Goal: Task Accomplishment & Management: Use online tool/utility

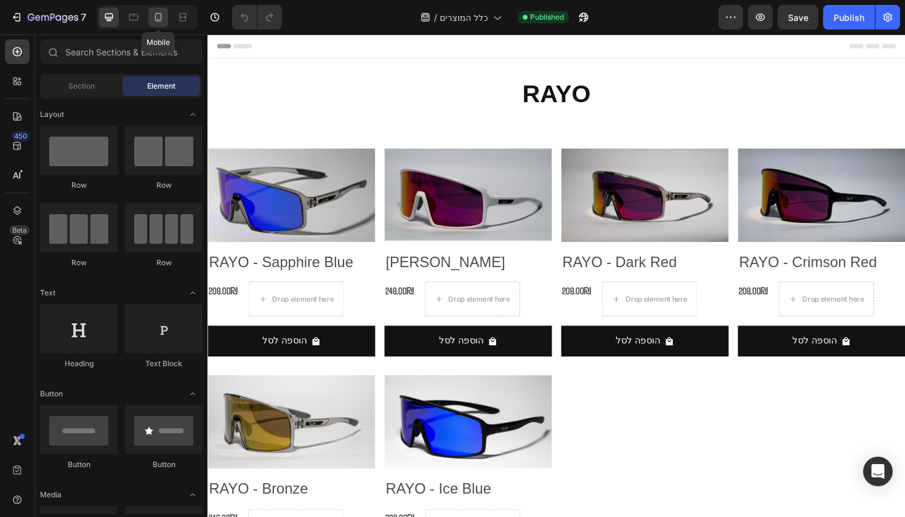
click at [166, 19] on div at bounding box center [158, 17] width 20 height 20
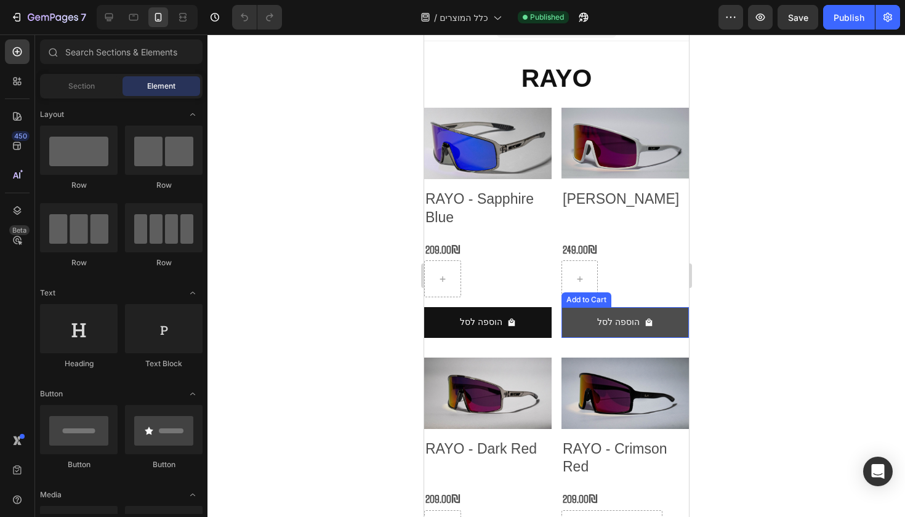
scroll to position [65, 0]
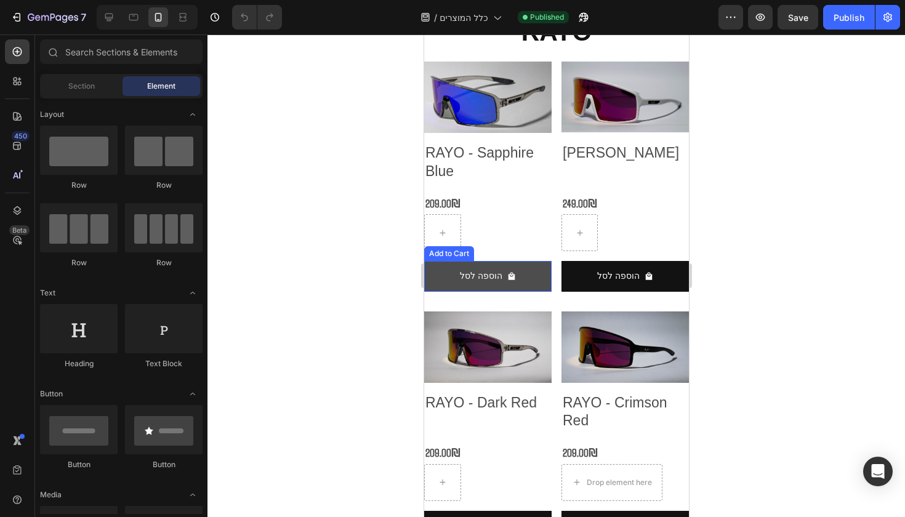
click at [528, 272] on button "הוספה לסל" at bounding box center [487, 276] width 127 height 30
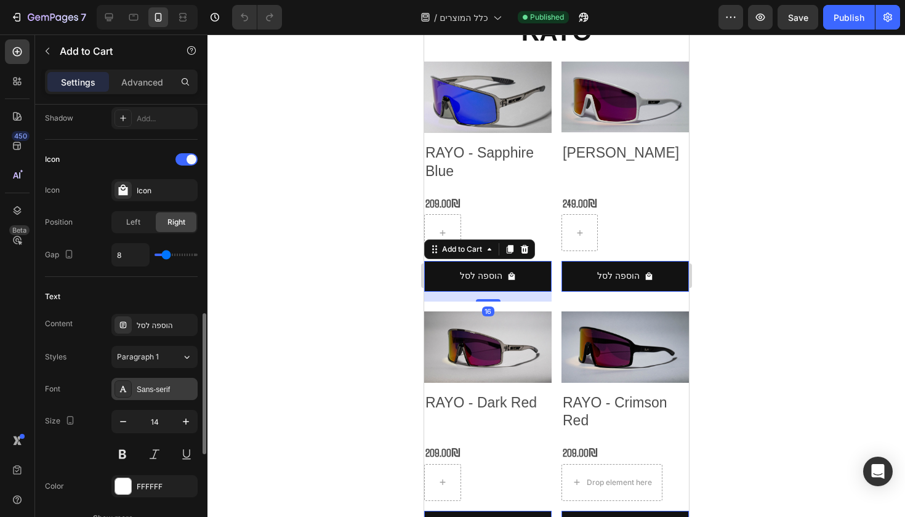
scroll to position [516, 0]
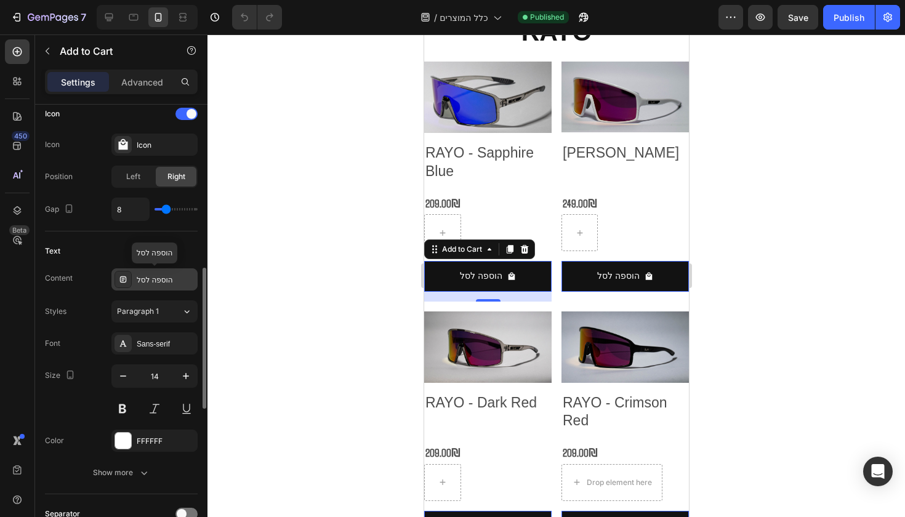
click at [172, 283] on div "הוספה לסל" at bounding box center [166, 280] width 58 height 11
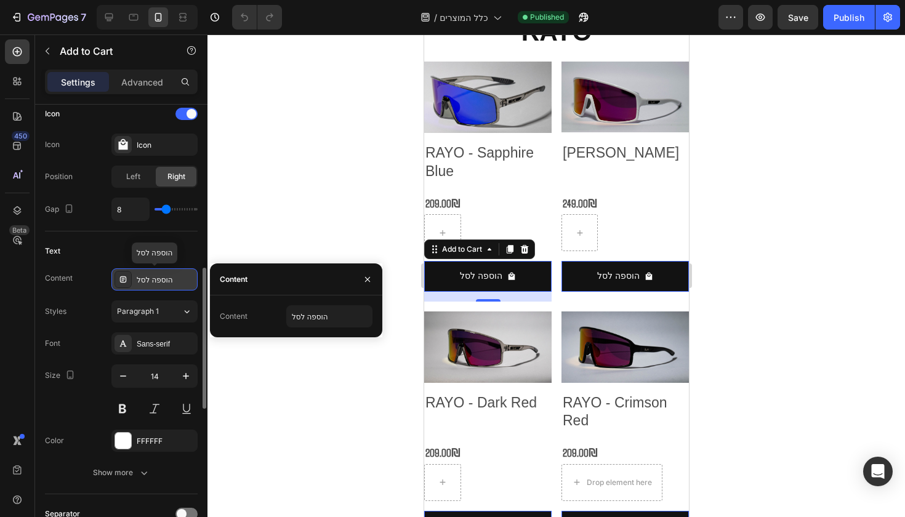
click at [172, 283] on div "הוספה לסל" at bounding box center [166, 280] width 58 height 11
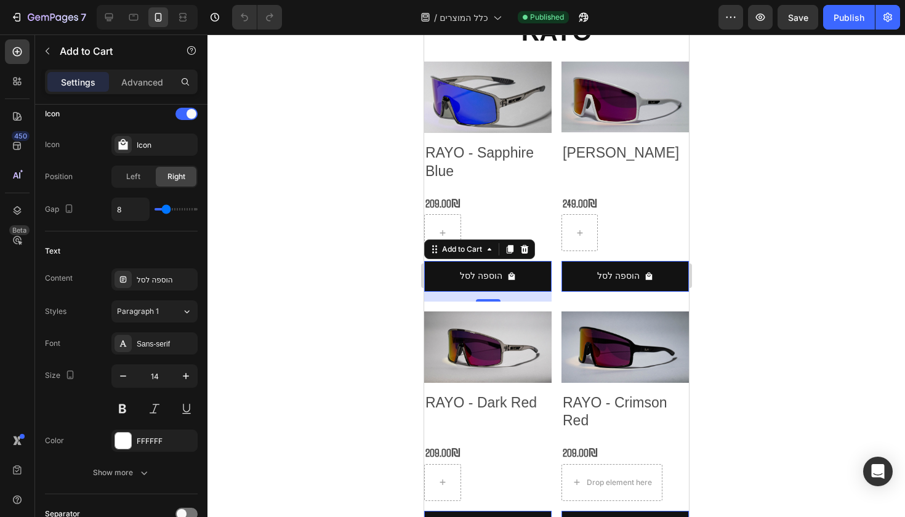
scroll to position [969, 0]
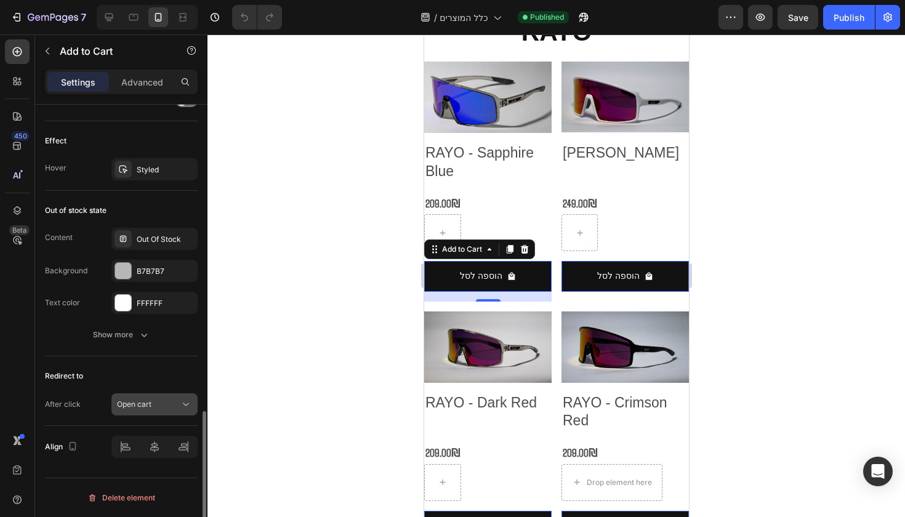
click at [168, 394] on button "Open cart" at bounding box center [154, 405] width 86 height 22
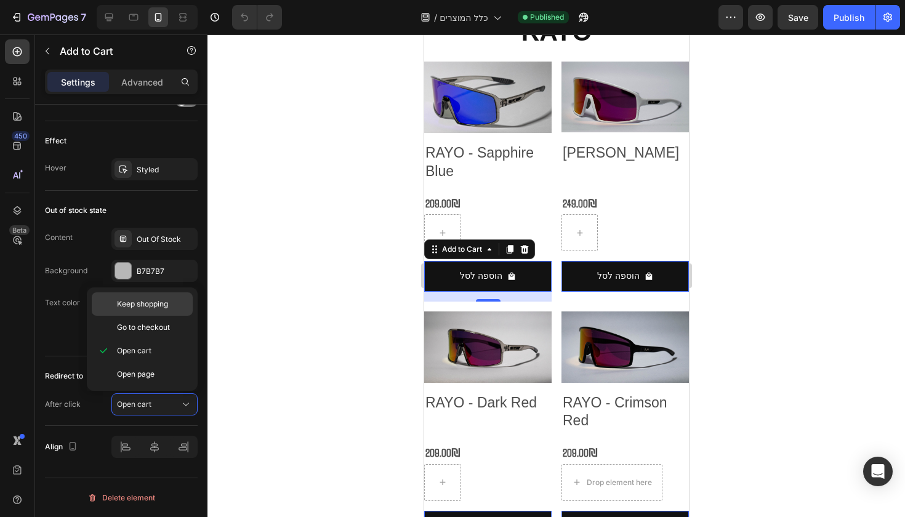
click at [155, 307] on span "Keep shopping" at bounding box center [142, 304] width 51 height 11
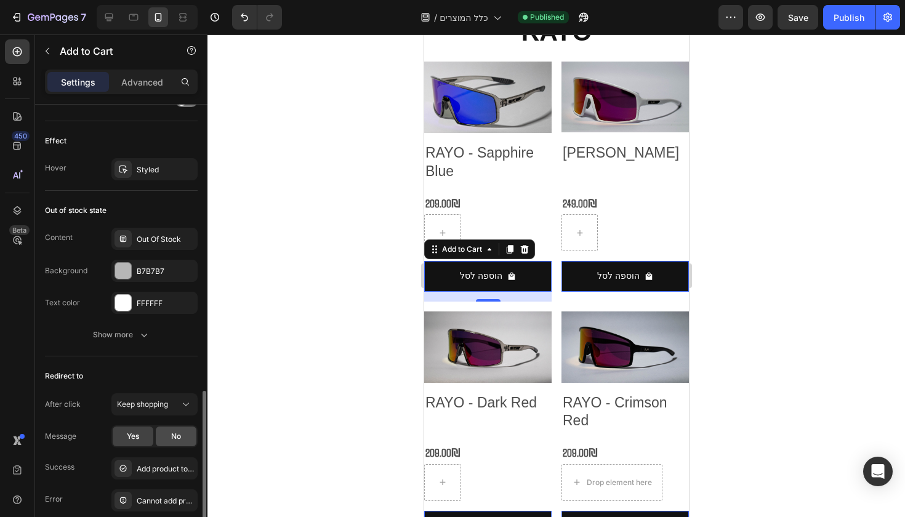
click at [168, 435] on div "No" at bounding box center [176, 437] width 41 height 20
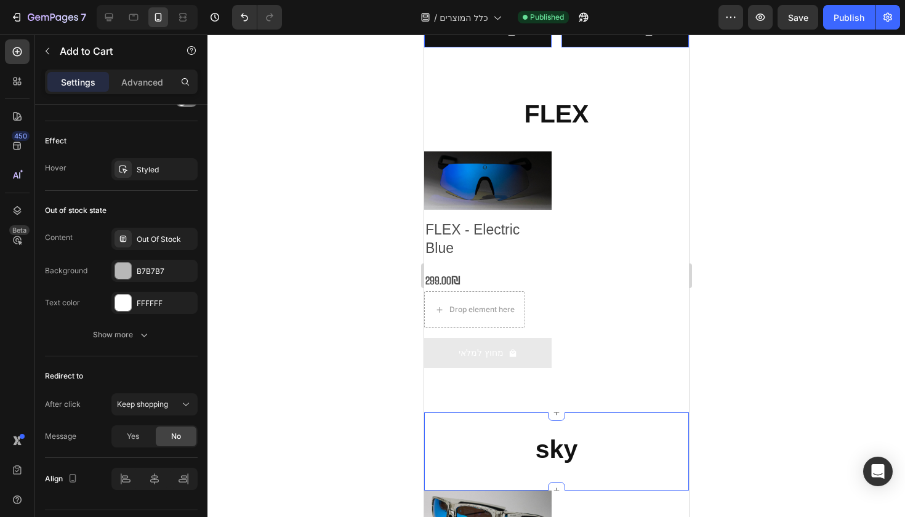
scroll to position [831, 0]
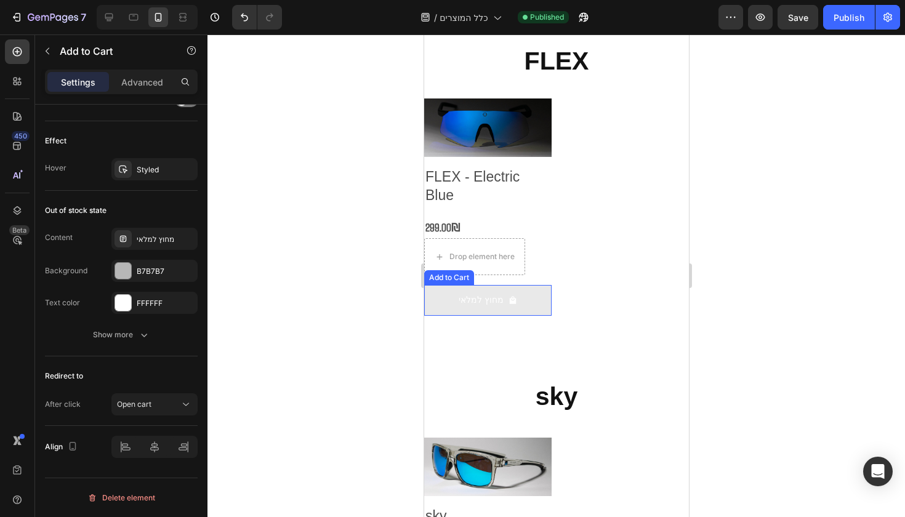
click at [516, 297] on button "מחוץ למלאי" at bounding box center [487, 300] width 127 height 30
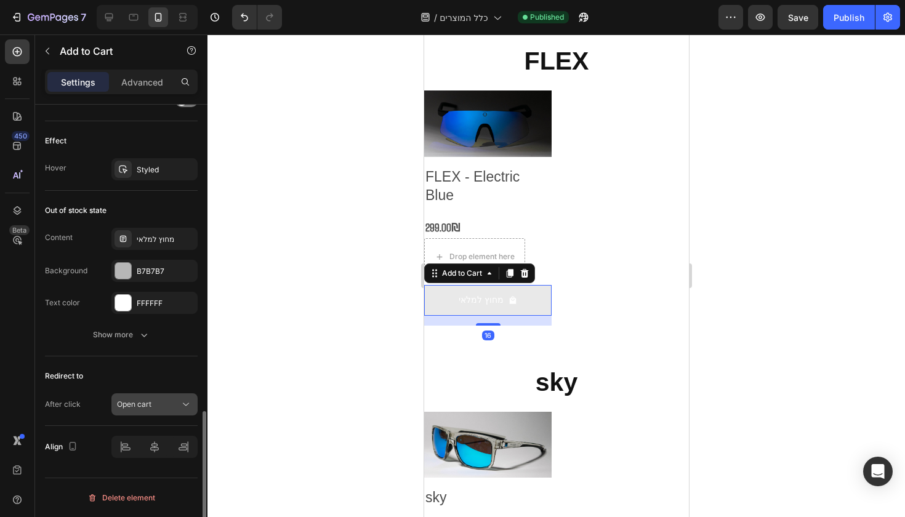
click at [185, 410] on icon at bounding box center [186, 404] width 12 height 12
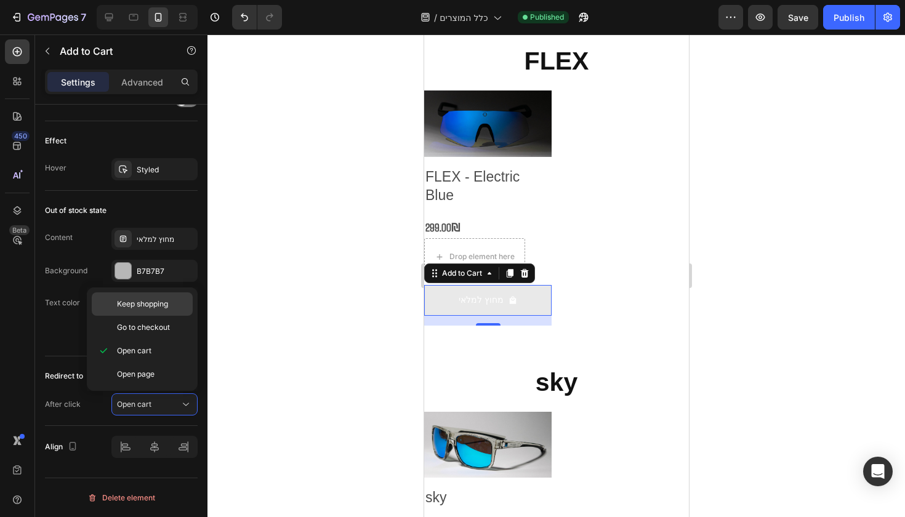
click at [164, 309] on span "Keep shopping" at bounding box center [142, 304] width 51 height 11
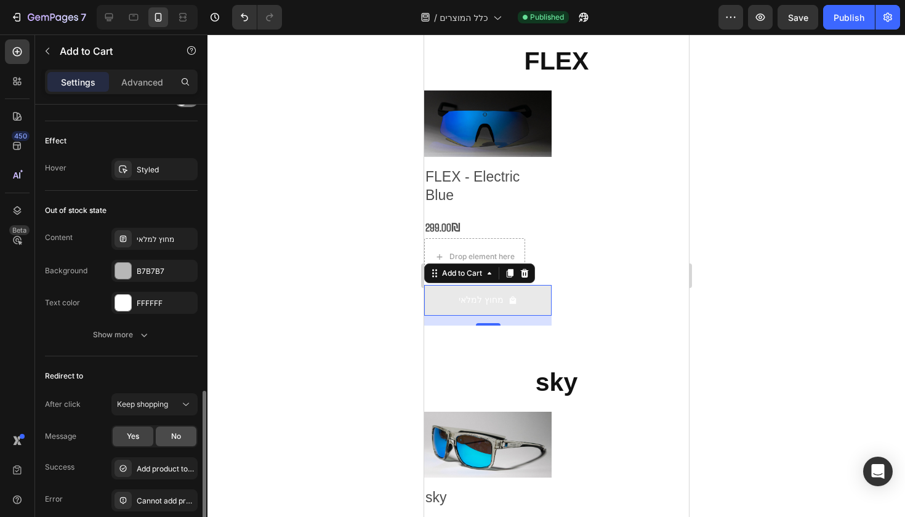
click at [177, 439] on span "No" at bounding box center [176, 436] width 10 height 11
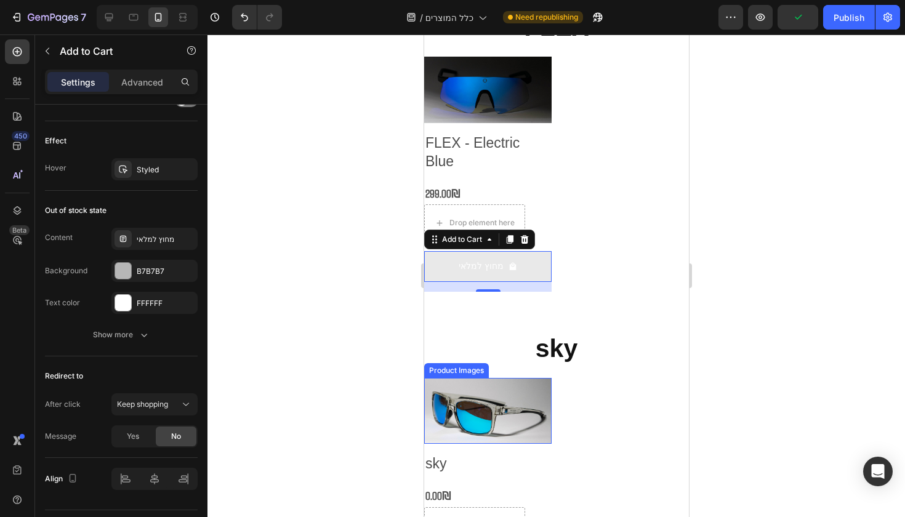
scroll to position [948, 0]
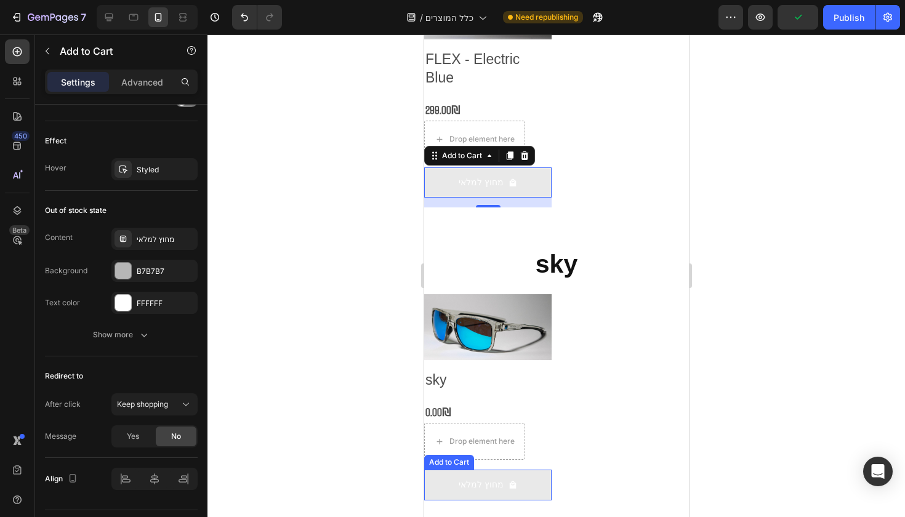
click at [516, 474] on button "מחוץ למלאי" at bounding box center [487, 485] width 127 height 30
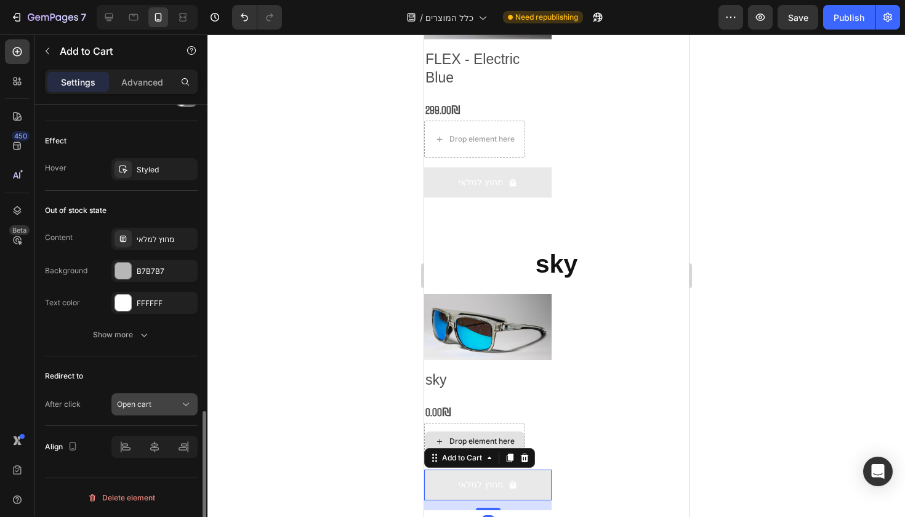
click at [166, 413] on button "Open cart" at bounding box center [154, 405] width 86 height 22
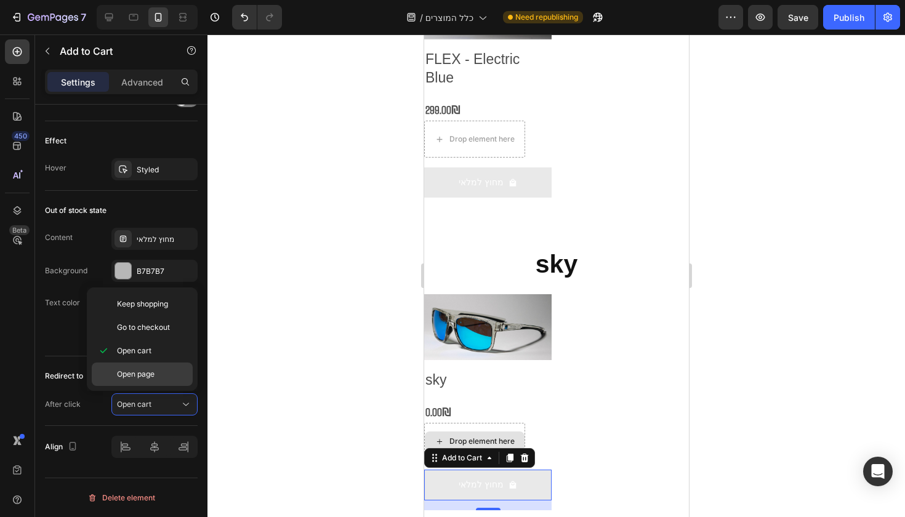
click at [163, 374] on p "Open page" at bounding box center [152, 374] width 70 height 11
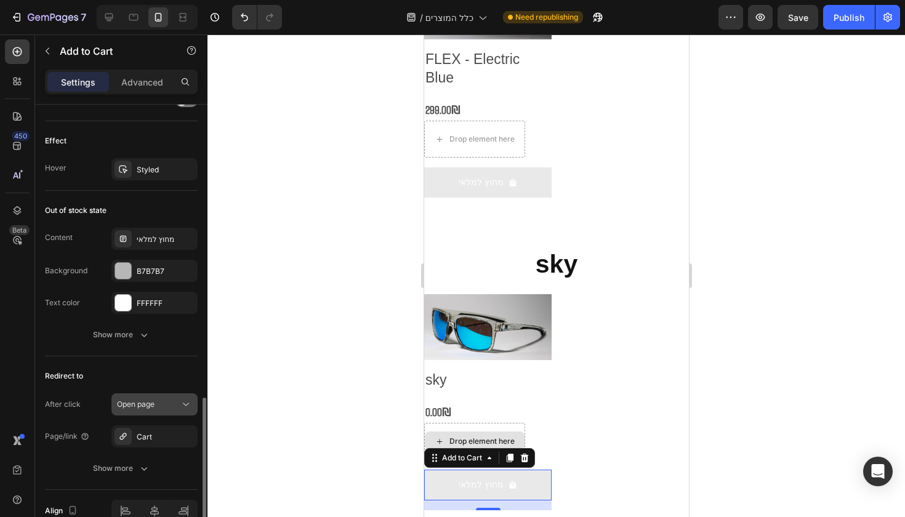
click at [162, 413] on button "Open page" at bounding box center [154, 405] width 86 height 22
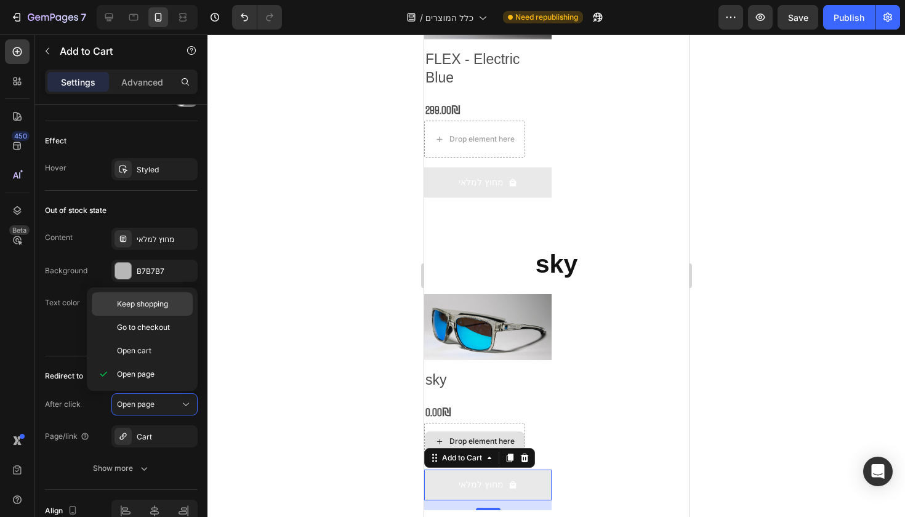
click at [162, 301] on span "Keep shopping" at bounding box center [142, 304] width 51 height 11
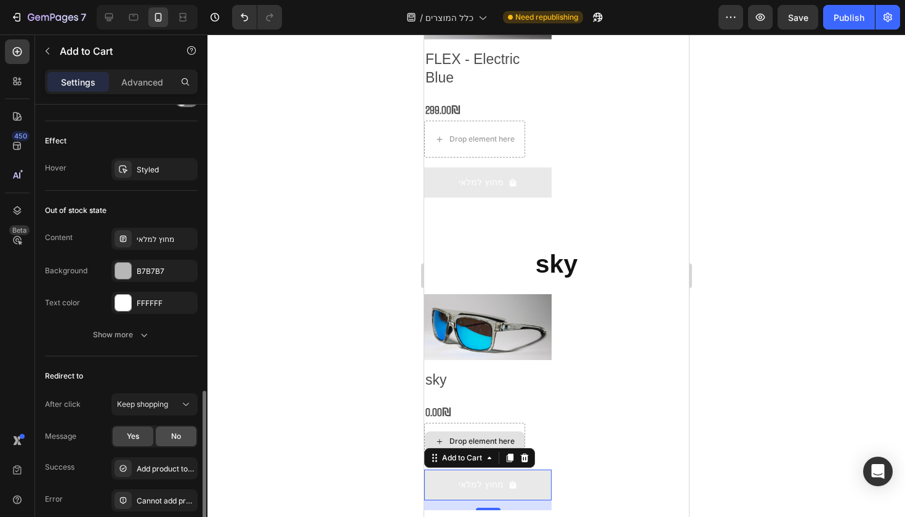
click at [187, 429] on div "No" at bounding box center [176, 437] width 41 height 20
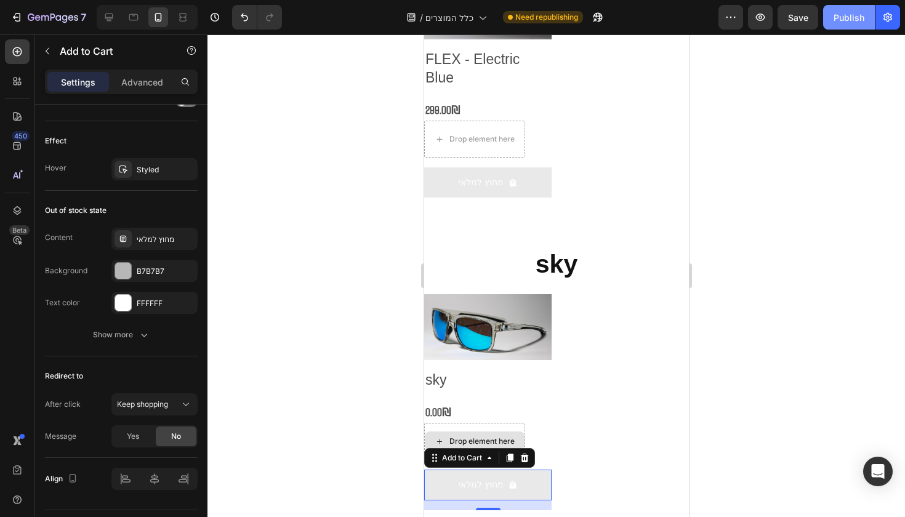
click at [831, 16] on button "Publish" at bounding box center [849, 17] width 52 height 25
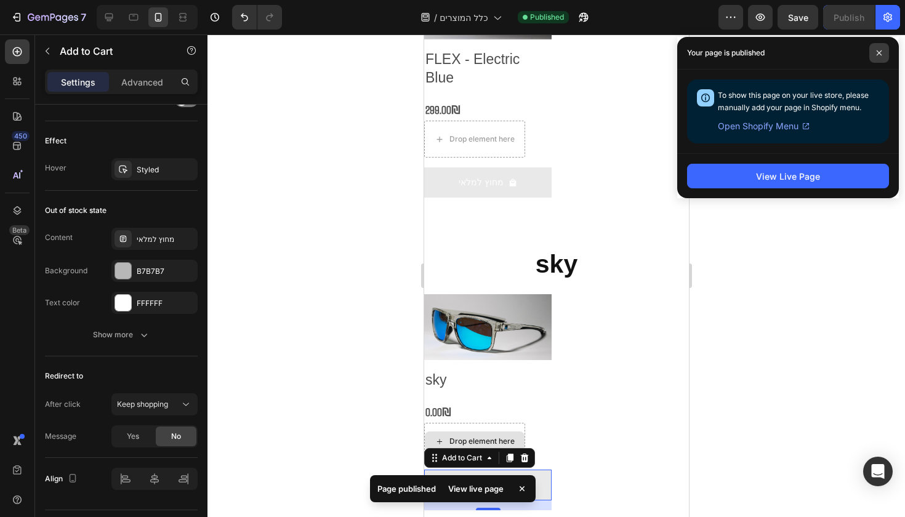
click at [880, 59] on span at bounding box center [880, 53] width 20 height 20
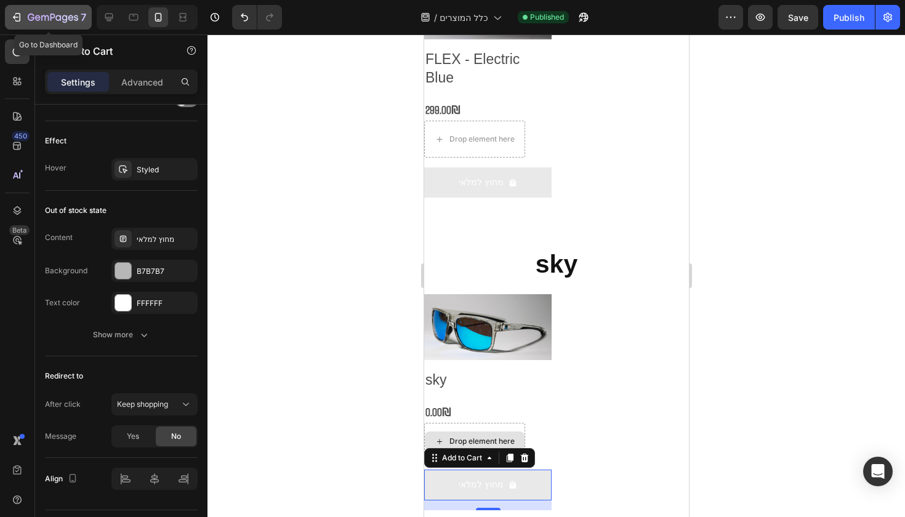
click at [33, 20] on icon "button" at bounding box center [31, 17] width 7 height 7
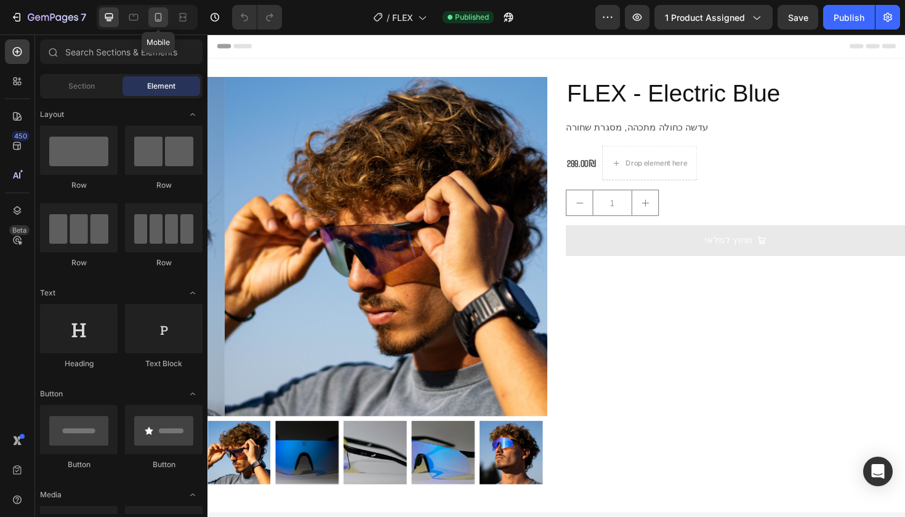
click at [159, 18] on icon at bounding box center [158, 17] width 12 height 12
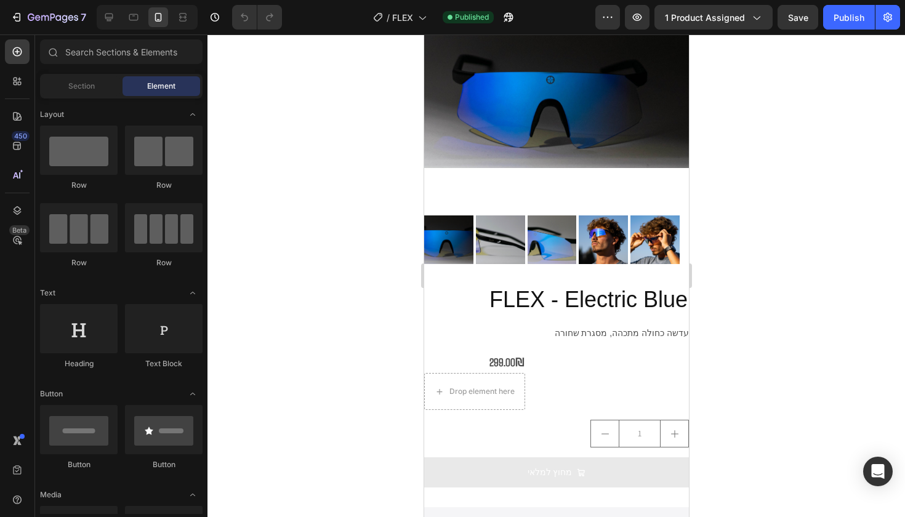
scroll to position [267, 0]
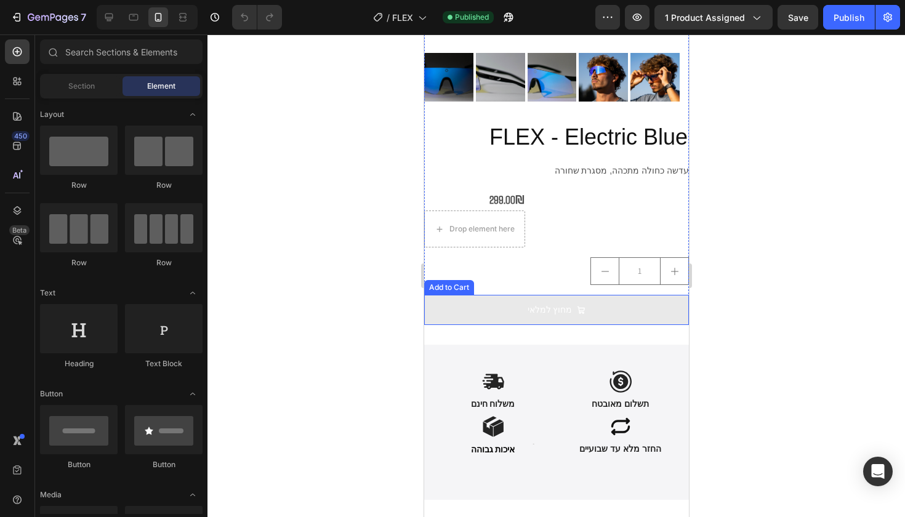
click at [617, 309] on button "מחוץ למלאי" at bounding box center [556, 310] width 265 height 30
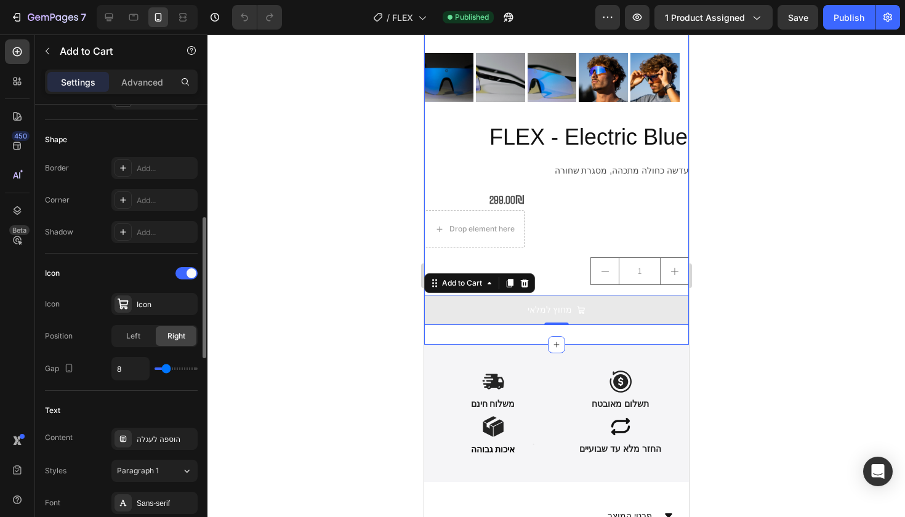
scroll to position [232, 0]
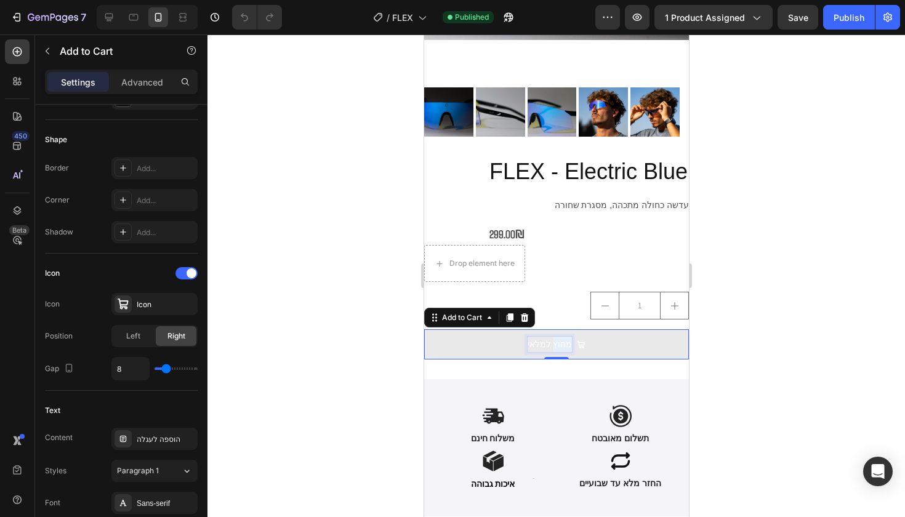
click at [559, 337] on p "מחוץ למלאי" at bounding box center [549, 344] width 45 height 15
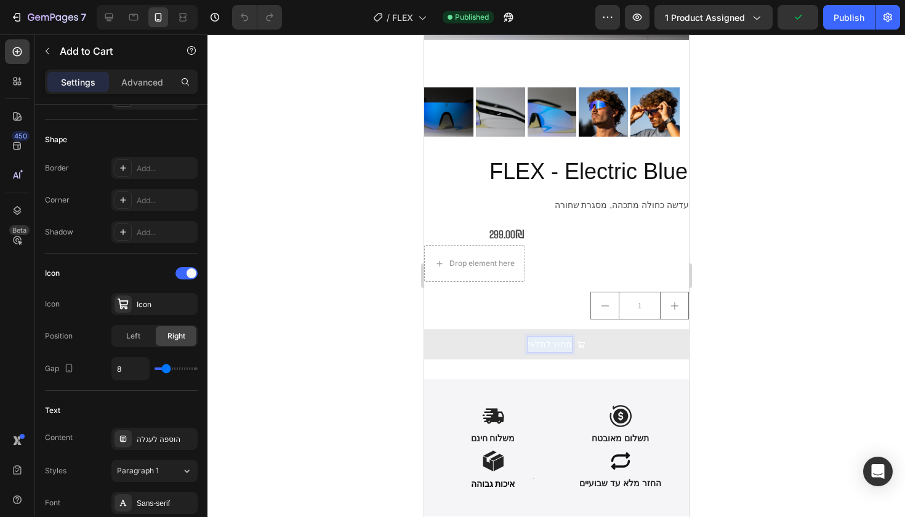
click at [559, 337] on p "מחוץ למלאי" at bounding box center [549, 344] width 45 height 15
click at [557, 337] on p "מחוץ למלאי" at bounding box center [549, 344] width 45 height 15
click at [549, 337] on p "מחוץ למלאי" at bounding box center [549, 344] width 45 height 15
click at [552, 339] on p "מחוץ למלאי" at bounding box center [549, 344] width 45 height 15
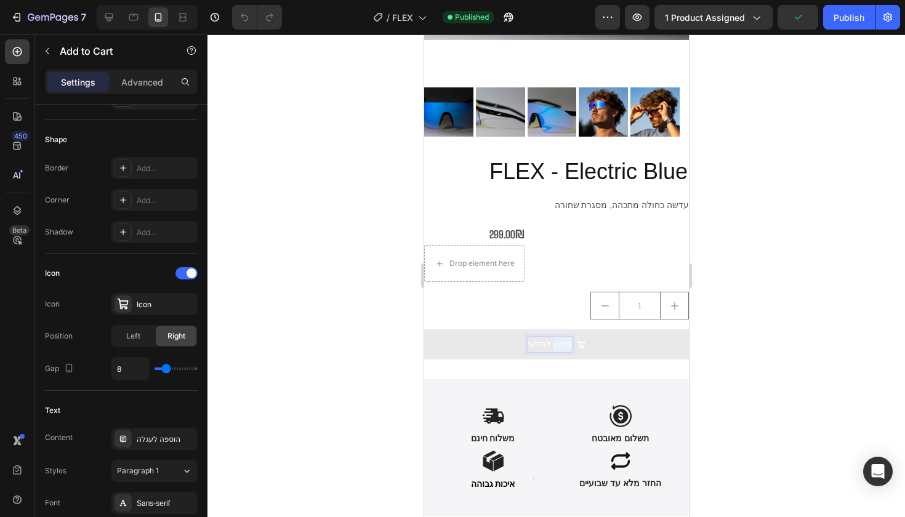
click at [552, 339] on p "מחוץ למלאי" at bounding box center [549, 344] width 45 height 15
click at [547, 339] on p "אזל למלאי" at bounding box center [549, 344] width 39 height 15
click at [619, 333] on button "אזל המלאי" at bounding box center [556, 344] width 265 height 30
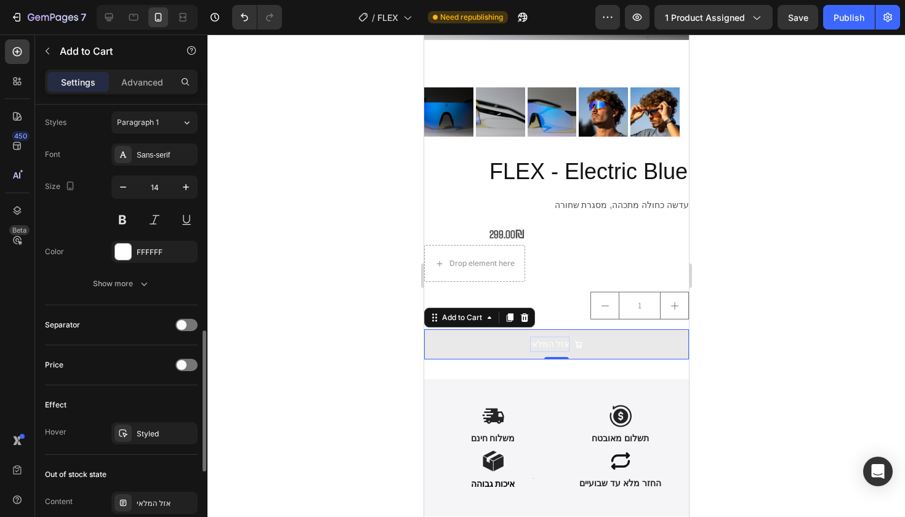
scroll to position [708, 0]
click at [180, 366] on span at bounding box center [182, 363] width 10 height 10
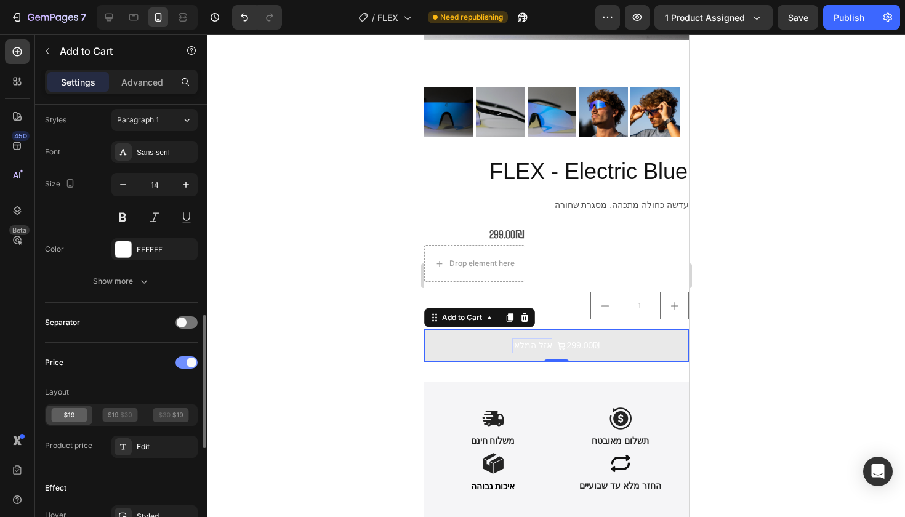
click at [185, 362] on div at bounding box center [187, 363] width 22 height 12
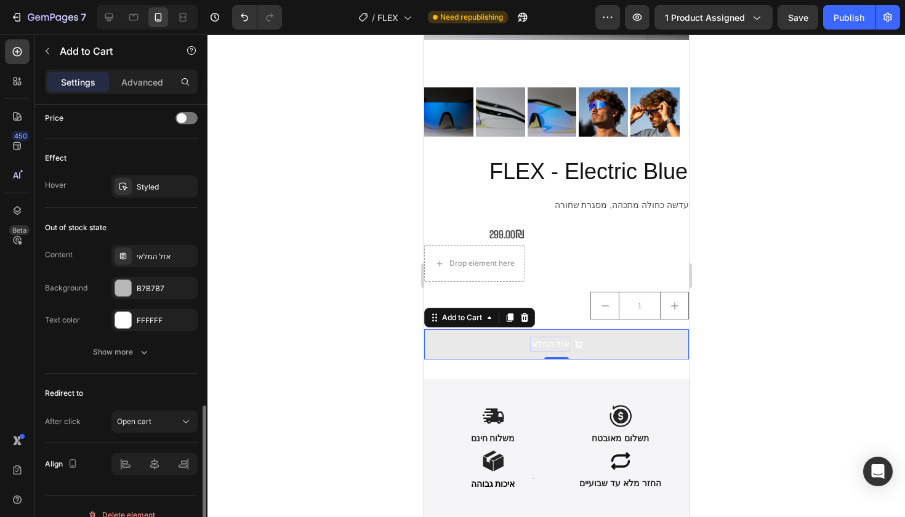
scroll to position [969, 0]
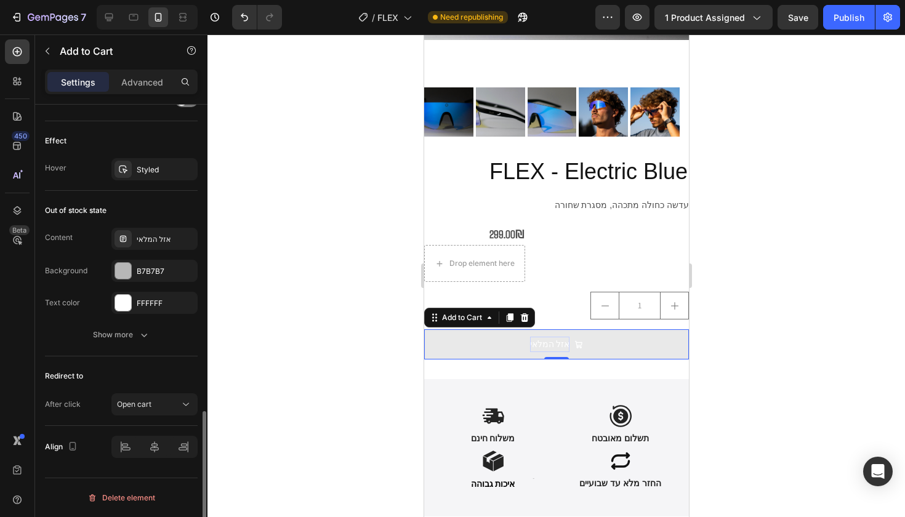
click at [154, 418] on div "Redirect to After click Open cart" at bounding box center [121, 392] width 153 height 70
click at [154, 414] on button "Open cart" at bounding box center [154, 405] width 86 height 22
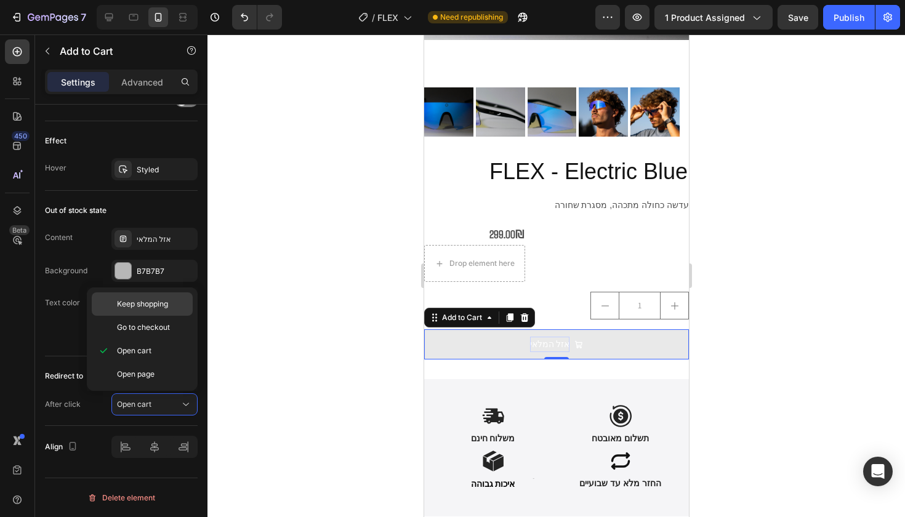
click at [161, 311] on div "Keep shopping" at bounding box center [142, 304] width 101 height 23
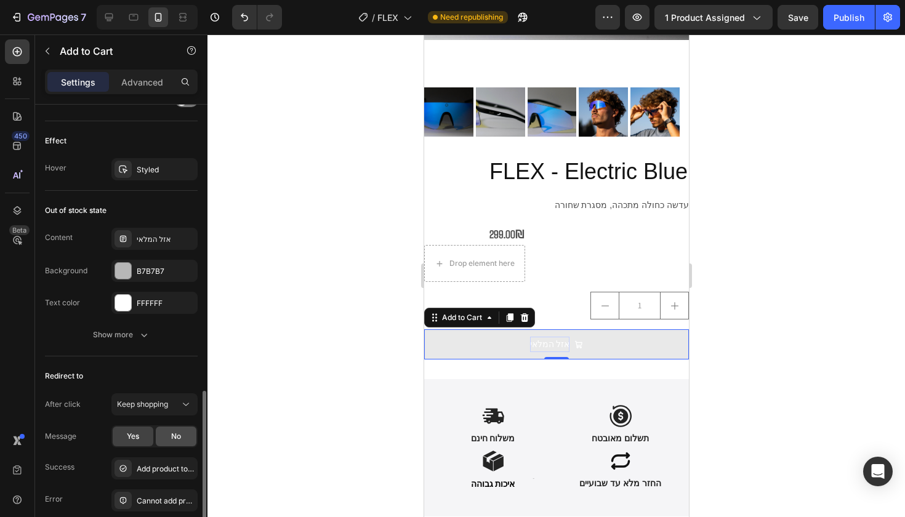
click at [159, 435] on div "No" at bounding box center [176, 437] width 41 height 20
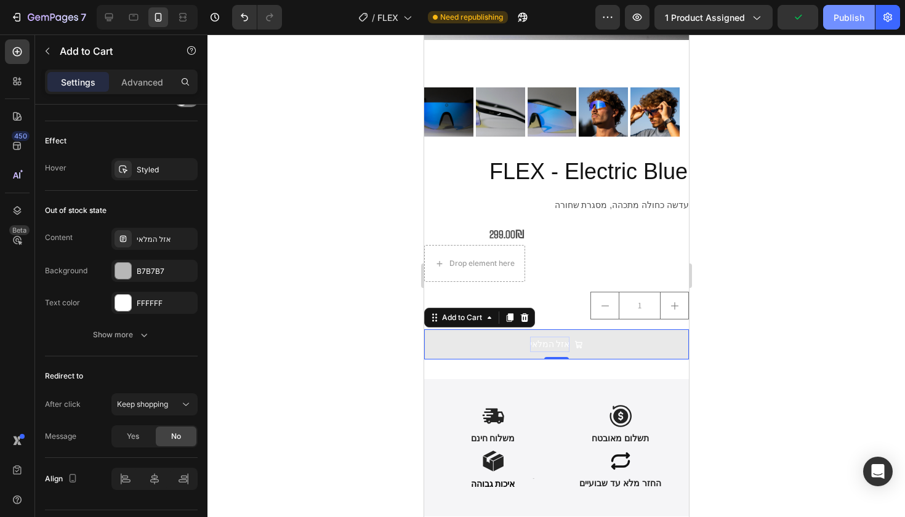
click at [868, 13] on button "Publish" at bounding box center [849, 17] width 52 height 25
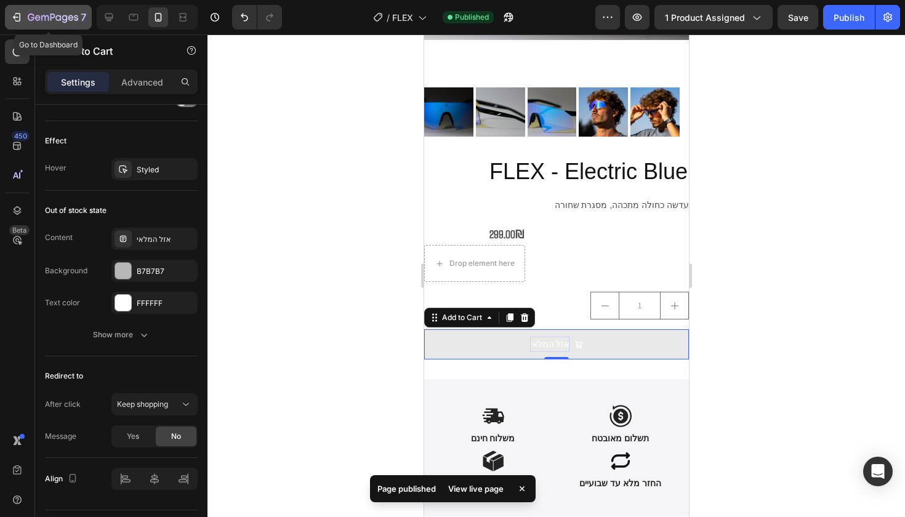
click at [46, 11] on div "7" at bounding box center [57, 17] width 59 height 15
click at [78, 20] on div "7" at bounding box center [57, 17] width 59 height 15
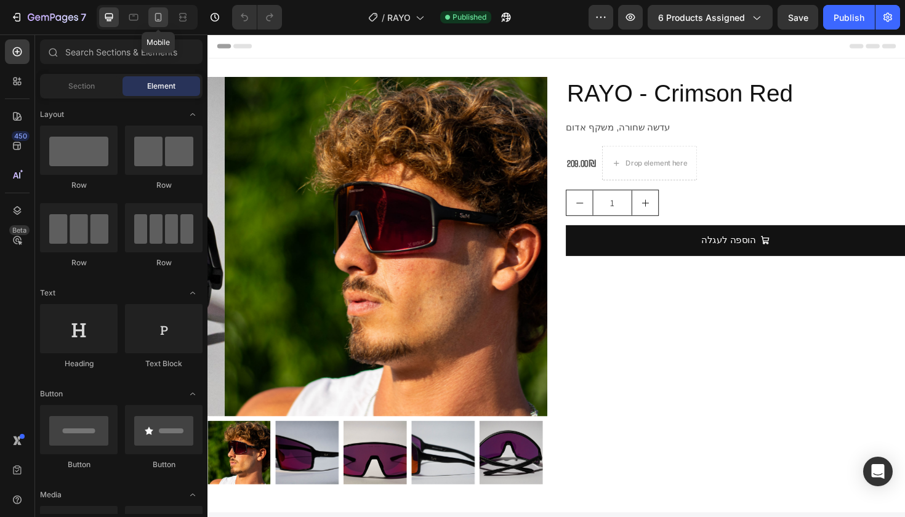
click at [157, 26] on div at bounding box center [158, 17] width 20 height 20
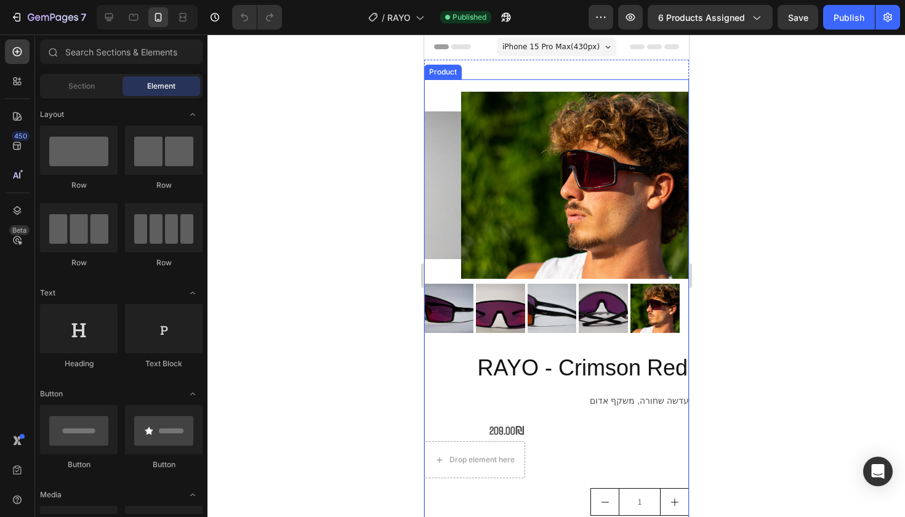
click at [535, 404] on div "RAYO - Crimson Red Product Title עדשה שחורה, משקף אדום Product Description 209.…" at bounding box center [556, 455] width 265 height 204
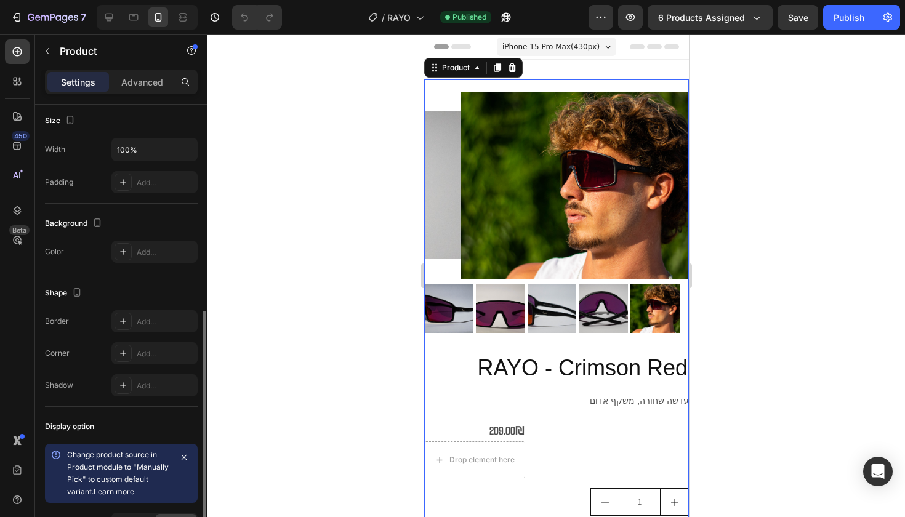
scroll to position [352, 0]
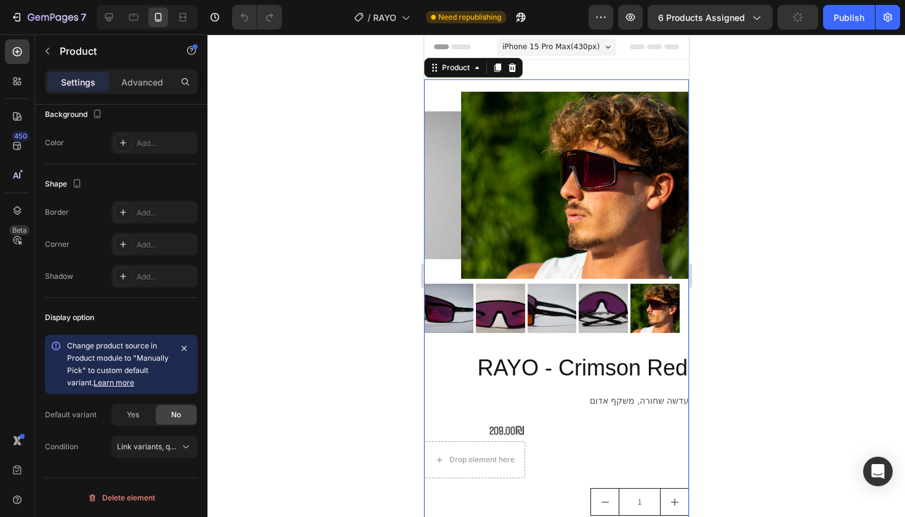
click at [626, 83] on div "Product Images" at bounding box center [556, 211] width 265 height 264
click at [190, 350] on button "button" at bounding box center [184, 348] width 17 height 17
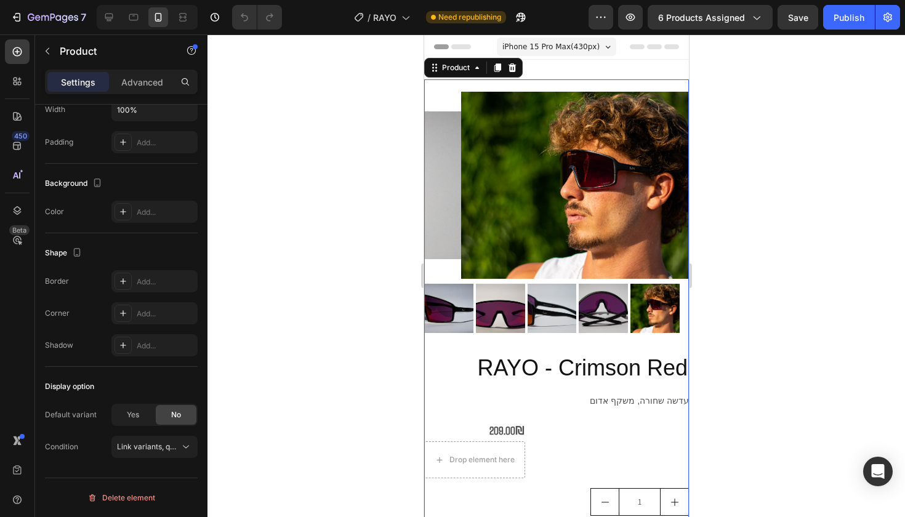
scroll to position [103, 0]
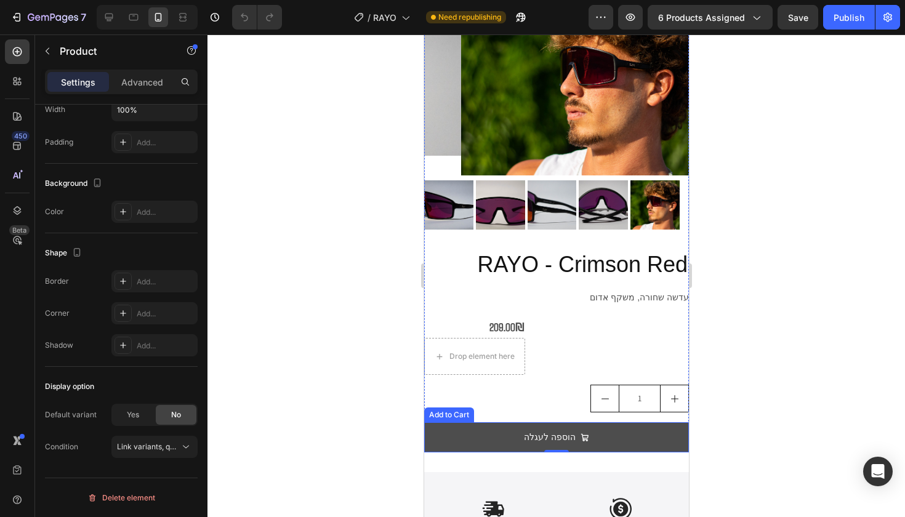
click at [632, 437] on button "הוספה לעגלה" at bounding box center [556, 437] width 265 height 30
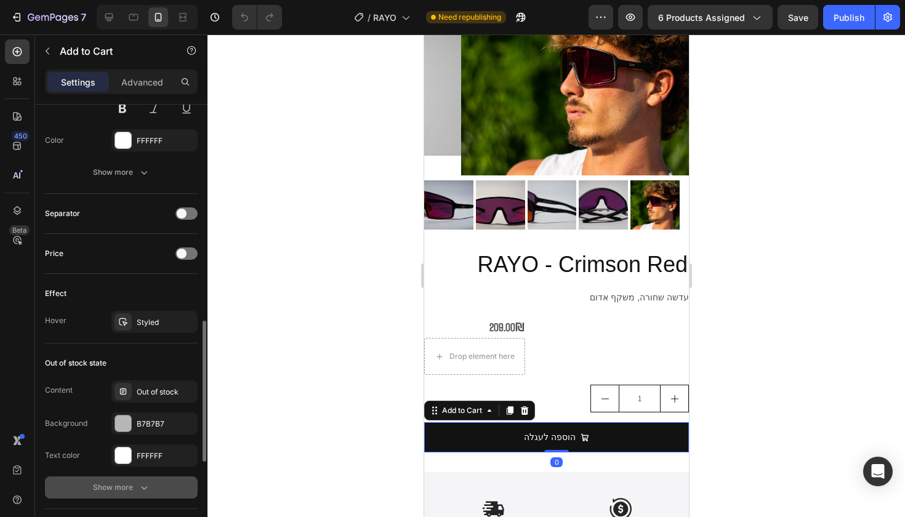
scroll to position [873, 0]
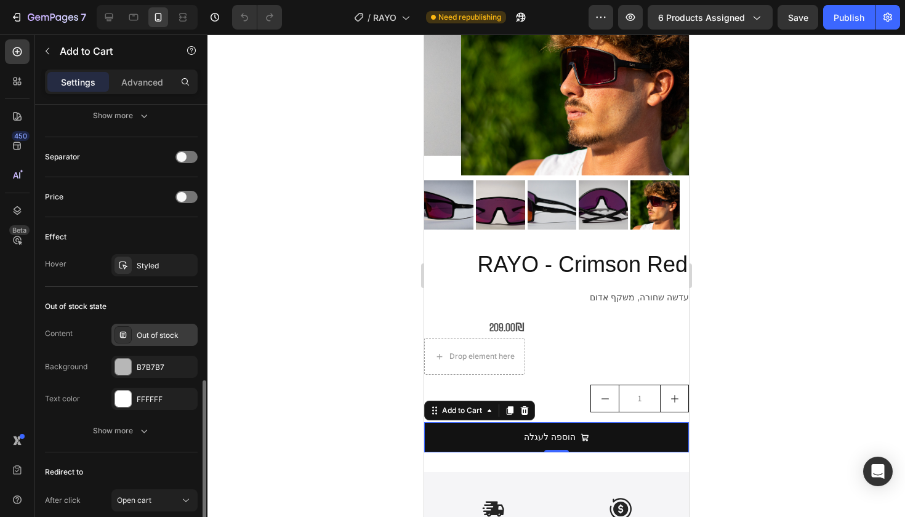
click at [166, 330] on div "Out of stock" at bounding box center [166, 335] width 58 height 11
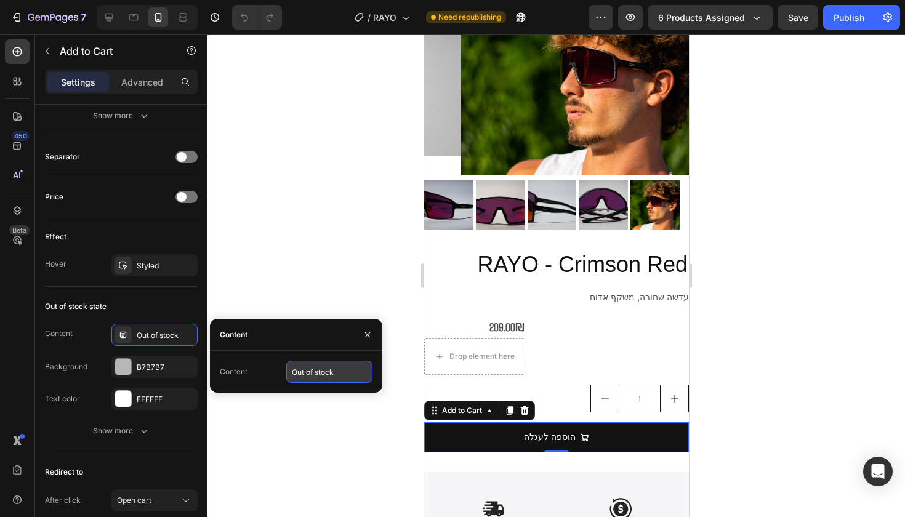
click at [299, 370] on input "Out of stock" at bounding box center [329, 372] width 86 height 22
click at [302, 373] on input "Out of stock" at bounding box center [329, 372] width 86 height 22
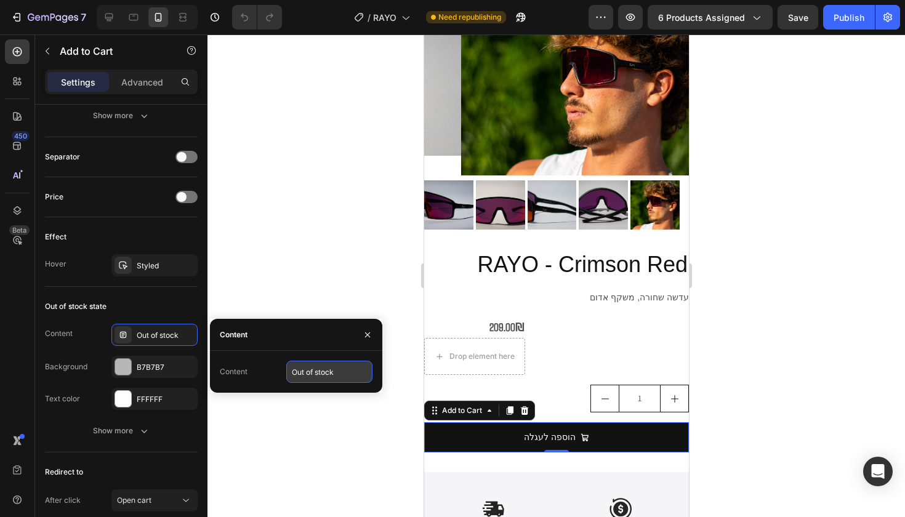
click at [302, 373] on input "Out of stock" at bounding box center [329, 372] width 86 height 22
type input "אזל המלאי"
click at [270, 285] on div at bounding box center [557, 275] width 698 height 483
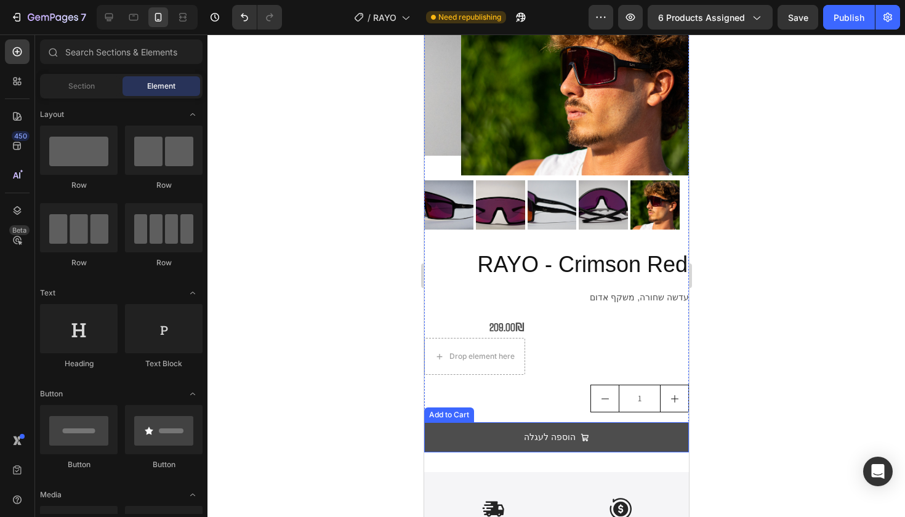
click at [471, 422] on button "הוספה לעגלה" at bounding box center [556, 437] width 265 height 30
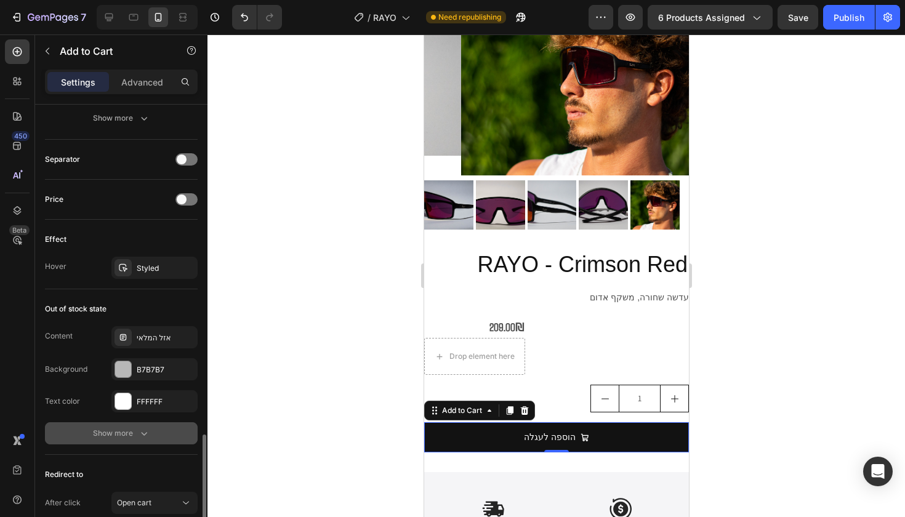
scroll to position [969, 0]
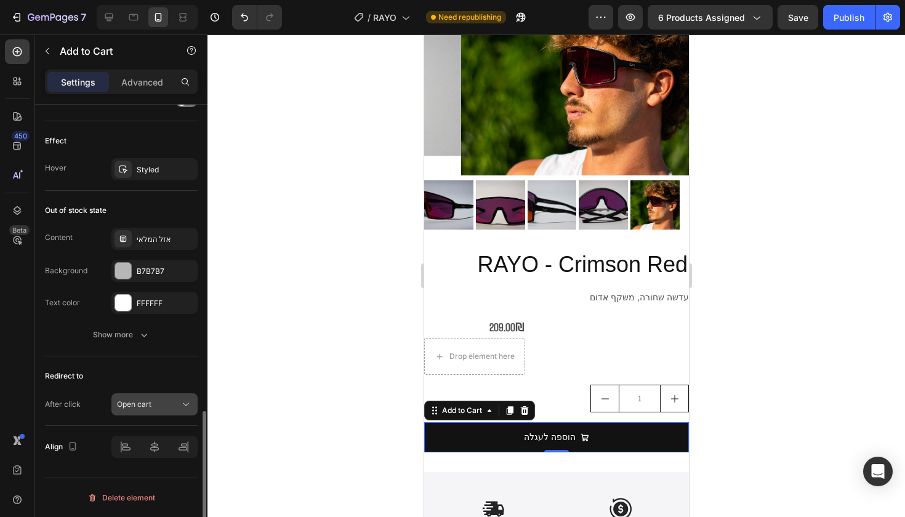
click at [166, 406] on div "Open cart" at bounding box center [148, 404] width 63 height 11
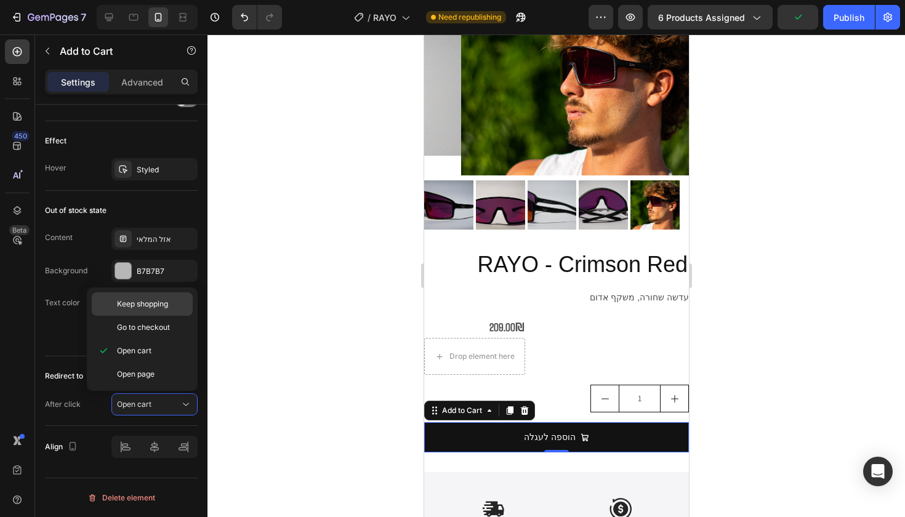
click at [155, 311] on div "Keep shopping" at bounding box center [142, 304] width 101 height 23
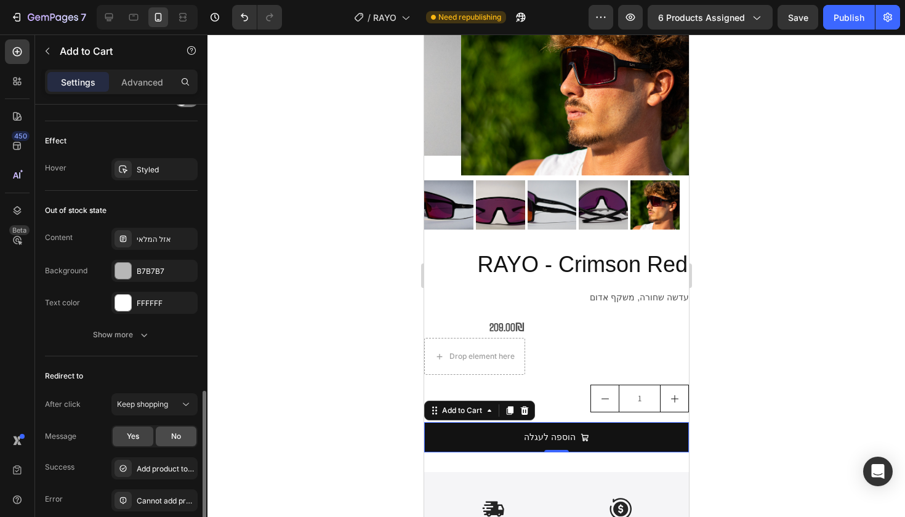
click at [196, 430] on div "No" at bounding box center [176, 437] width 41 height 20
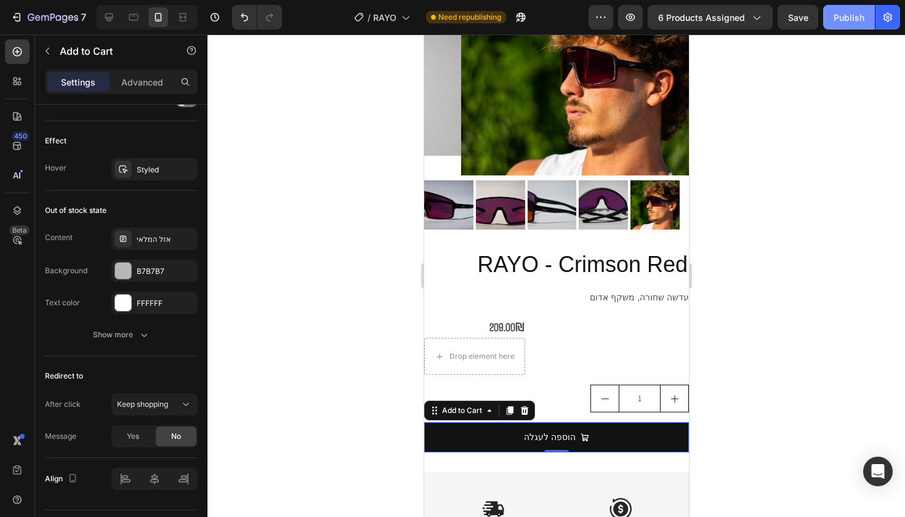
click at [869, 22] on button "Publish" at bounding box center [849, 17] width 52 height 25
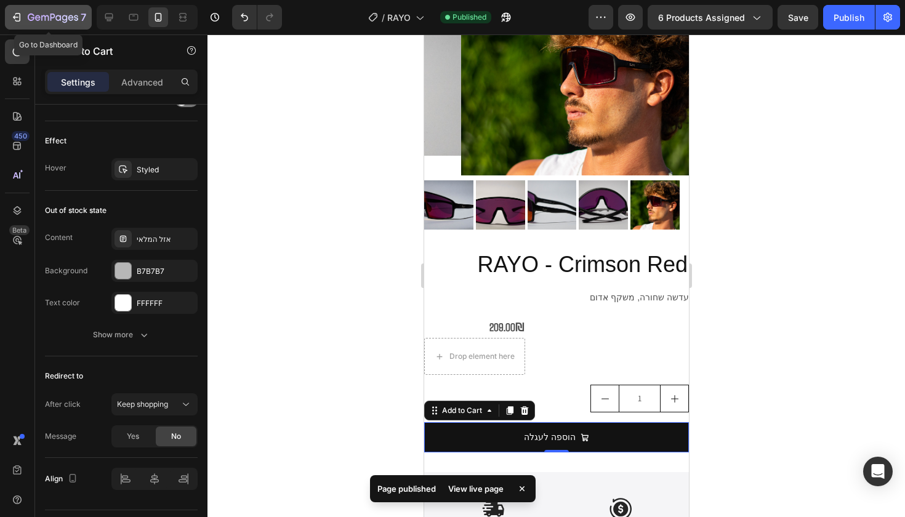
click at [72, 15] on icon "button" at bounding box center [53, 18] width 51 height 10
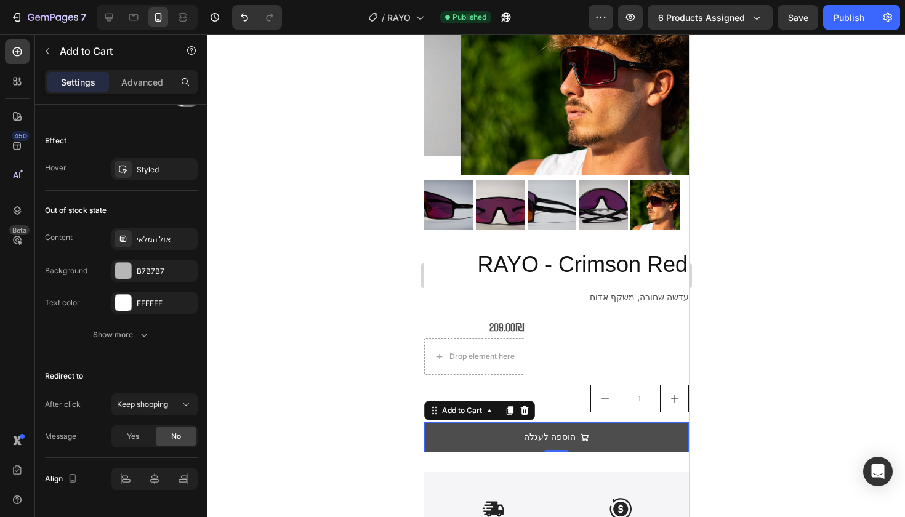
click at [629, 427] on button "הוספה לעגלה" at bounding box center [556, 437] width 265 height 30
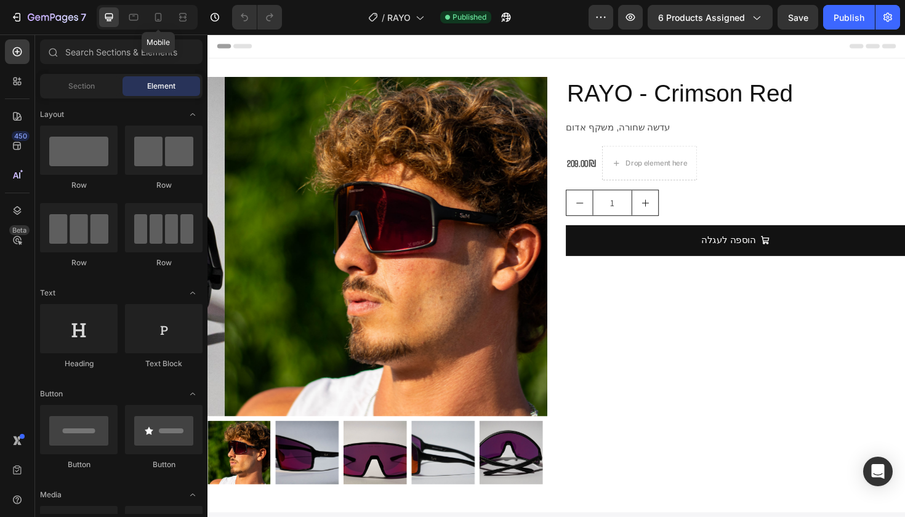
drag, startPoint x: 155, startPoint y: 25, endPoint x: 160, endPoint y: 31, distance: 7.9
click at [155, 25] on div at bounding box center [158, 17] width 20 height 20
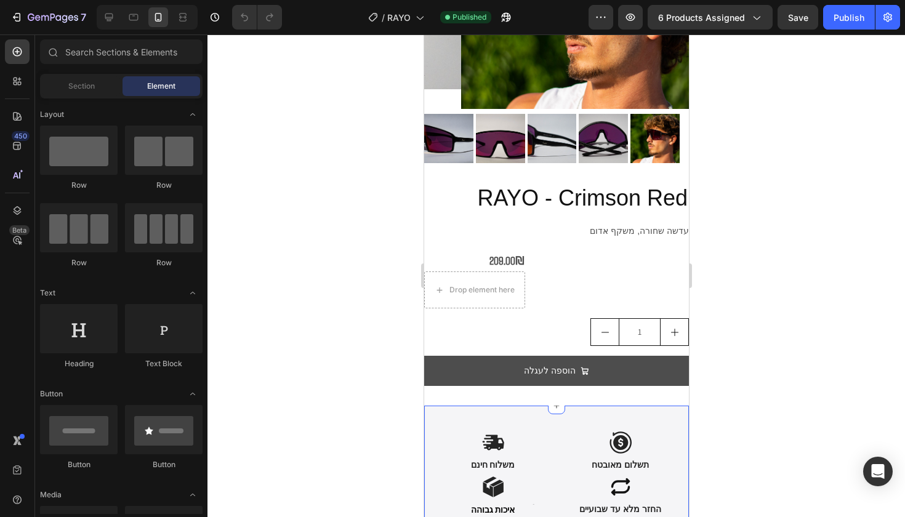
scroll to position [186, 0]
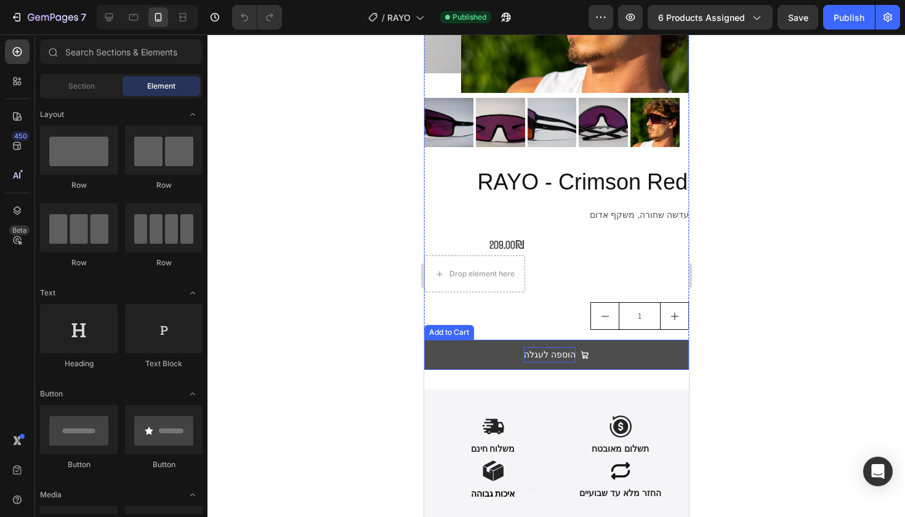
click at [527, 349] on div "הוספה לעגלה" at bounding box center [549, 354] width 52 height 15
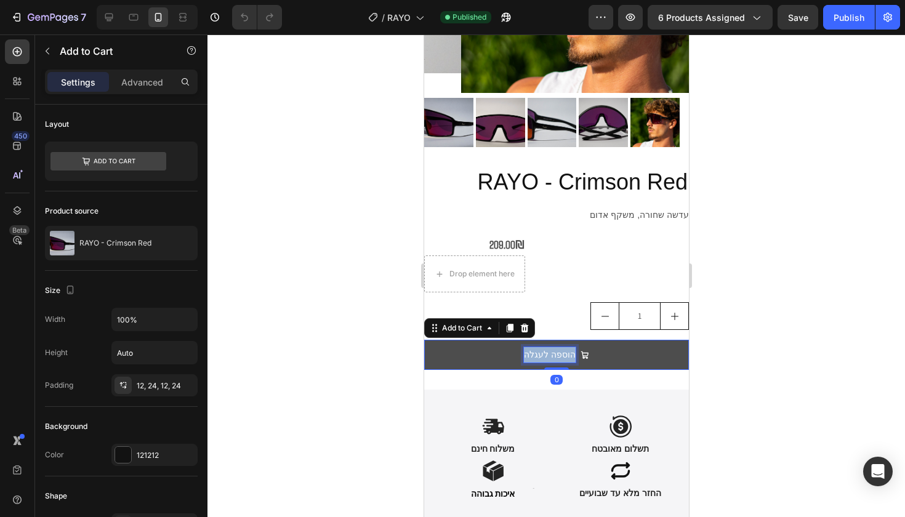
click at [528, 348] on p "הוספה לעגלה" at bounding box center [549, 354] width 52 height 15
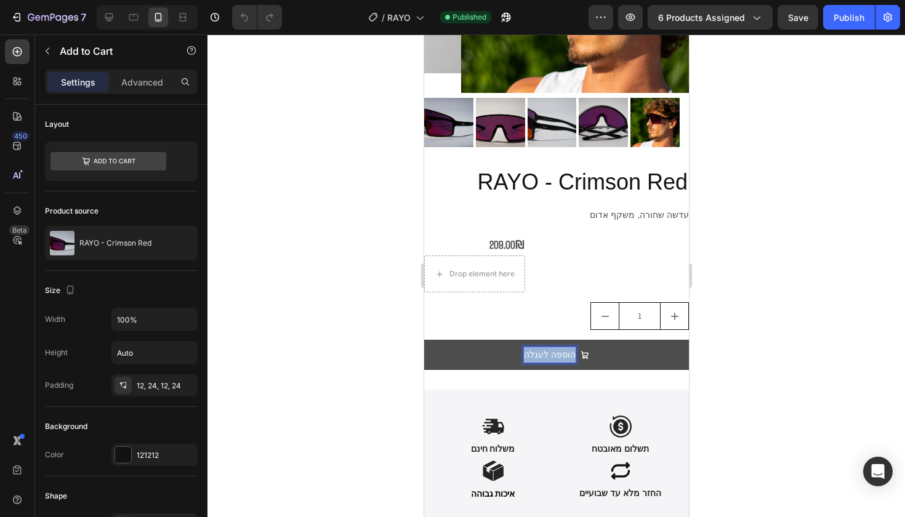
click at [541, 348] on p "הוספה לעגלה" at bounding box center [549, 354] width 52 height 15
click at [523, 349] on p "הוספה לעגלה" at bounding box center [549, 354] width 52 height 15
click at [525, 349] on p "הוספה לעגלה" at bounding box center [549, 354] width 52 height 15
click at [527, 349] on p "הוספה לעגלה" at bounding box center [549, 354] width 52 height 15
click at [529, 350] on p "הוספה לעגלה" at bounding box center [549, 354] width 52 height 15
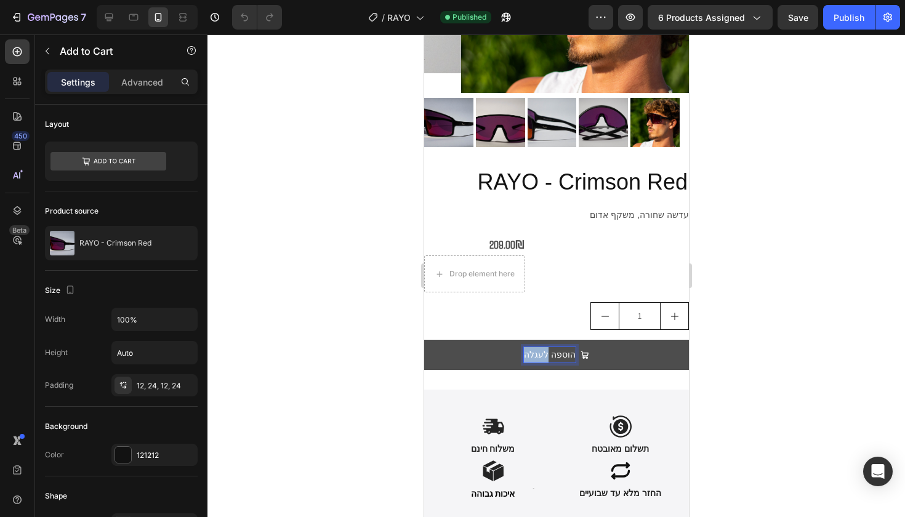
click at [529, 350] on p "הוספה לעגלה" at bounding box center [549, 354] width 52 height 15
click at [841, 24] on button "Publish" at bounding box center [849, 17] width 52 height 25
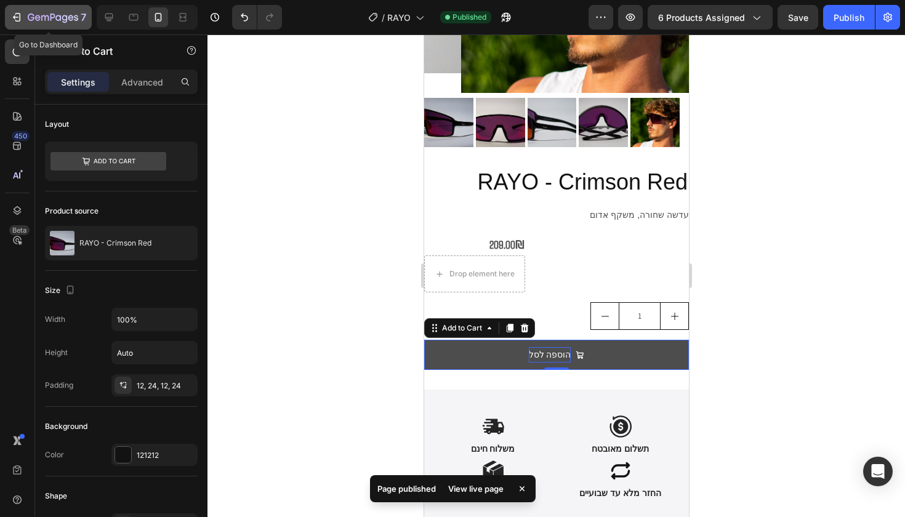
click at [84, 15] on p "7" at bounding box center [84, 17] width 6 height 15
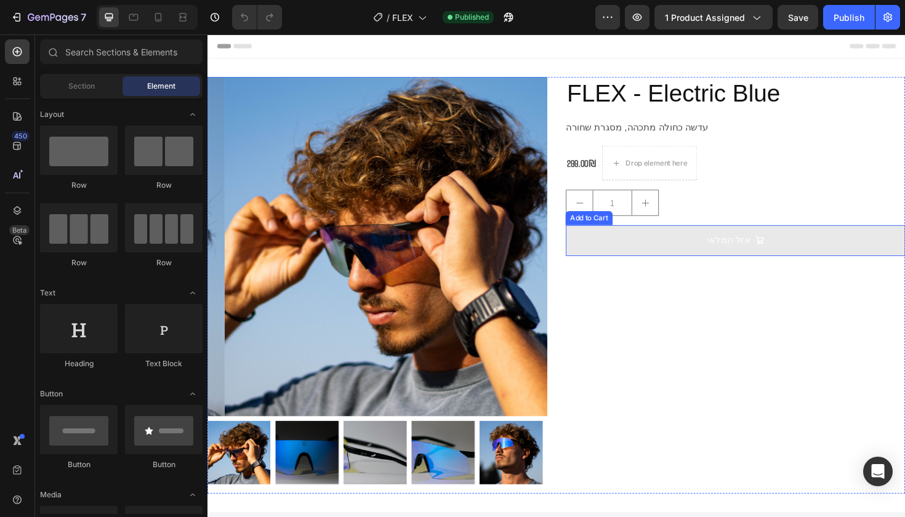
click at [717, 256] on button "אזל המלאי" at bounding box center [767, 252] width 360 height 33
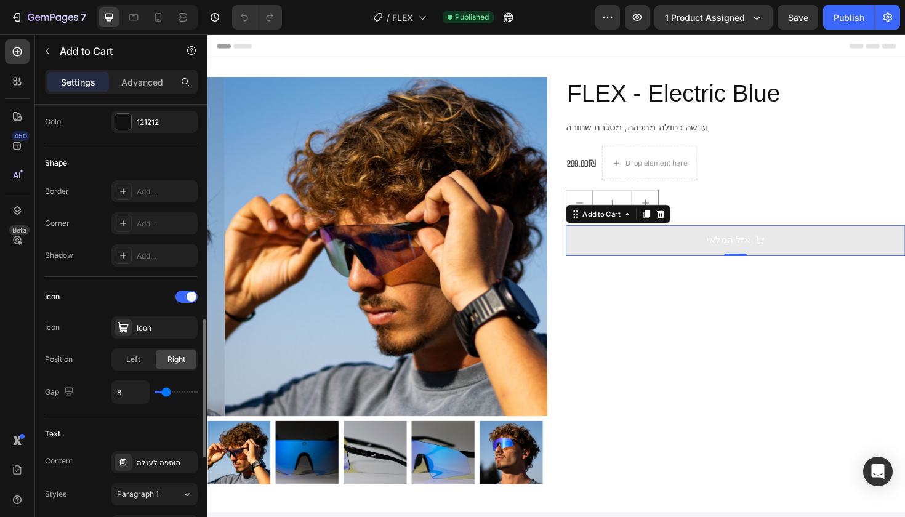
scroll to position [419, 0]
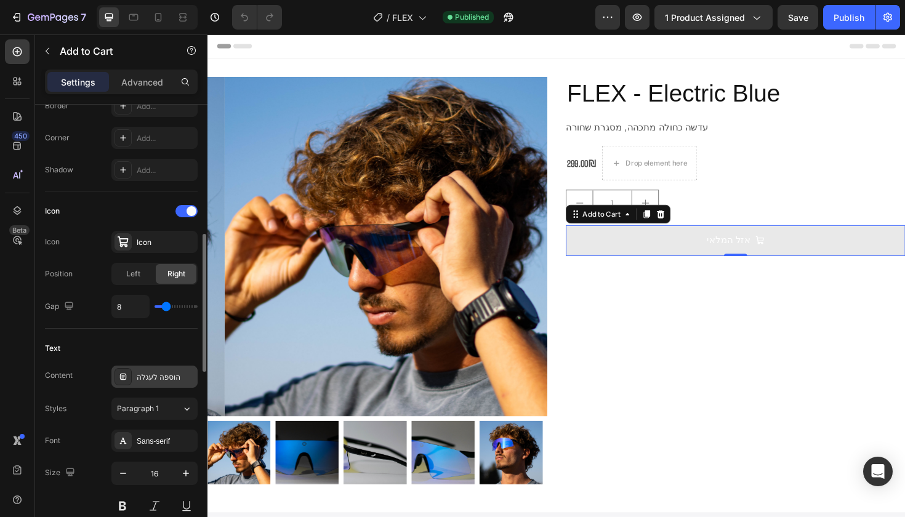
click at [164, 380] on div "הוספה לעגלה" at bounding box center [166, 377] width 58 height 11
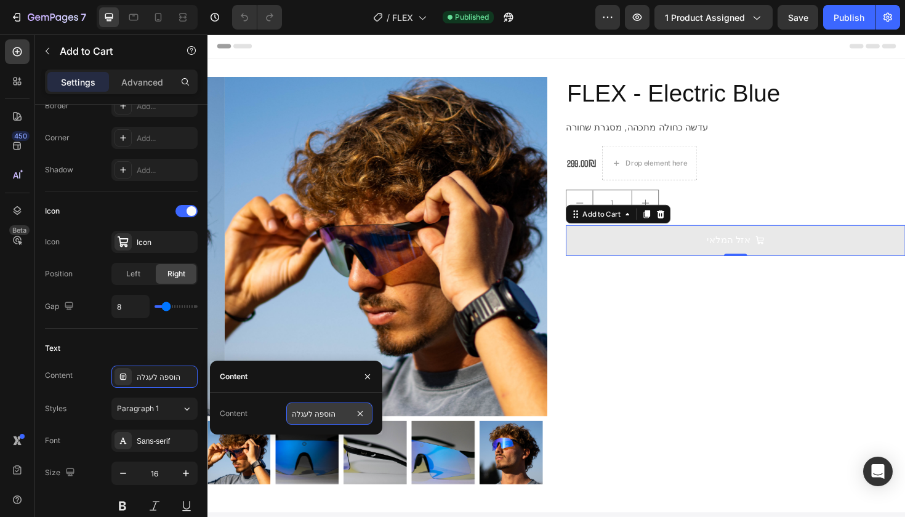
click at [301, 419] on input "הוספה לעגלה" at bounding box center [329, 414] width 86 height 22
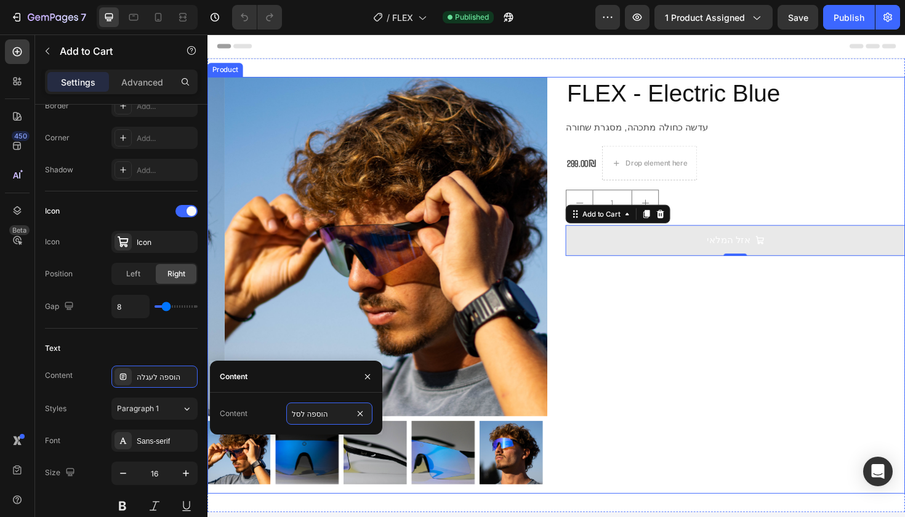
type input "הוספה לסל"
click at [681, 373] on div "FLEX - Electric Blue Product Title עדשה כחולה מתכהה, מסגרת שחורה Product Descri…" at bounding box center [767, 300] width 360 height 442
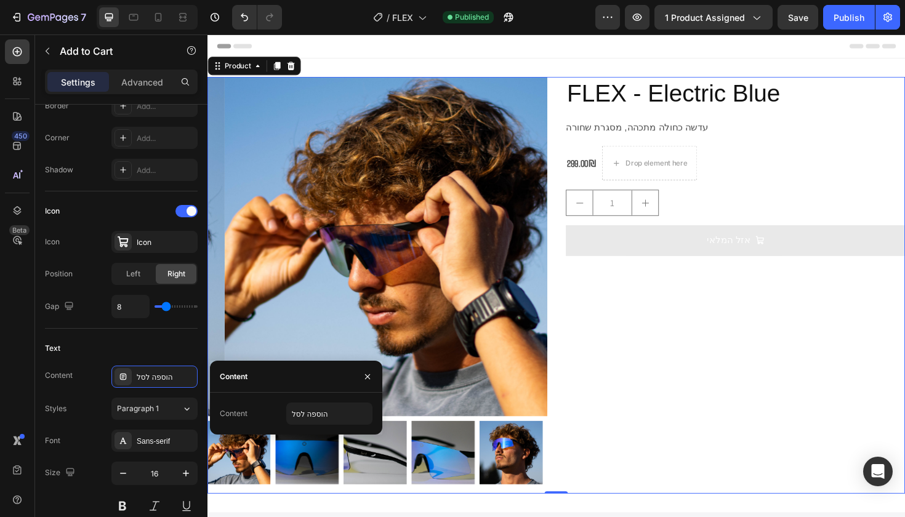
scroll to position [0, 0]
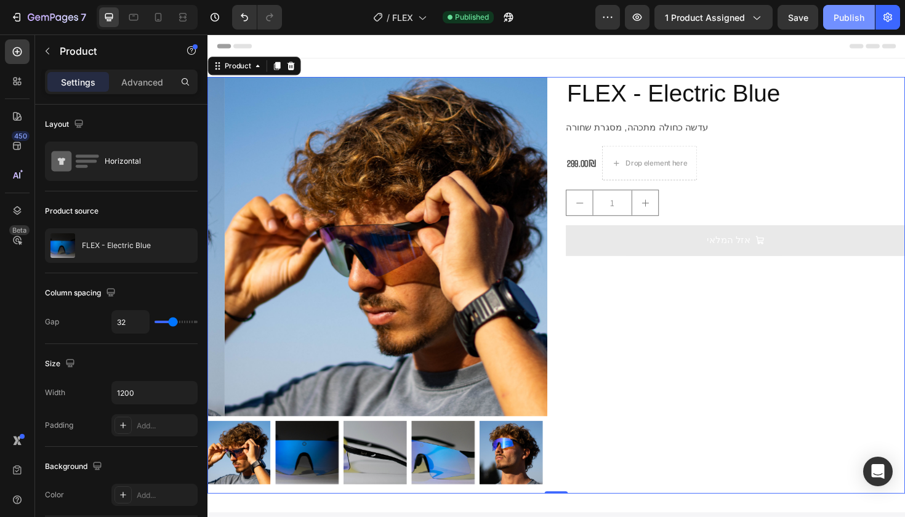
click at [847, 12] on div "Publish" at bounding box center [849, 17] width 31 height 13
click at [19, 15] on icon "button" at bounding box center [16, 17] width 12 height 12
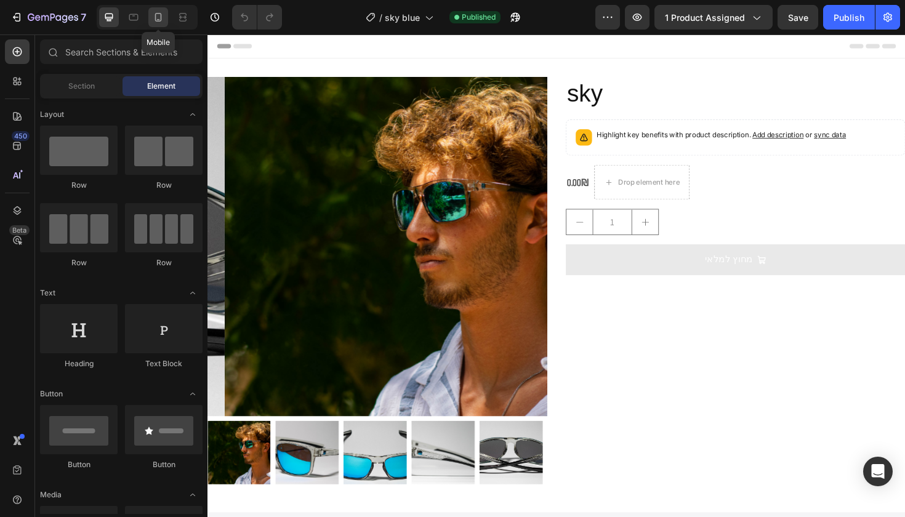
click at [159, 23] on div at bounding box center [158, 17] width 20 height 20
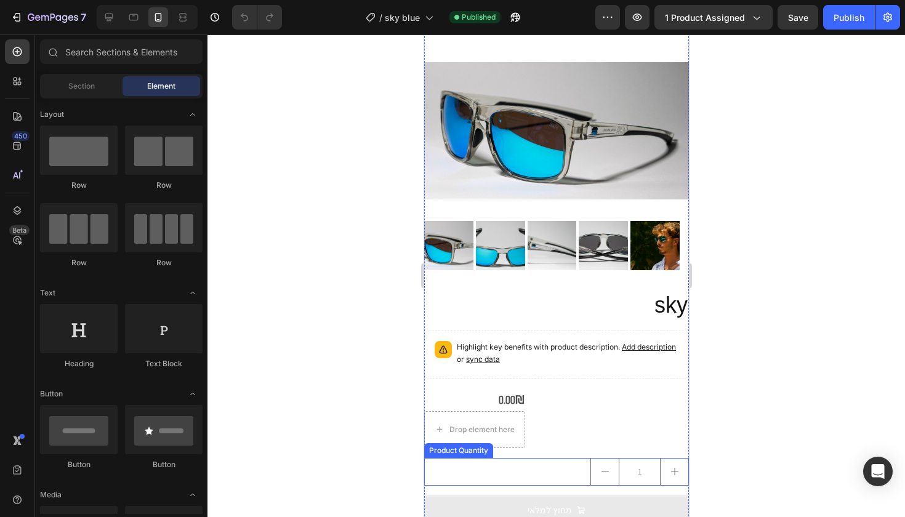
scroll to position [69, 0]
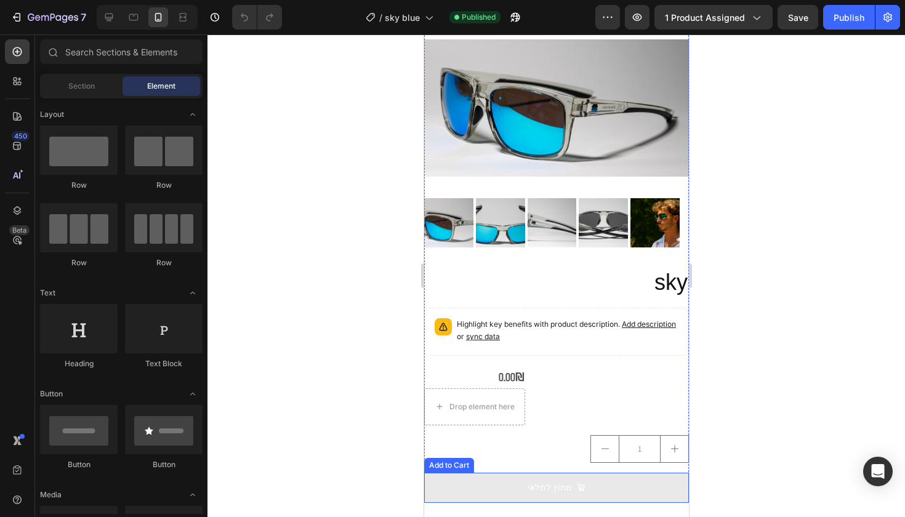
click at [642, 477] on button "מחוץ למלאי" at bounding box center [556, 488] width 265 height 30
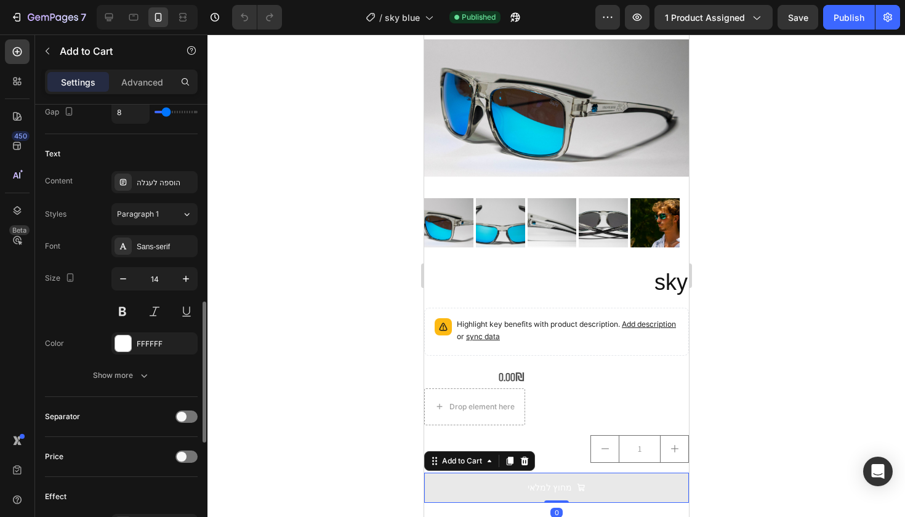
scroll to position [777, 0]
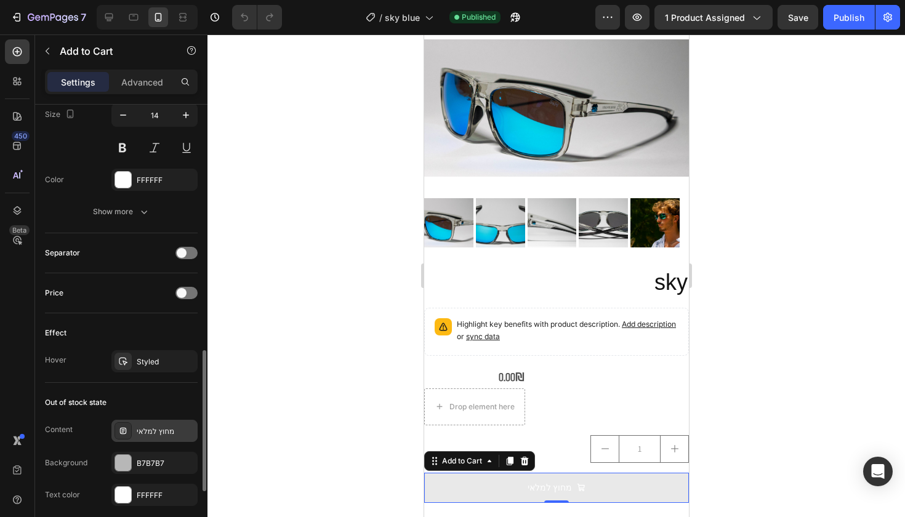
click at [179, 435] on div "מחוץ למלאי" at bounding box center [166, 431] width 58 height 11
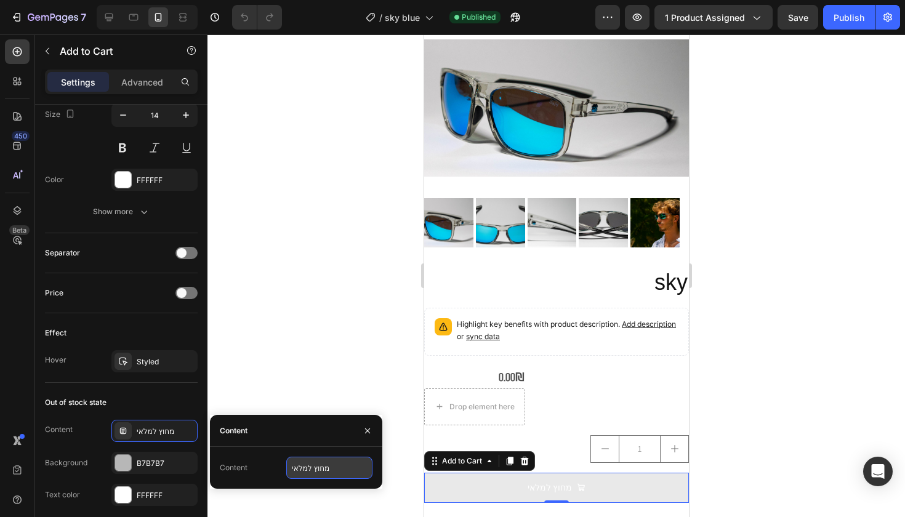
click at [303, 461] on input "מחוץ למלאי" at bounding box center [329, 468] width 86 height 22
click at [310, 474] on input "מחוץ למלאי" at bounding box center [329, 468] width 86 height 22
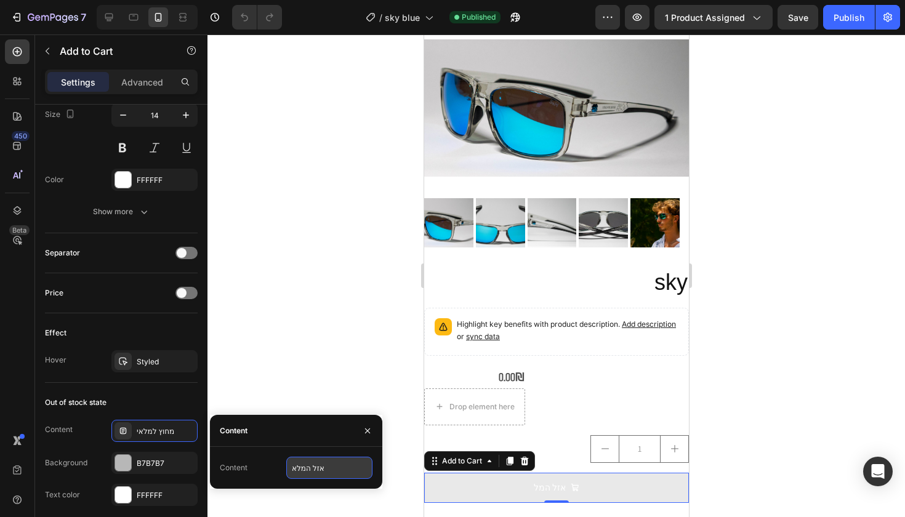
type input "אזל המלאי"
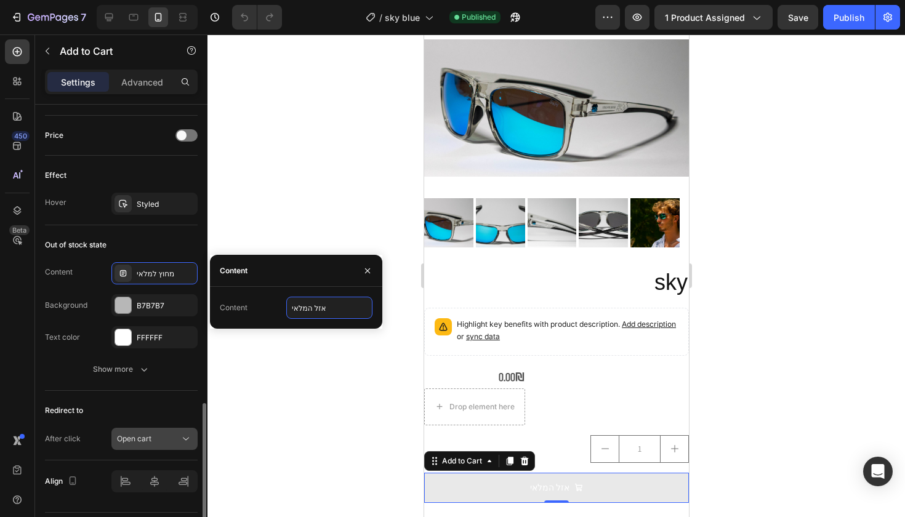
scroll to position [937, 0]
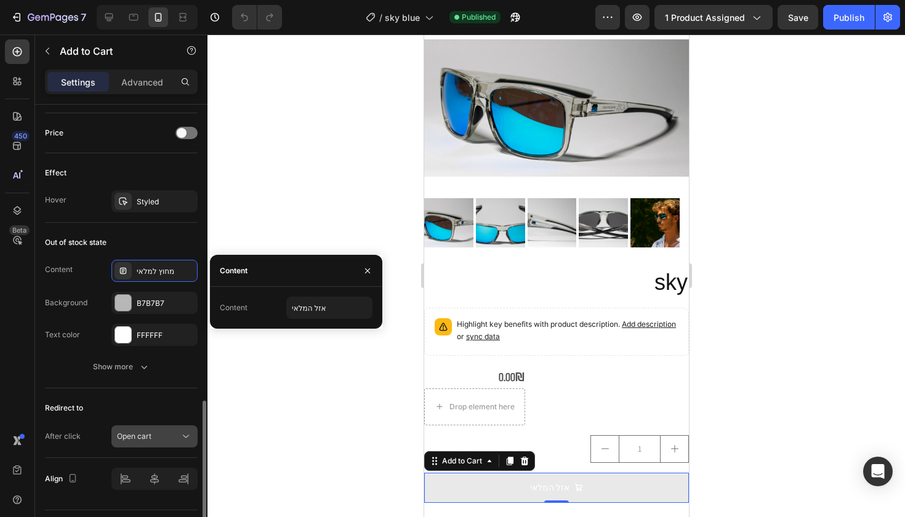
click at [147, 428] on button "Open cart" at bounding box center [154, 437] width 86 height 22
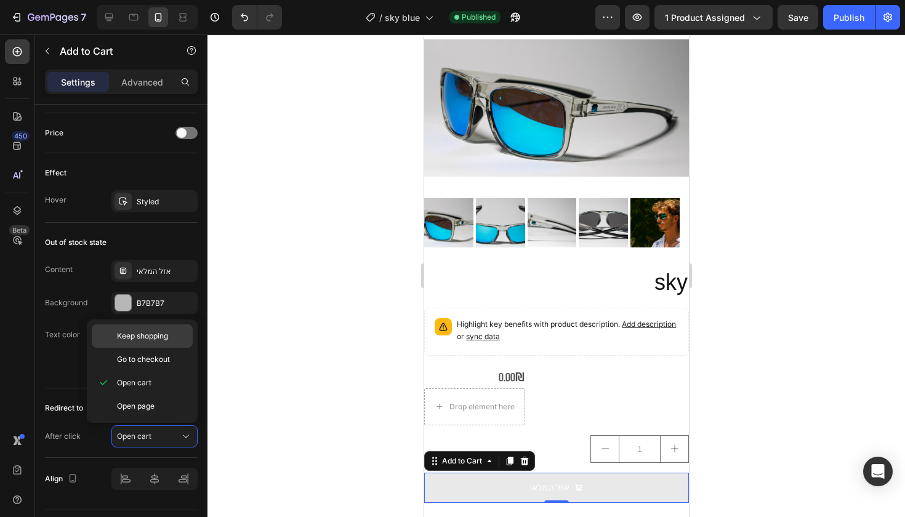
click at [175, 346] on div "Keep shopping" at bounding box center [142, 336] width 101 height 23
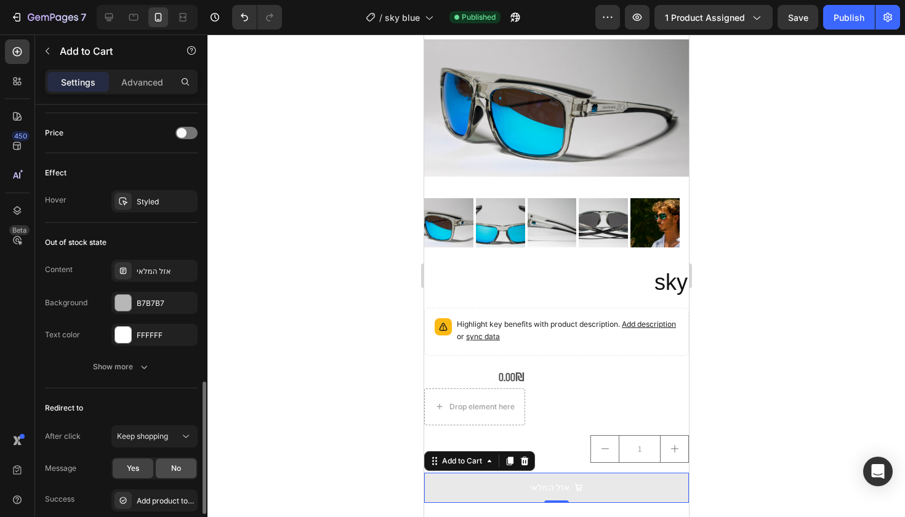
click at [171, 464] on span "No" at bounding box center [176, 468] width 10 height 11
click at [850, 20] on div "Publish" at bounding box center [849, 17] width 31 height 13
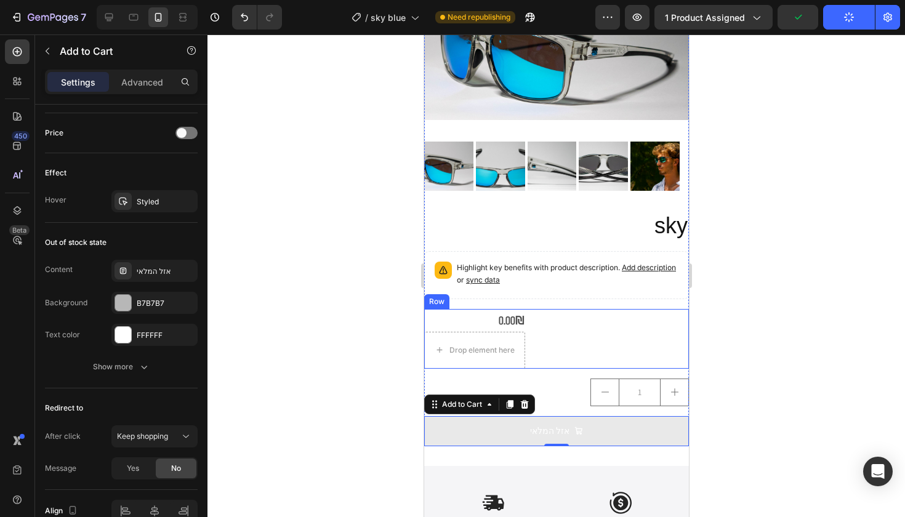
scroll to position [128, 0]
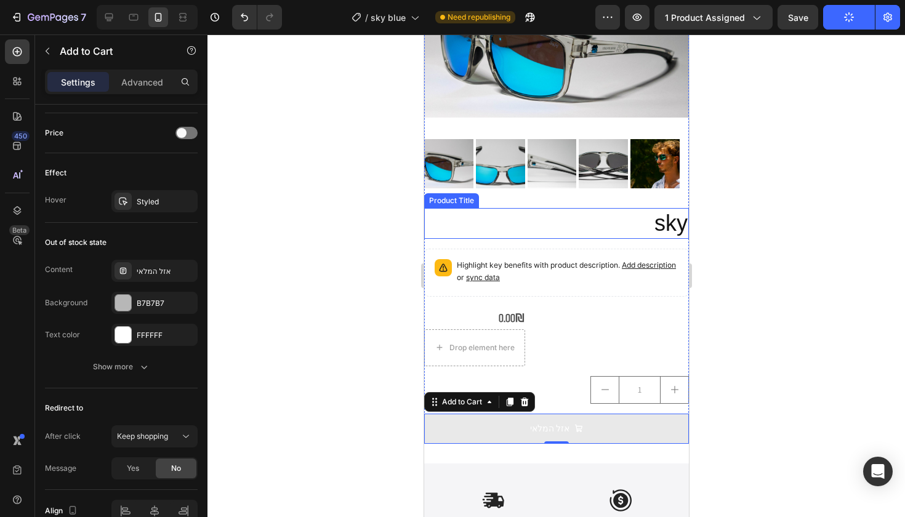
click at [627, 219] on h2 "sky" at bounding box center [556, 223] width 265 height 31
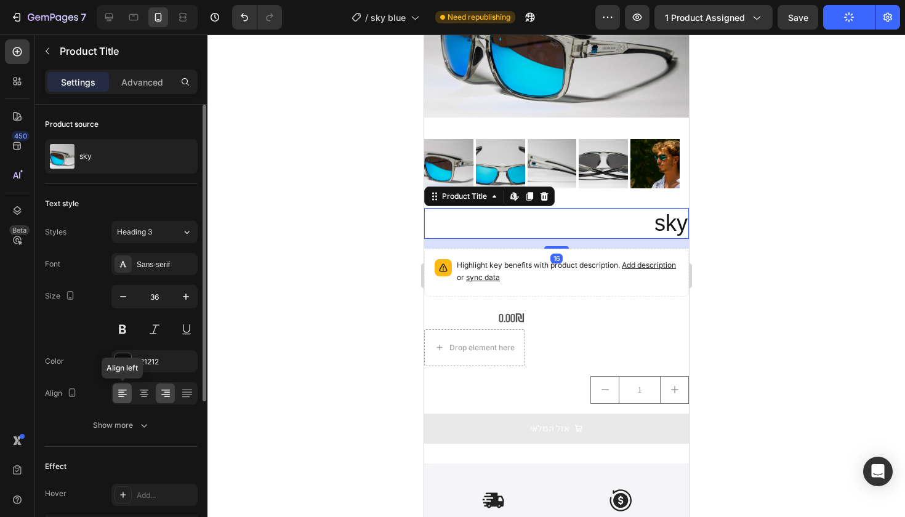
click at [128, 394] on icon at bounding box center [122, 393] width 12 height 12
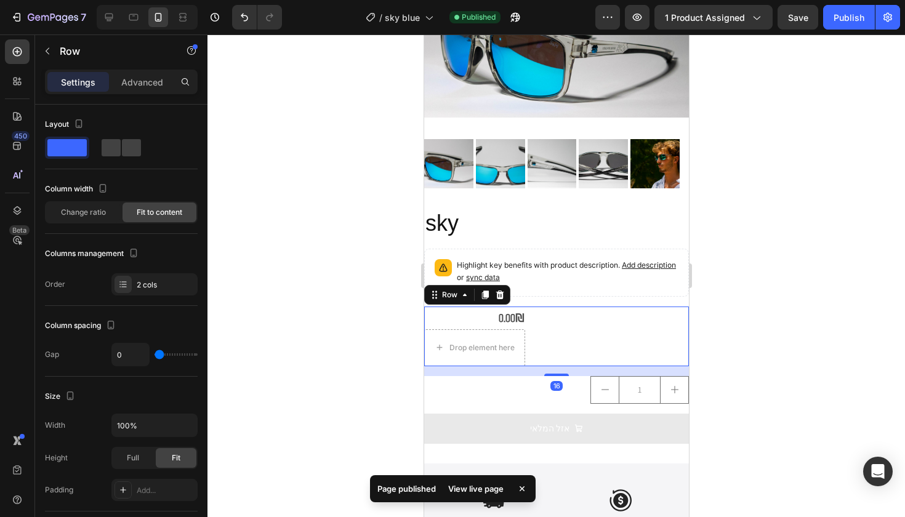
click at [588, 339] on div "0.00₪ Product Price Product Price Drop element here Row 16" at bounding box center [556, 336] width 265 height 59
click at [850, 13] on div "Publish" at bounding box center [849, 17] width 31 height 13
click at [53, 17] on icon "button" at bounding box center [53, 18] width 51 height 10
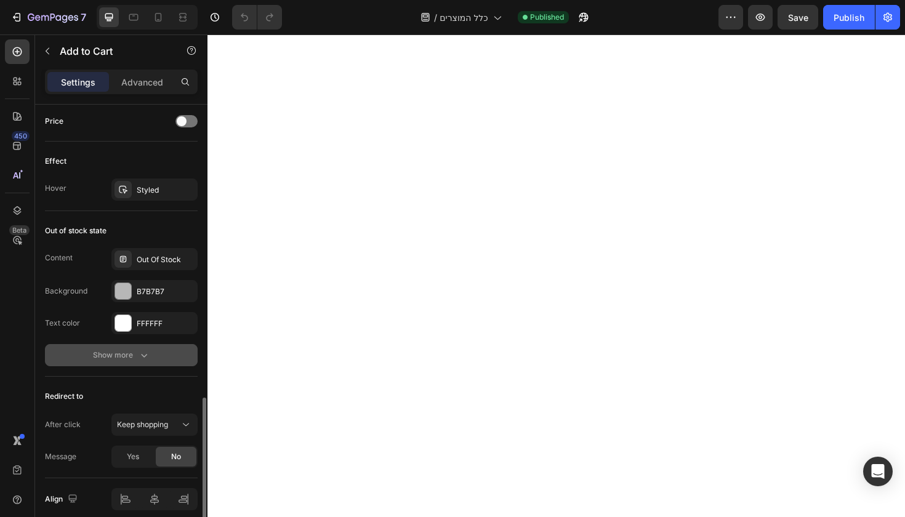
scroll to position [984, 0]
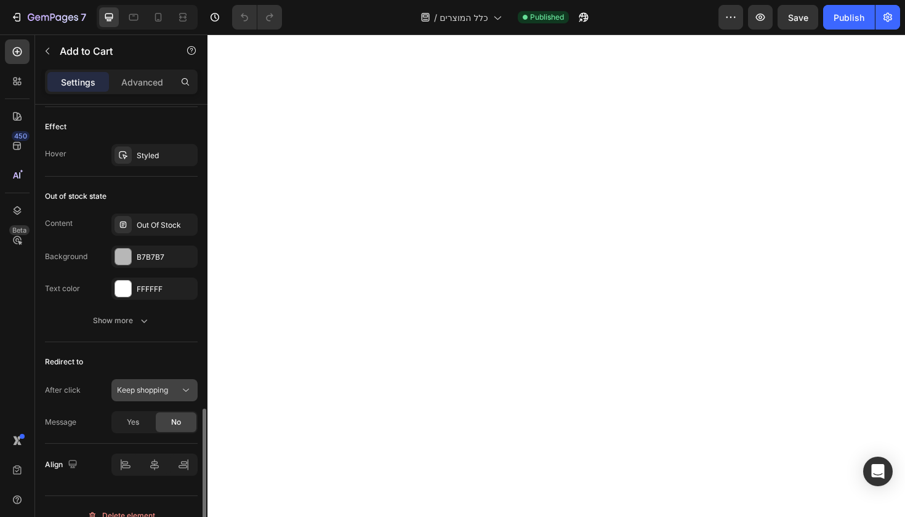
click at [164, 385] on div "Keep shopping" at bounding box center [154, 390] width 75 height 12
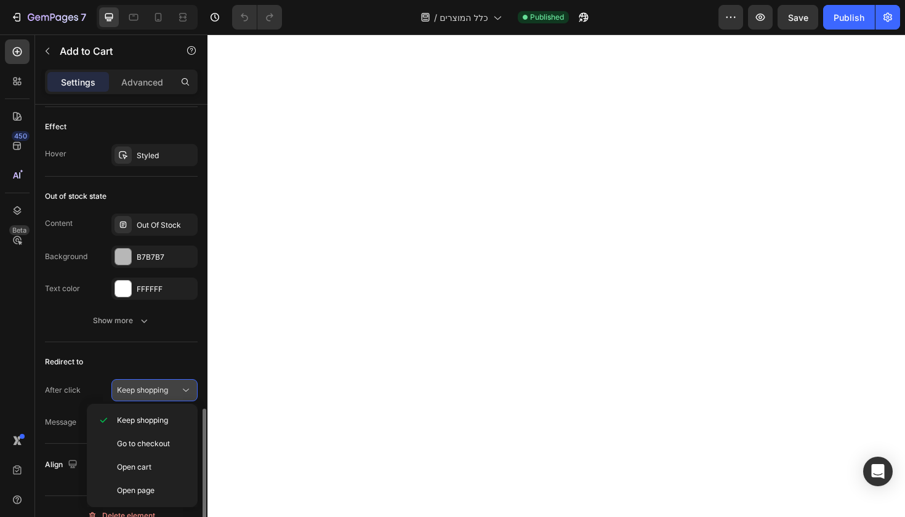
click at [164, 385] on span "Keep shopping" at bounding box center [142, 390] width 51 height 11
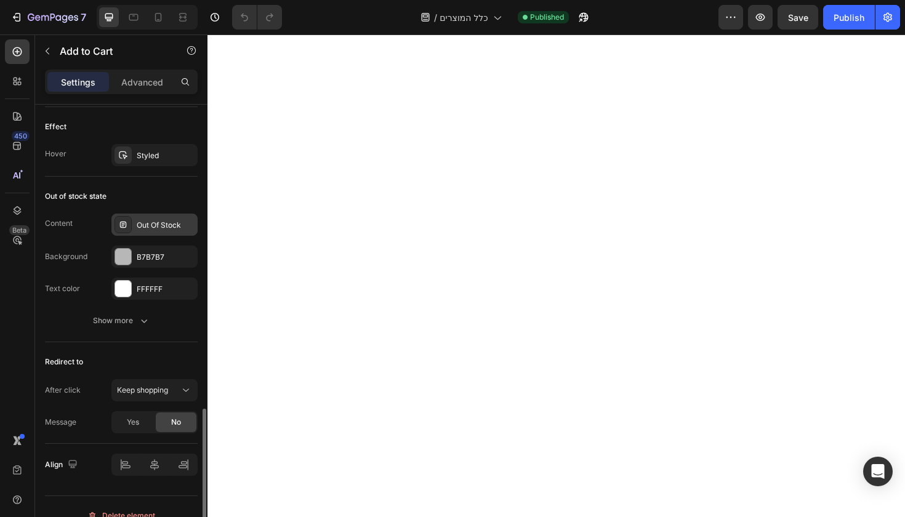
click at [155, 235] on div "Out Of Stock" at bounding box center [154, 225] width 86 height 22
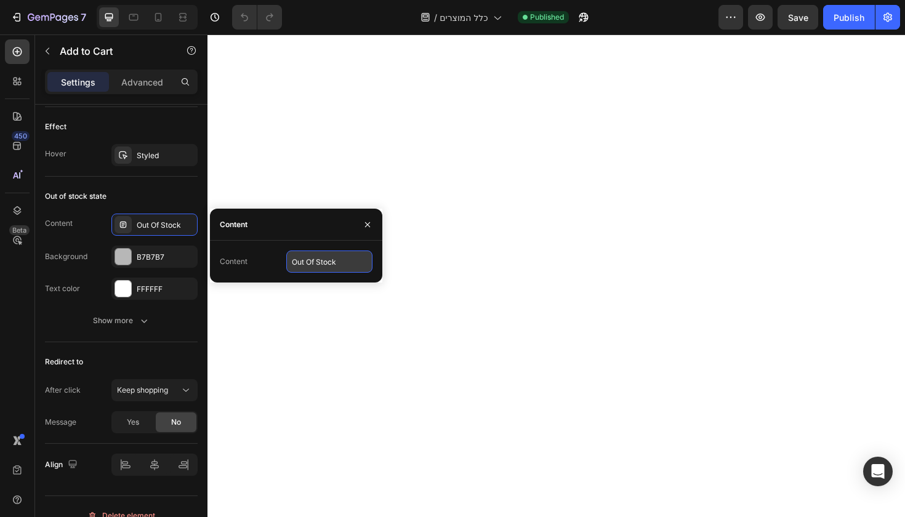
click at [305, 264] on input "Out Of Stock" at bounding box center [329, 262] width 86 height 22
type input "אזל המלאי"
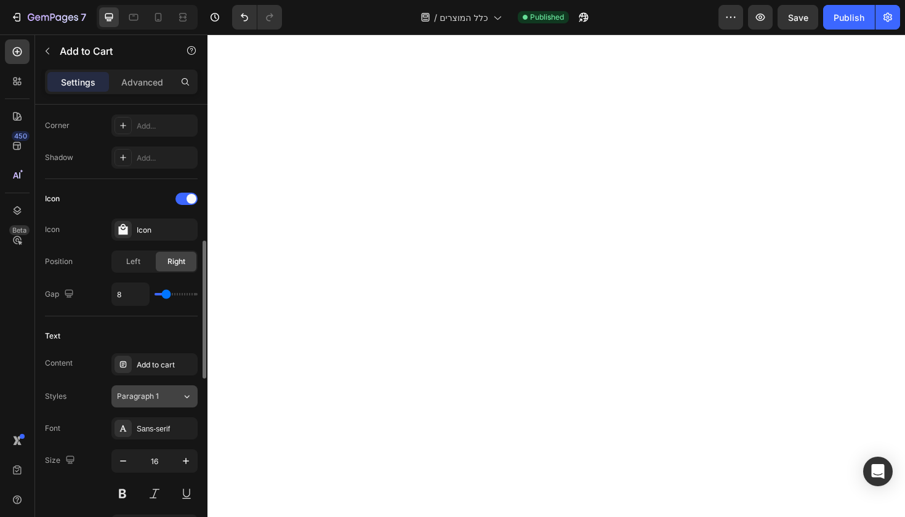
scroll to position [444, 0]
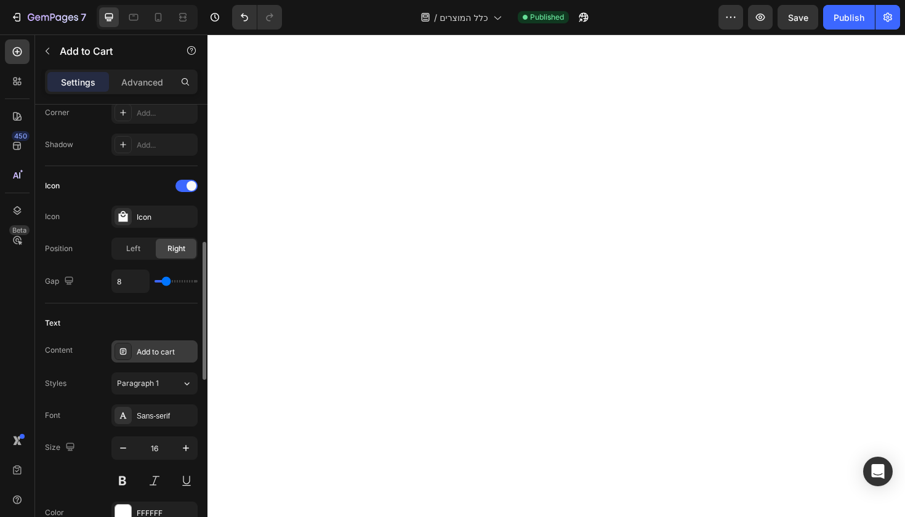
click at [177, 351] on div "Add to cart" at bounding box center [166, 352] width 58 height 11
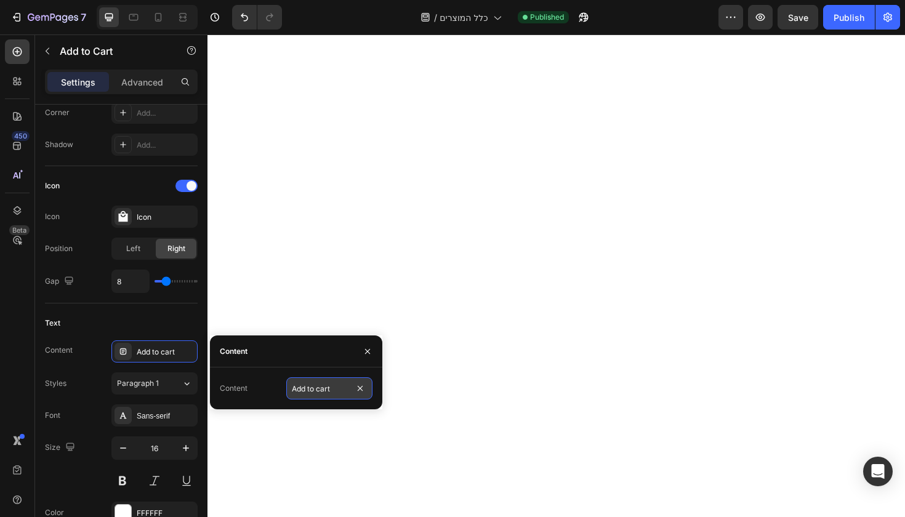
click at [299, 390] on input "Add to cart" at bounding box center [329, 389] width 86 height 22
click at [301, 392] on input "Add to cart" at bounding box center [329, 389] width 86 height 22
click at [305, 391] on input "Add to cart" at bounding box center [329, 389] width 86 height 22
click at [307, 390] on input "Add to cart" at bounding box center [329, 389] width 86 height 22
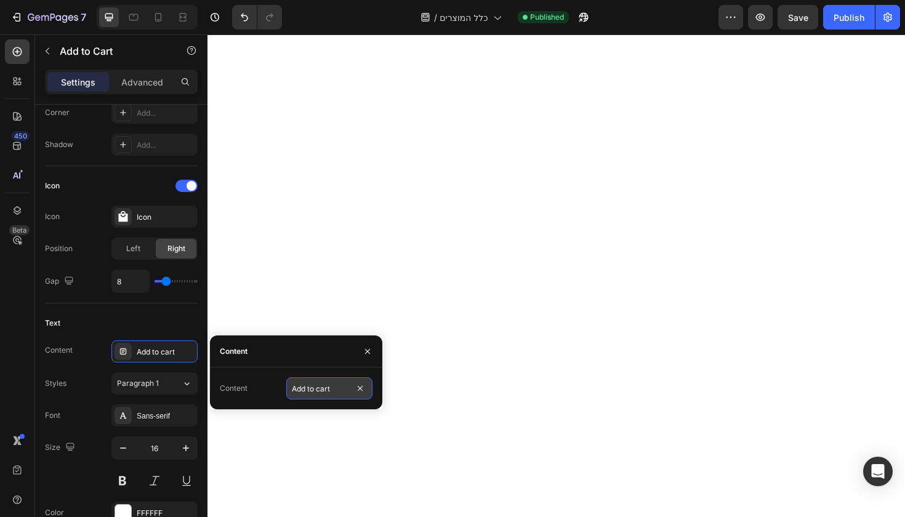
click at [307, 390] on input "Add to cart" at bounding box center [329, 389] width 86 height 22
type input "הוסף לסל"
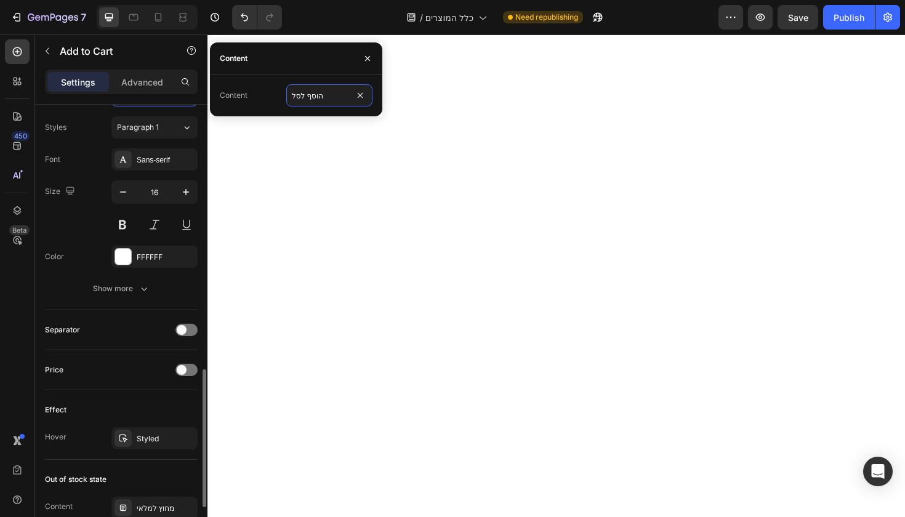
scroll to position [737, 0]
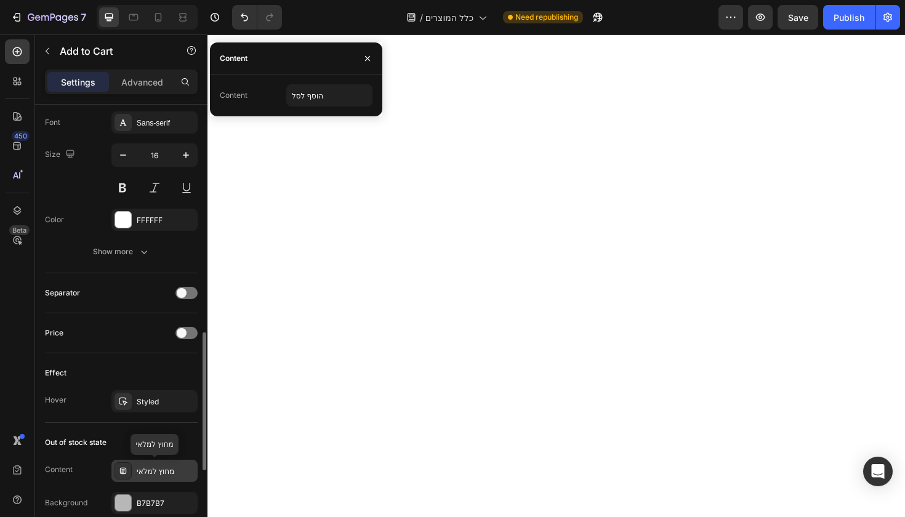
click at [170, 464] on div "מחוץ למלאי" at bounding box center [154, 471] width 86 height 22
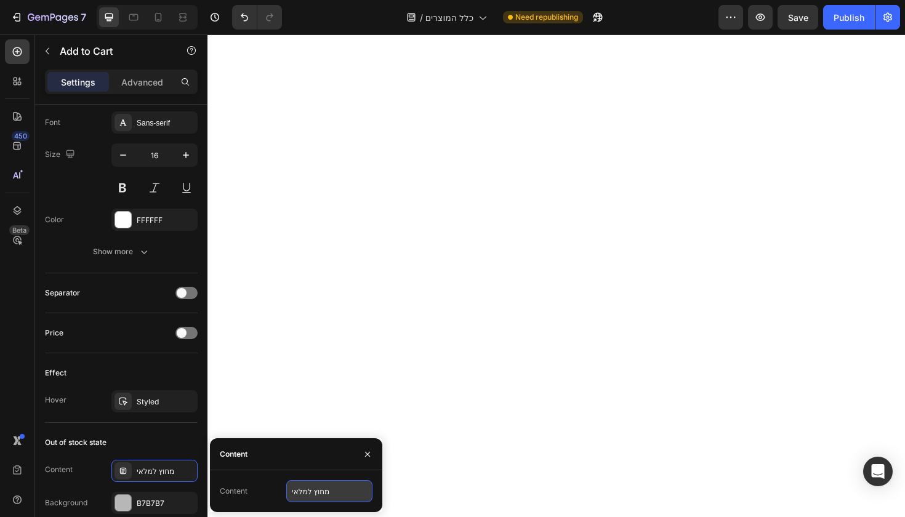
click at [321, 497] on input "מחוץ למלאי" at bounding box center [329, 491] width 86 height 22
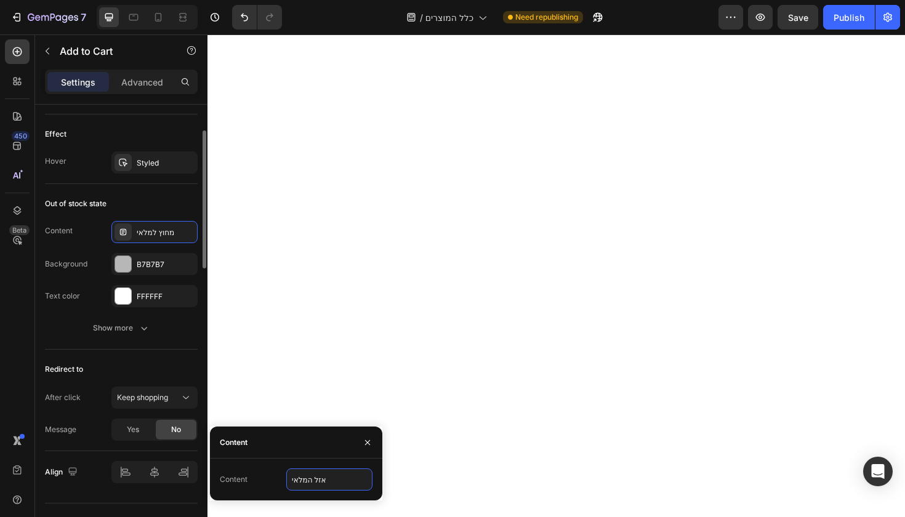
scroll to position [1001, 0]
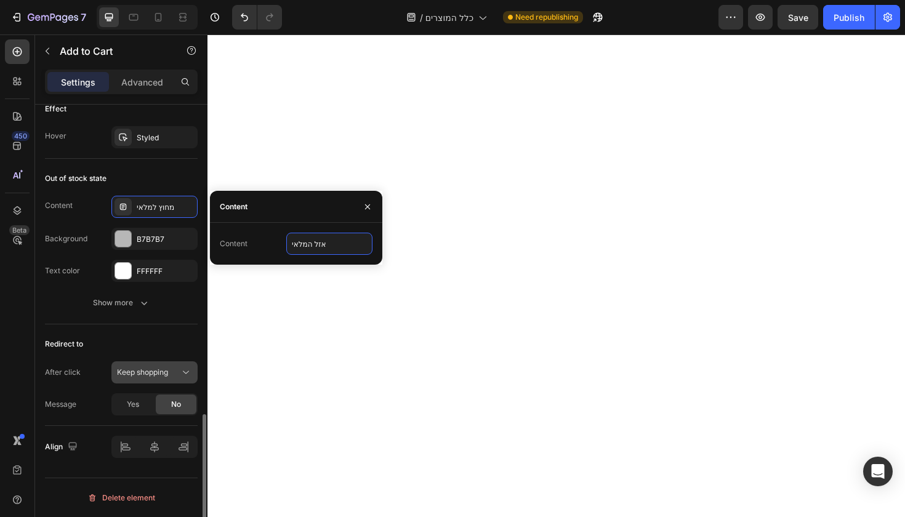
type input "אזל המלאי"
click at [172, 378] on div "Keep shopping" at bounding box center [148, 372] width 63 height 11
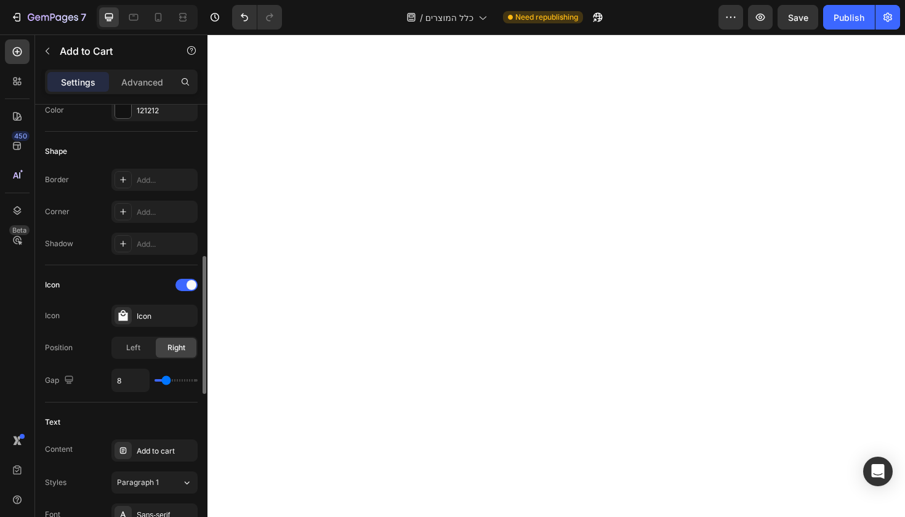
scroll to position [474, 0]
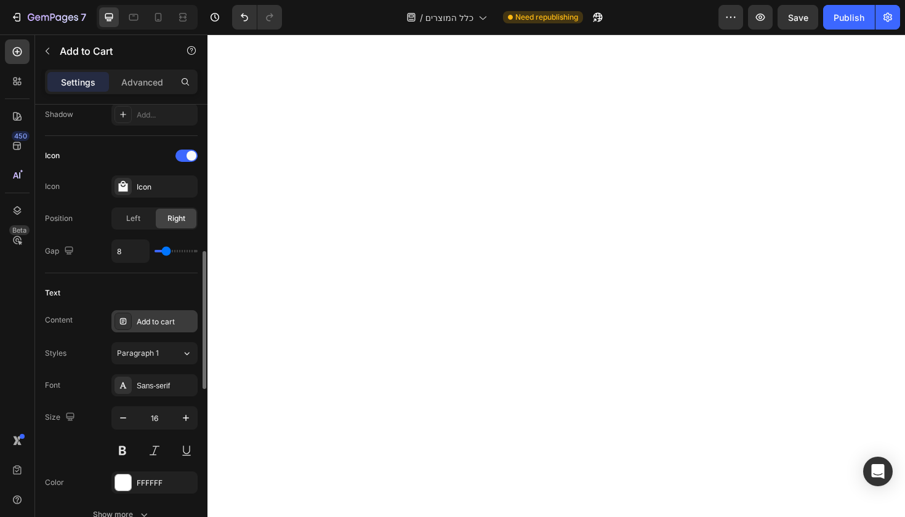
click at [179, 320] on div "Add to cart" at bounding box center [166, 322] width 58 height 11
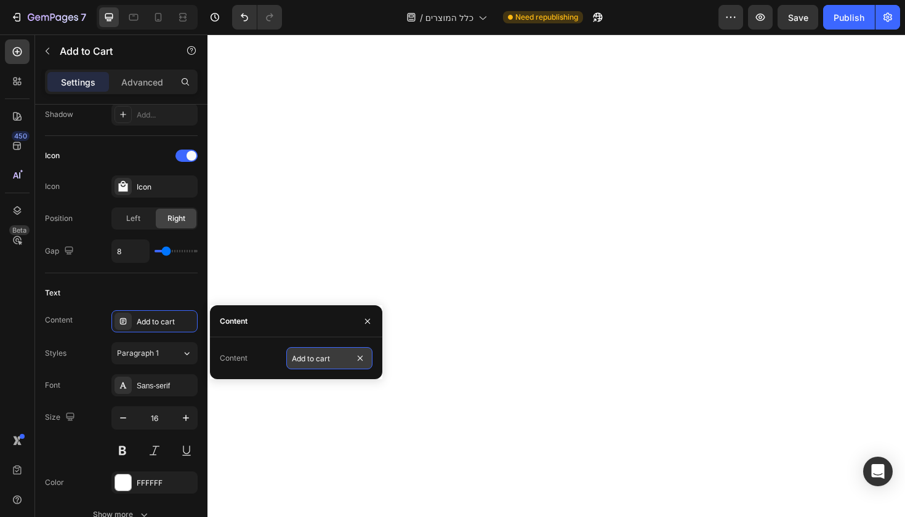
click at [330, 363] on input "Add to cart" at bounding box center [329, 358] width 86 height 22
type input "הוסף לסל"
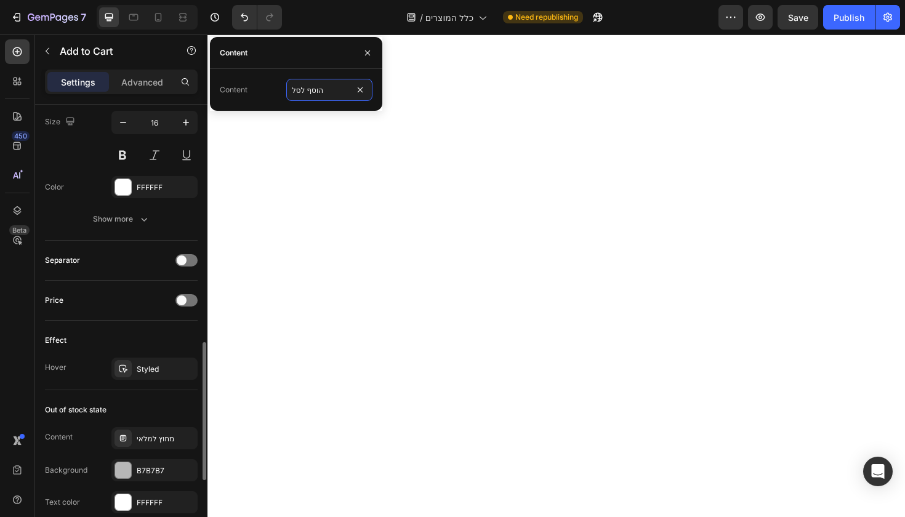
scroll to position [814, 0]
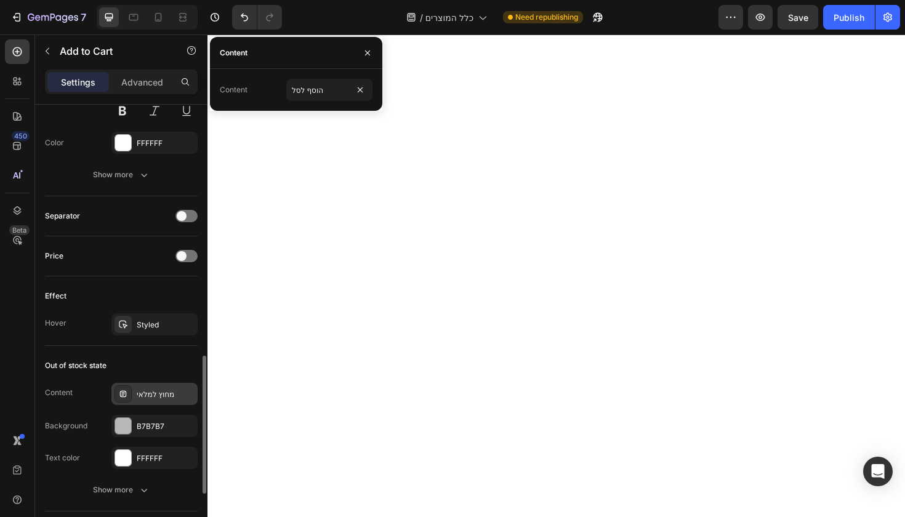
click at [163, 401] on div "מחוץ למלאי" at bounding box center [154, 394] width 86 height 22
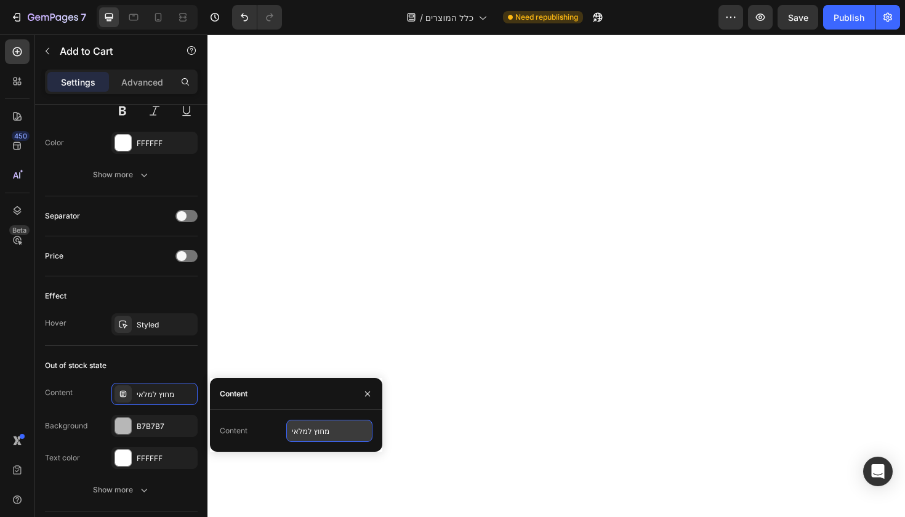
click at [315, 424] on input "מחוץ למלאי" at bounding box center [329, 431] width 86 height 22
type input "אזל המלאי"
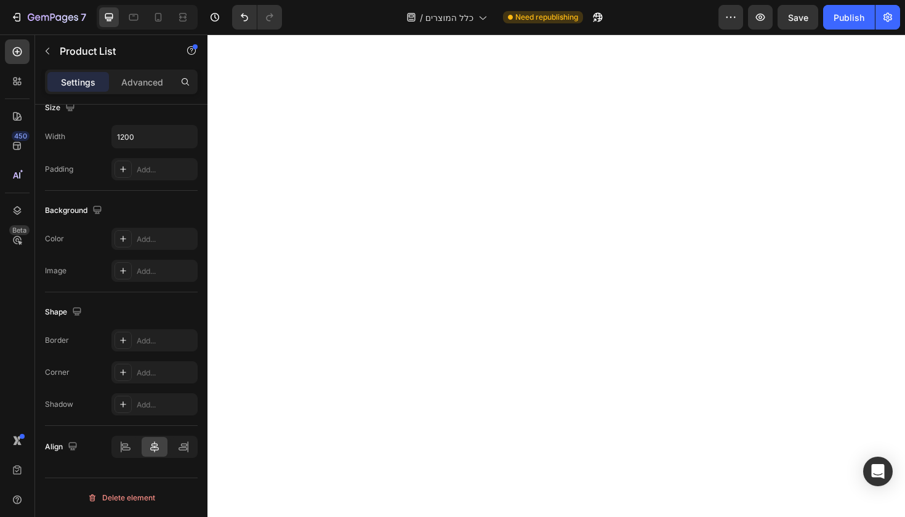
scroll to position [0, 0]
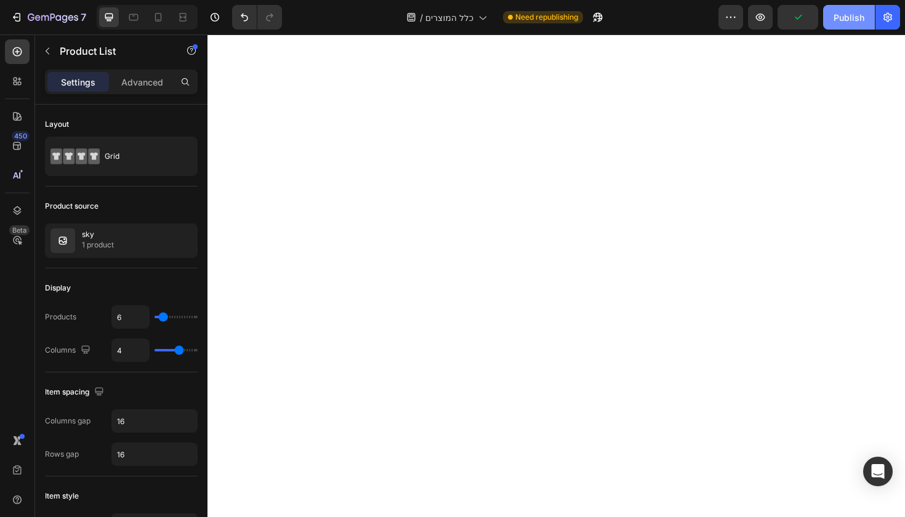
click at [853, 23] on div "Publish" at bounding box center [849, 17] width 31 height 13
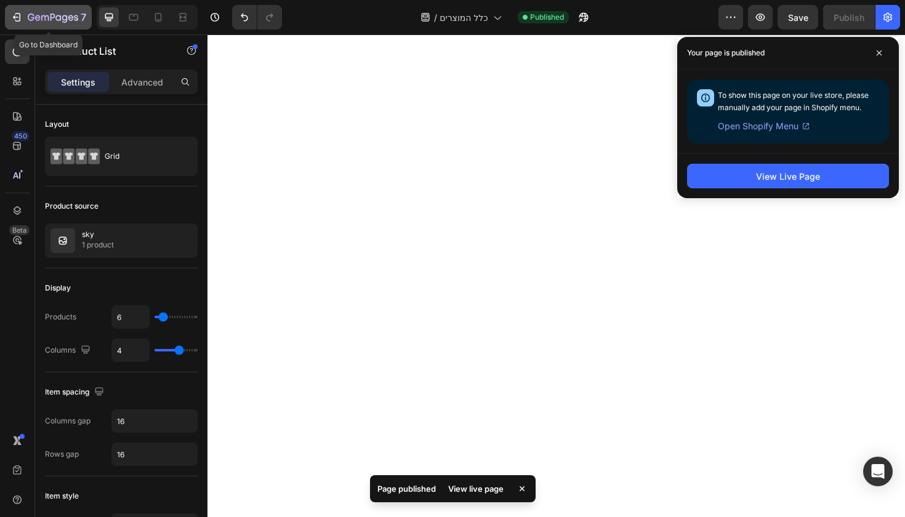
click at [45, 17] on icon "button" at bounding box center [44, 18] width 7 height 6
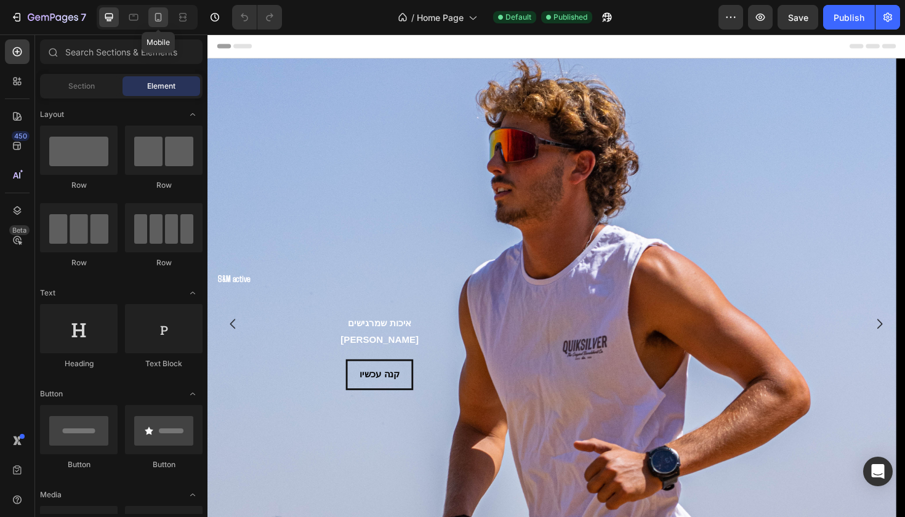
click at [165, 14] on div at bounding box center [158, 17] width 20 height 20
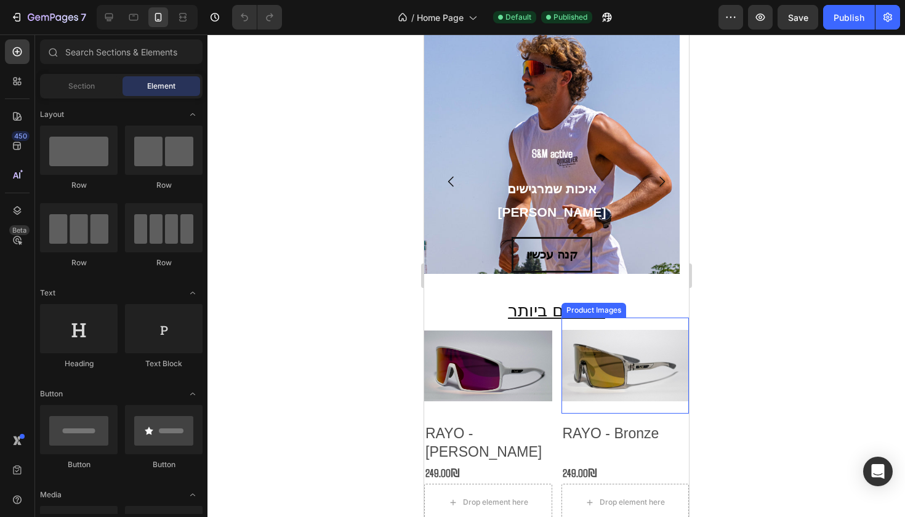
scroll to position [224, 0]
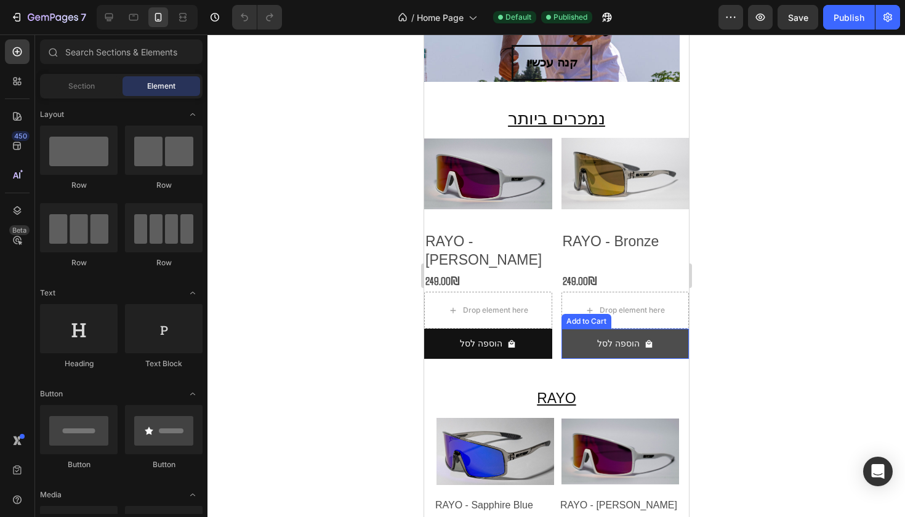
click at [668, 330] on button "הוספה לסל" at bounding box center [625, 344] width 128 height 30
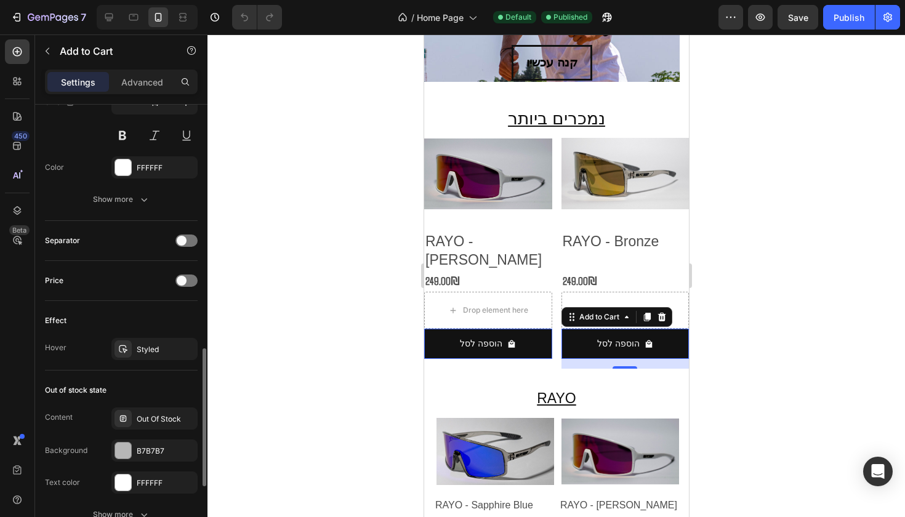
scroll to position [811, 0]
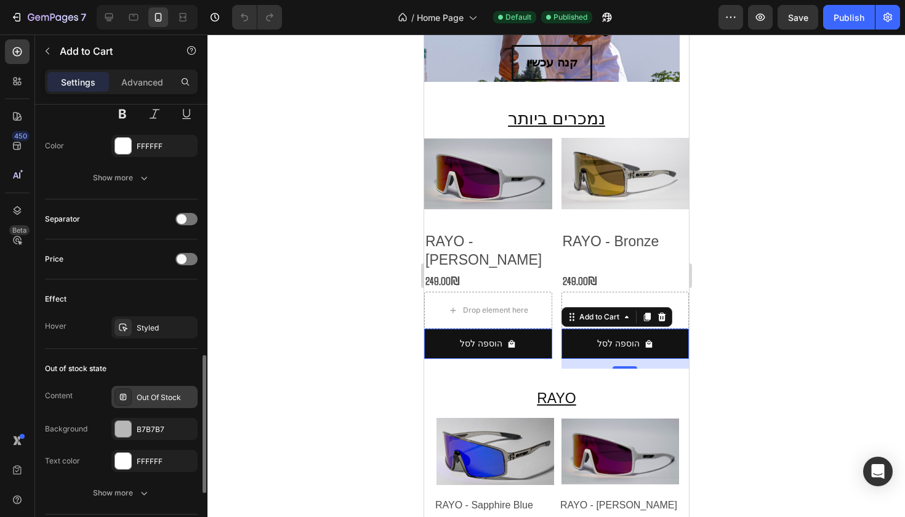
click at [168, 389] on div "Out Of Stock" at bounding box center [154, 397] width 86 height 22
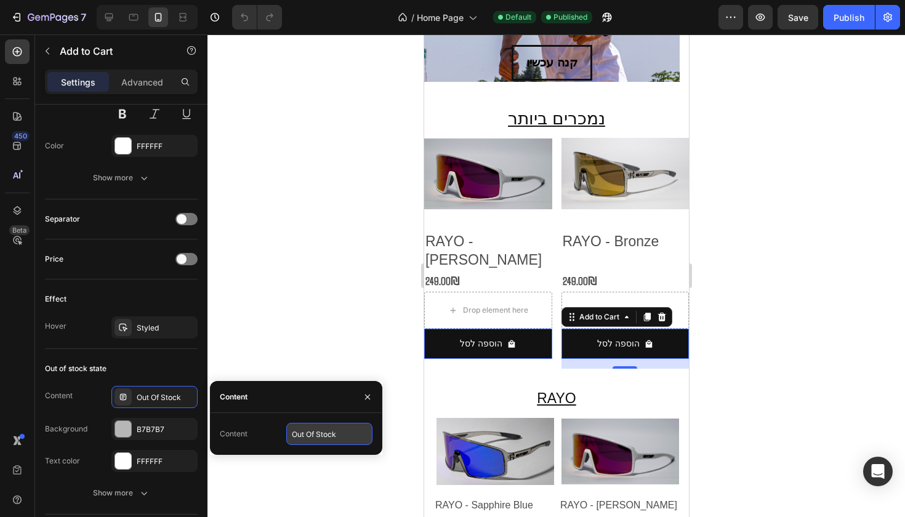
click at [326, 435] on input "Out Of Stock" at bounding box center [329, 434] width 86 height 22
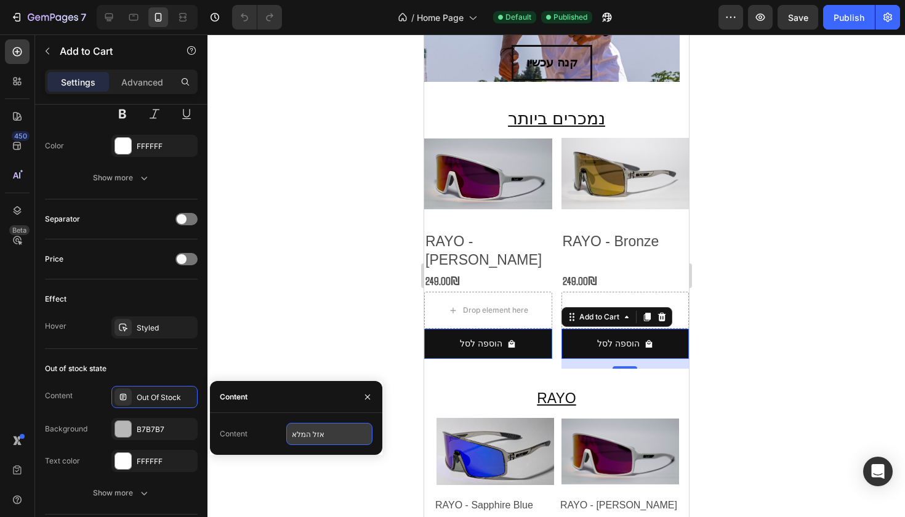
type input "אזל המלאי"
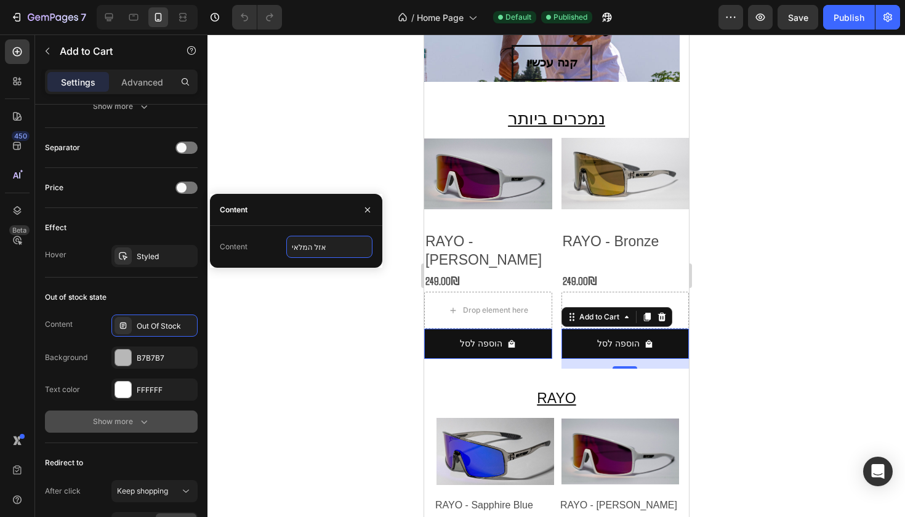
scroll to position [998, 0]
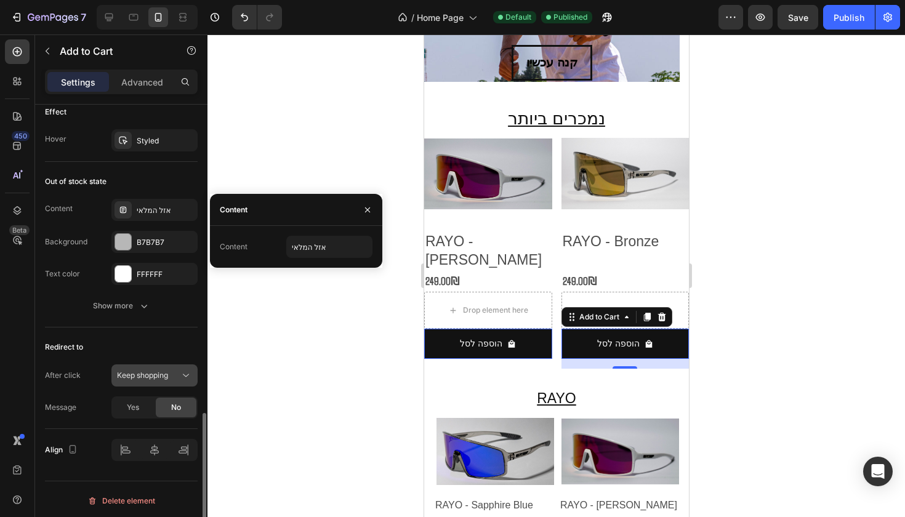
click at [176, 375] on div "Keep shopping" at bounding box center [148, 375] width 63 height 11
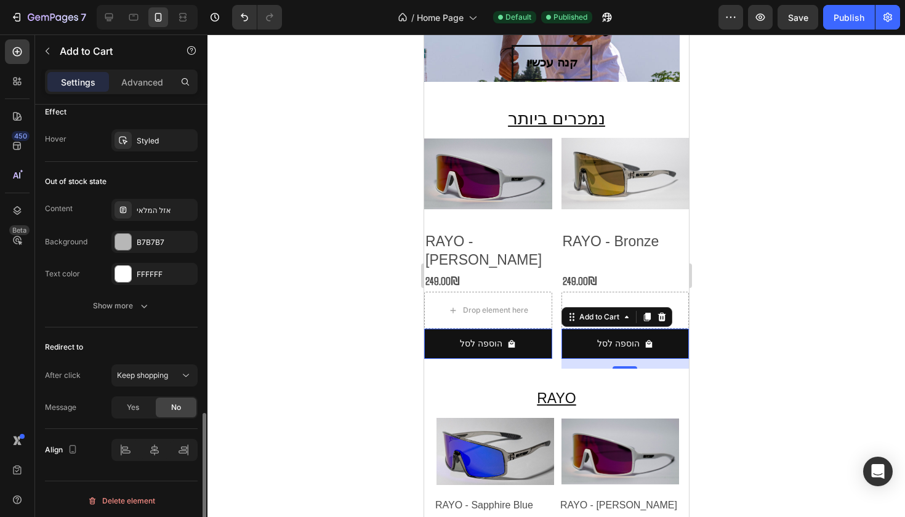
click at [153, 344] on div "Redirect to" at bounding box center [121, 348] width 153 height 20
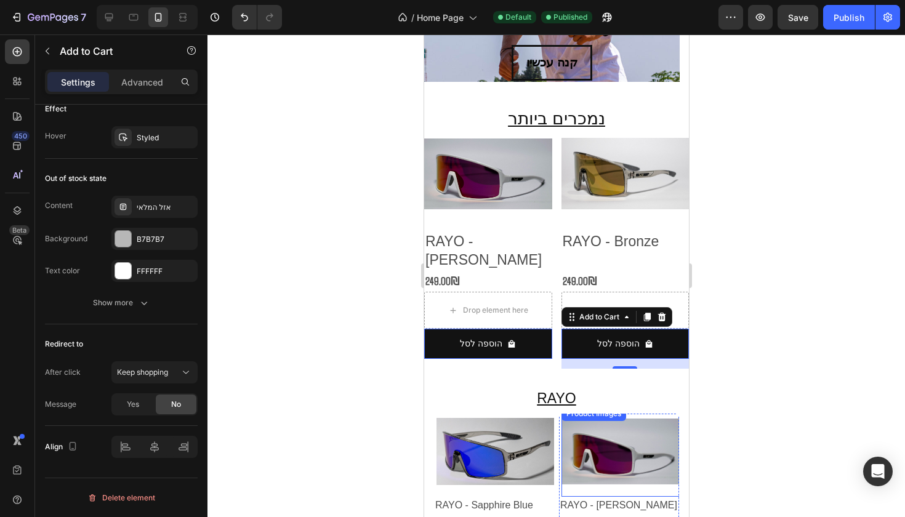
scroll to position [427, 0]
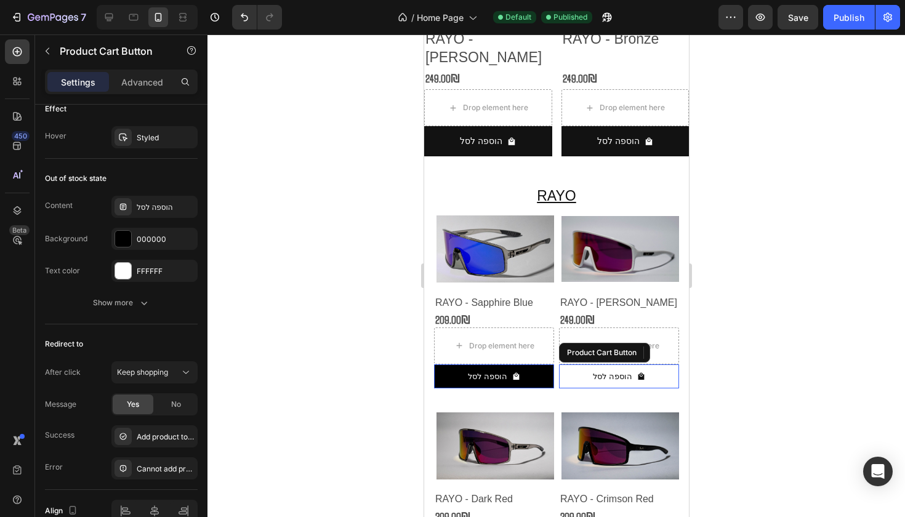
click at [642, 365] on button "הוספה לסל" at bounding box center [619, 377] width 120 height 24
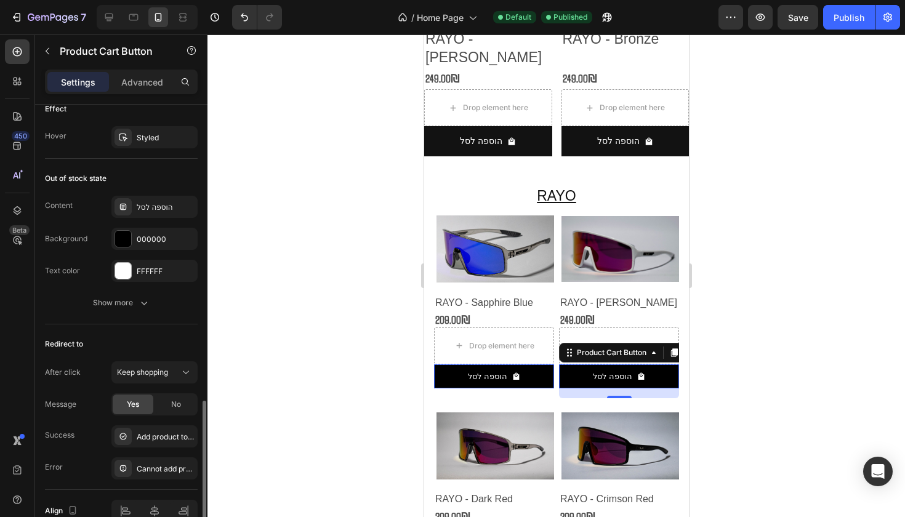
scroll to position [1065, 0]
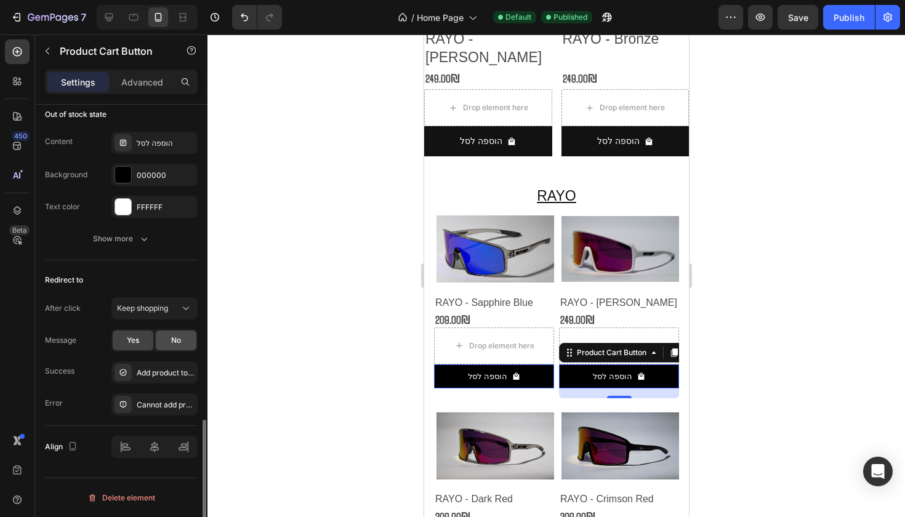
click at [179, 336] on span "No" at bounding box center [176, 340] width 10 height 11
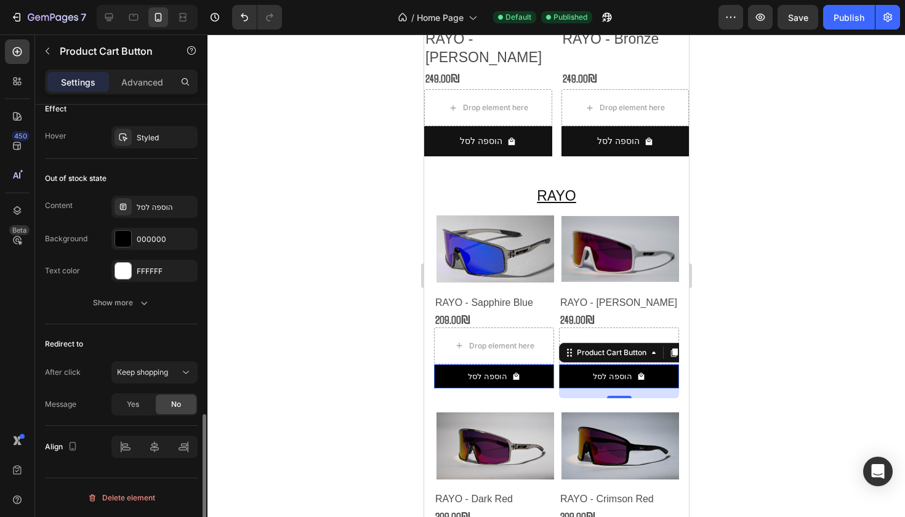
scroll to position [1001, 0]
click at [173, 375] on div "Keep shopping" at bounding box center [148, 372] width 63 height 11
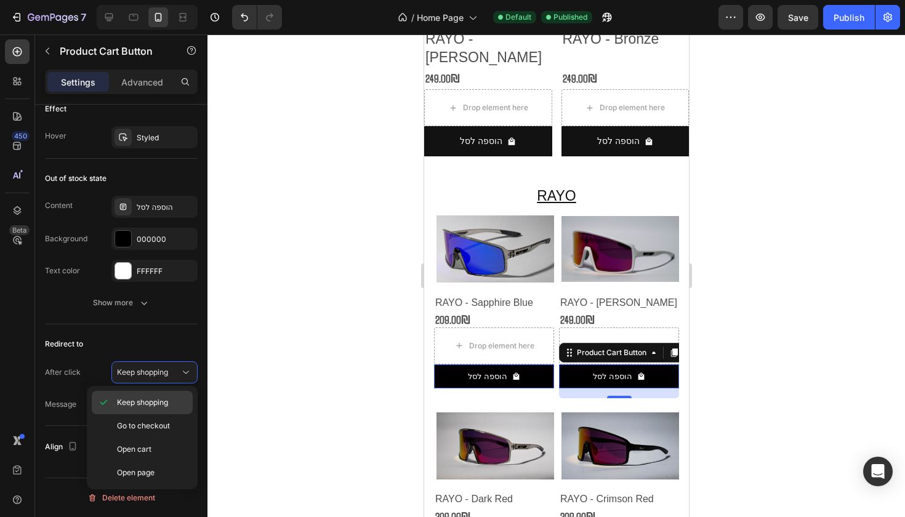
click at [174, 391] on div "Keep shopping" at bounding box center [142, 402] width 101 height 23
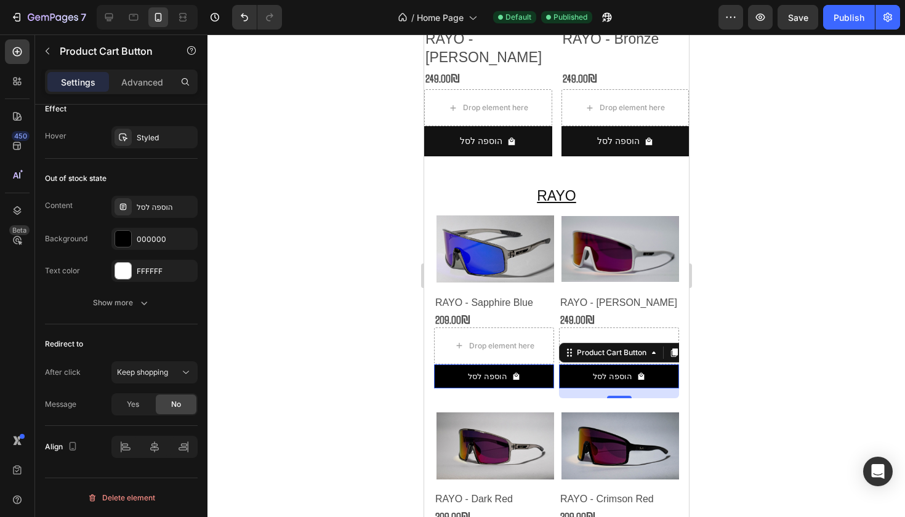
click at [174, 398] on div "No" at bounding box center [176, 405] width 41 height 20
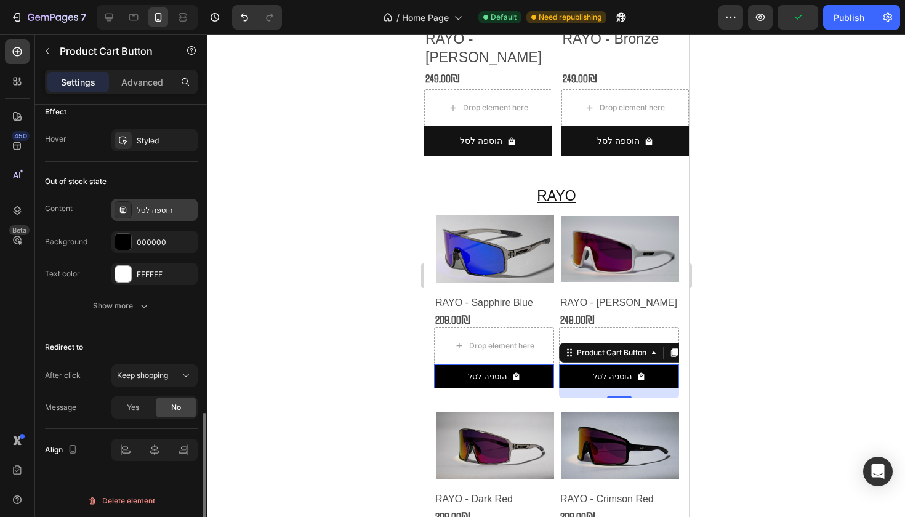
click at [173, 207] on div "הוספה לסל" at bounding box center [166, 210] width 58 height 11
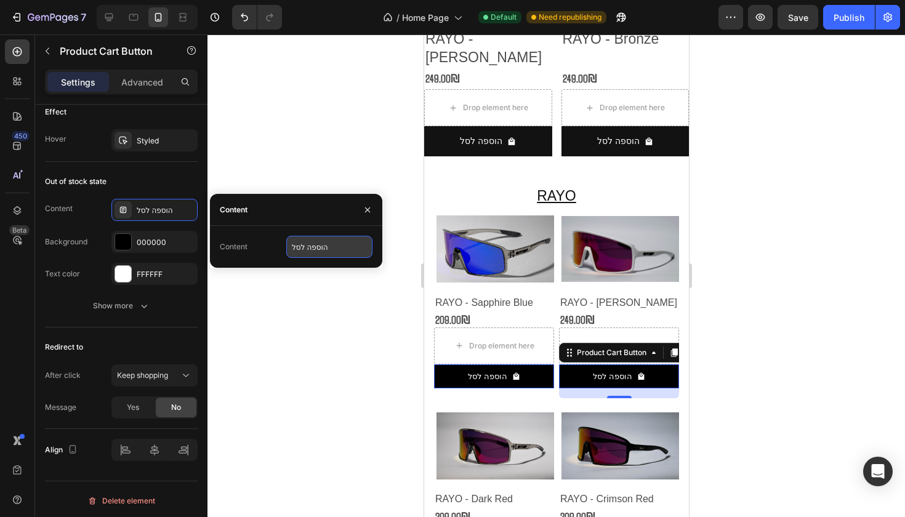
click at [294, 249] on input "הוספה לסל" at bounding box center [329, 247] width 86 height 22
type input "אזל המלאי"
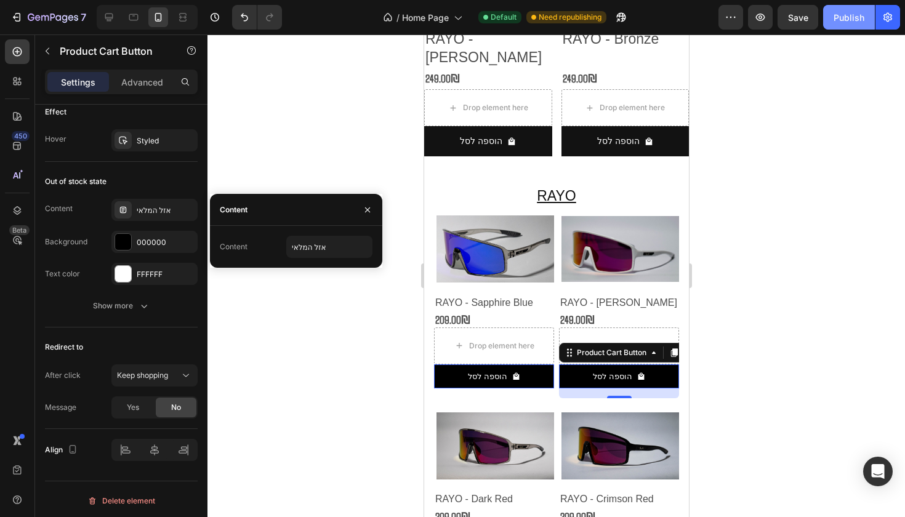
click at [867, 15] on button "Publish" at bounding box center [849, 17] width 52 height 25
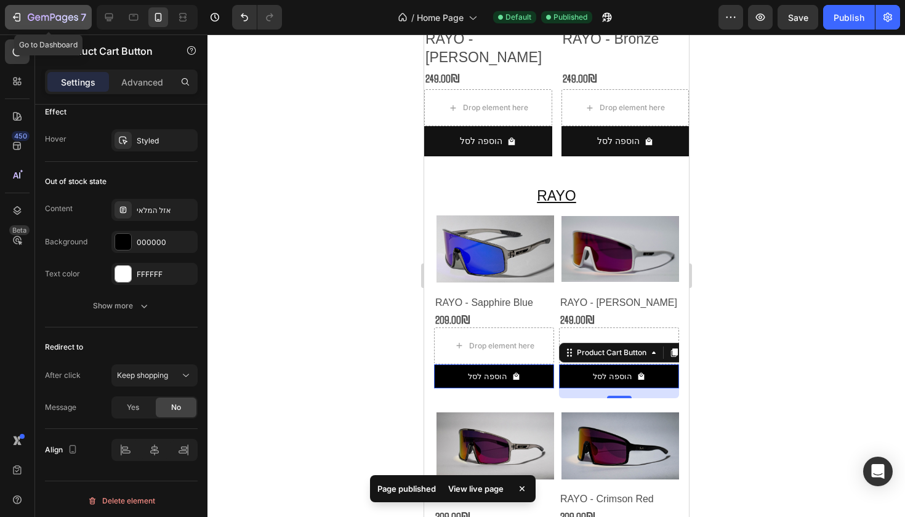
click at [78, 17] on div "7" at bounding box center [57, 17] width 59 height 15
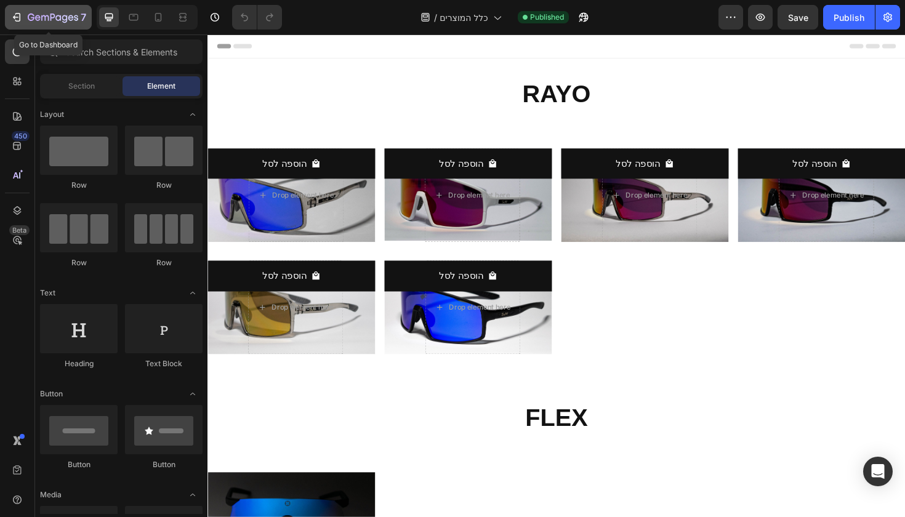
click at [82, 19] on p "7" at bounding box center [84, 17] width 6 height 15
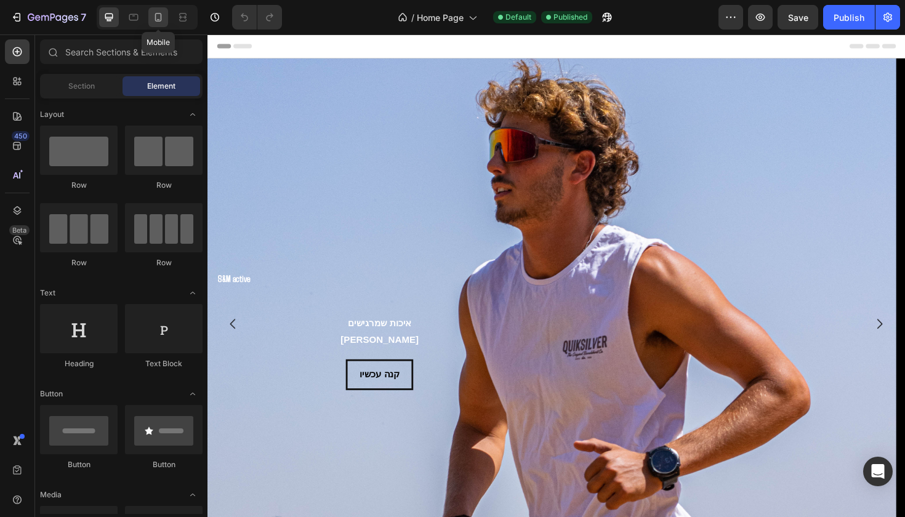
click at [160, 16] on icon at bounding box center [158, 17] width 12 height 12
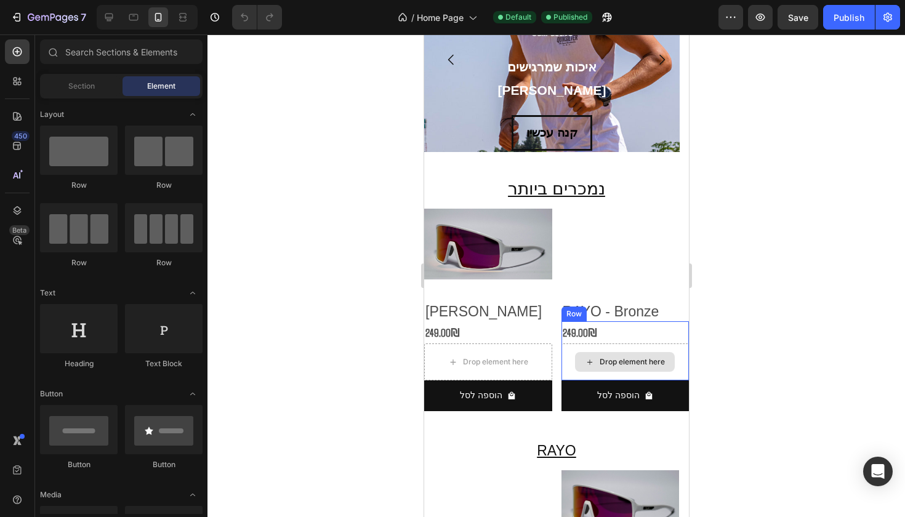
scroll to position [185, 0]
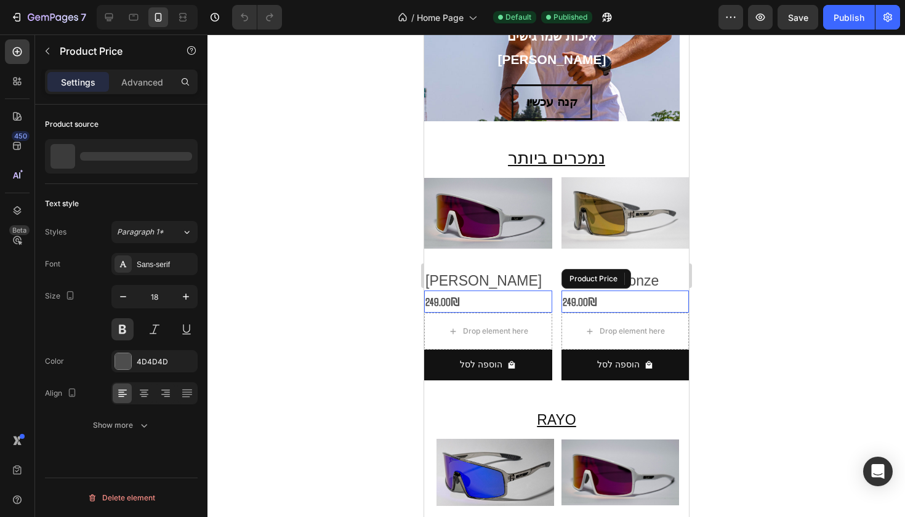
click at [613, 298] on div "249.00₪" at bounding box center [625, 302] width 128 height 22
click at [168, 400] on div at bounding box center [165, 394] width 19 height 20
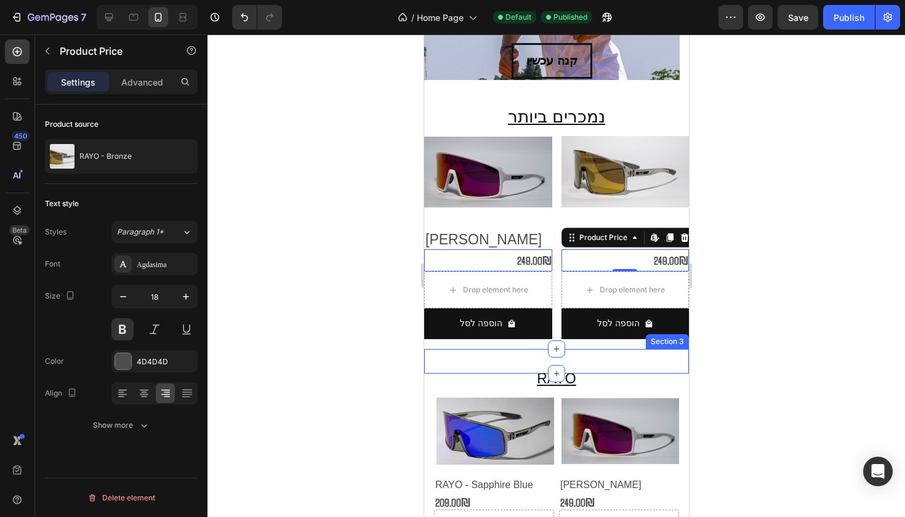
scroll to position [422, 0]
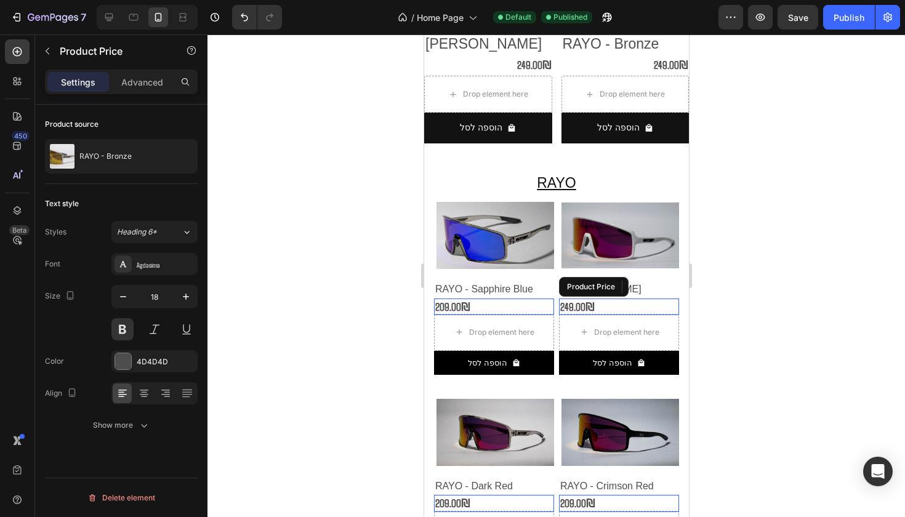
click at [626, 299] on div "249.00₪" at bounding box center [619, 307] width 120 height 17
click at [168, 393] on icon at bounding box center [167, 392] width 6 height 1
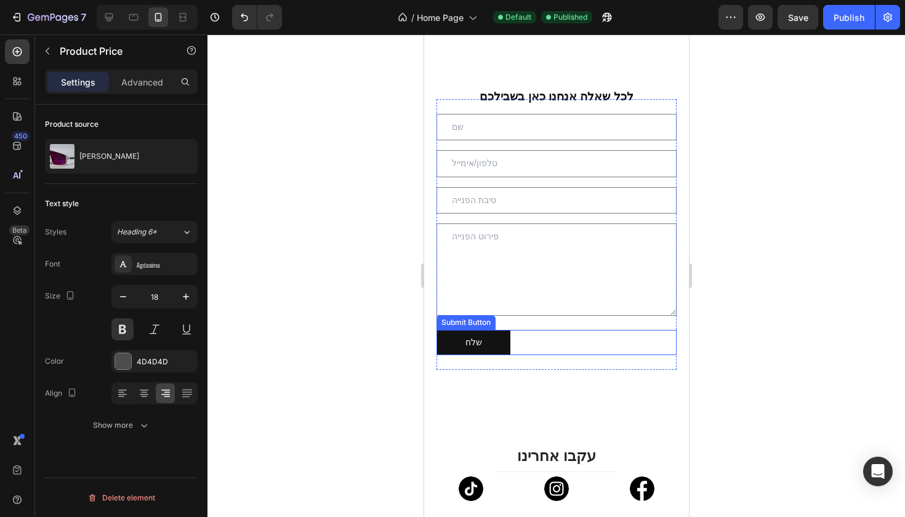
scroll to position [1358, 0]
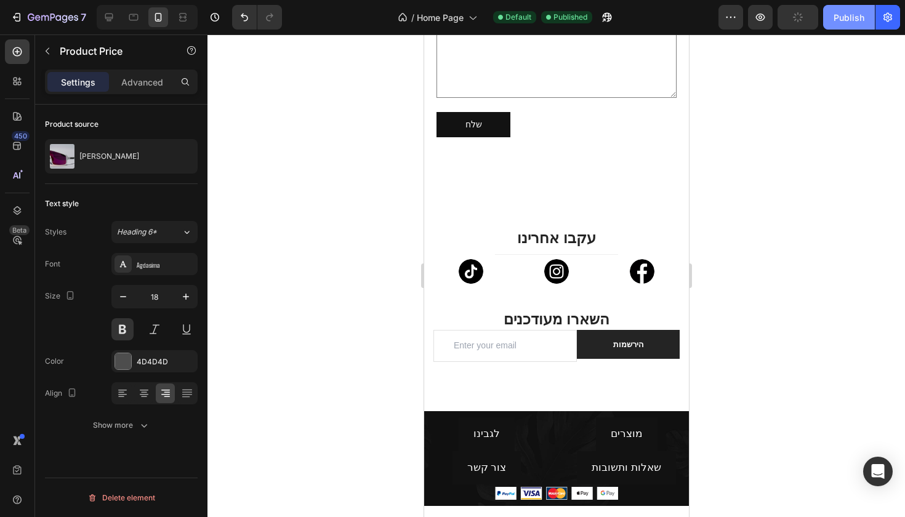
click at [844, 25] on button "Publish" at bounding box center [849, 17] width 52 height 25
click at [57, 14] on icon "button" at bounding box center [53, 18] width 51 height 10
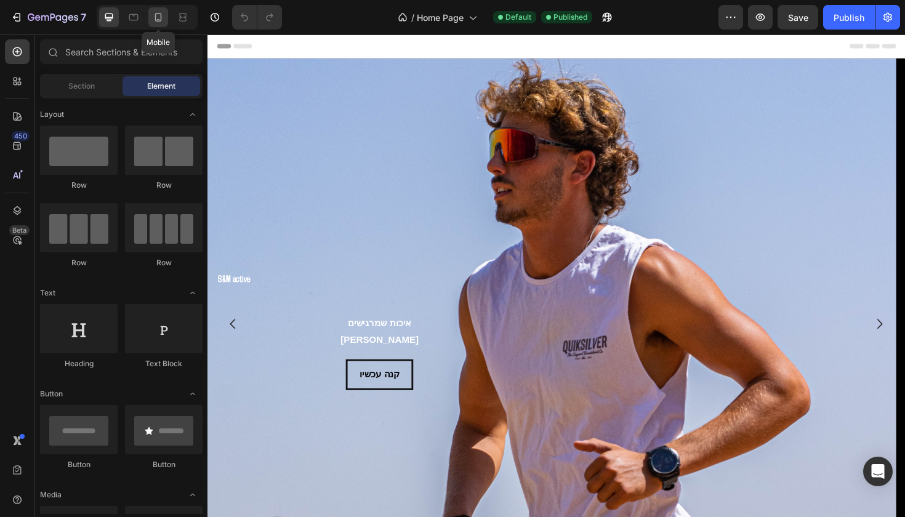
click at [151, 18] on div at bounding box center [158, 17] width 20 height 20
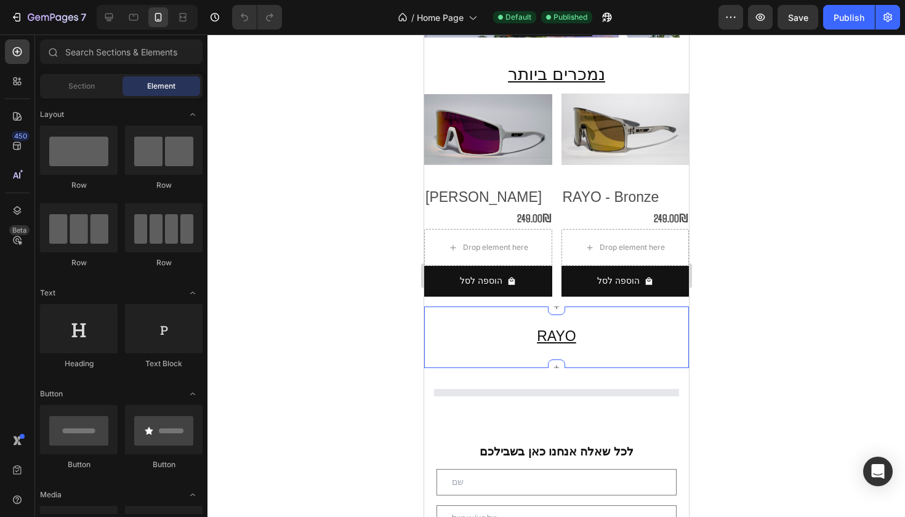
scroll to position [698, 0]
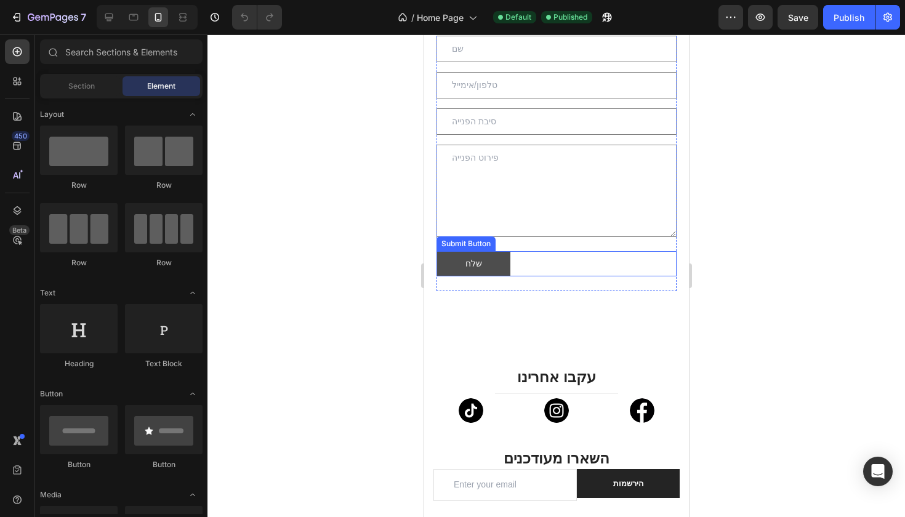
click at [500, 267] on button "שלח" at bounding box center [473, 263] width 74 height 25
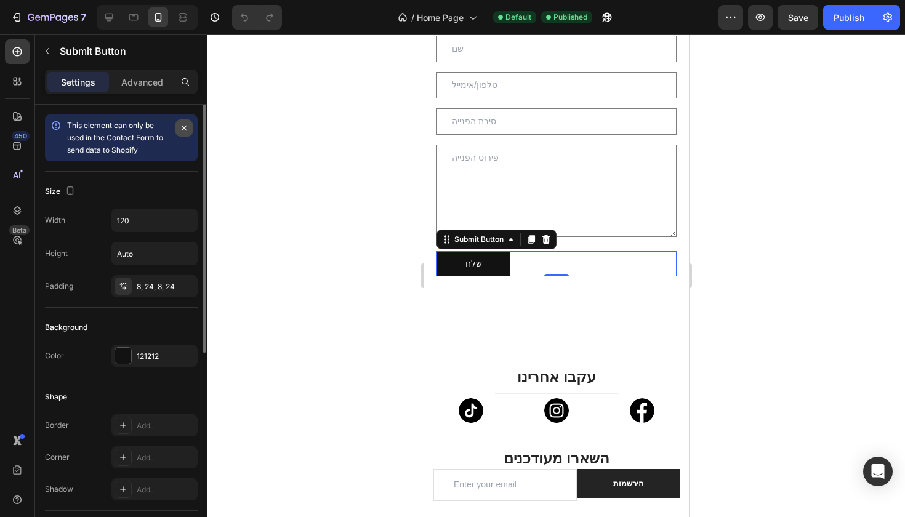
click at [183, 124] on icon "button" at bounding box center [184, 128] width 10 height 10
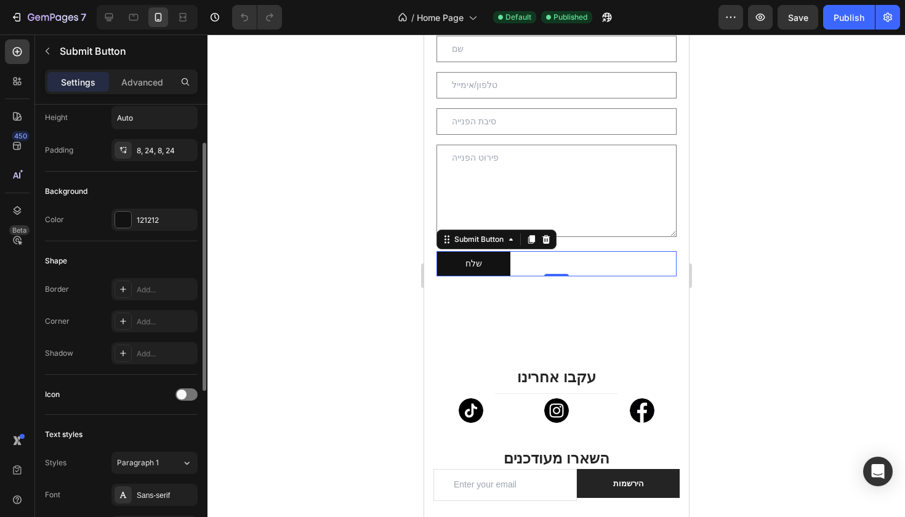
scroll to position [0, 0]
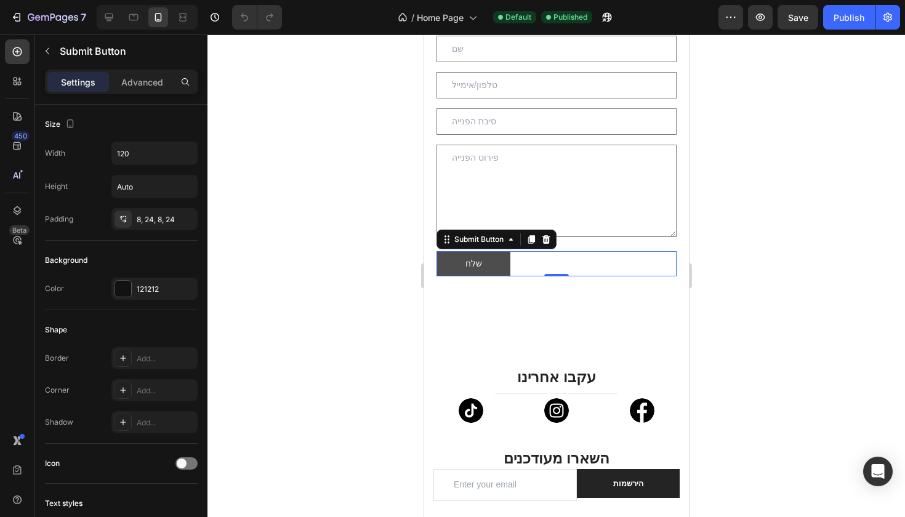
click at [490, 266] on button "שלח" at bounding box center [473, 263] width 74 height 25
click at [148, 79] on p "Advanced" at bounding box center [142, 82] width 42 height 13
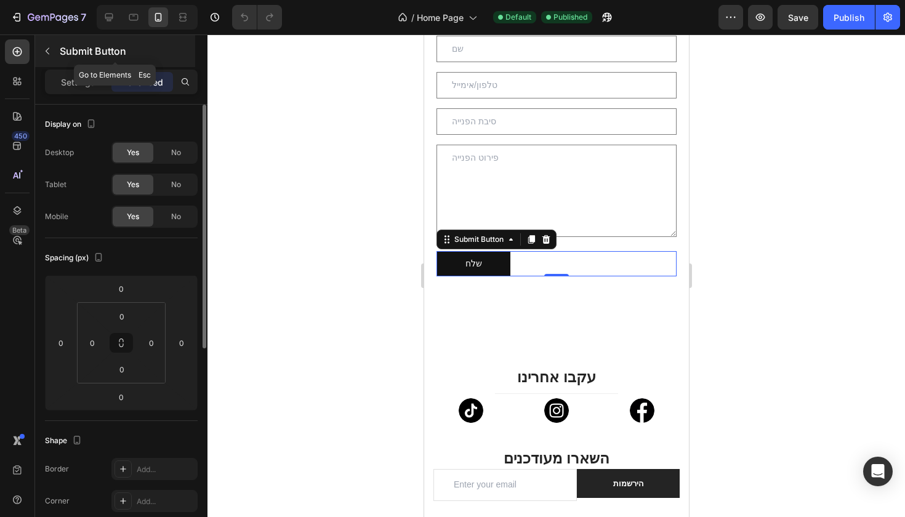
click at [91, 42] on div "Submit Button" at bounding box center [115, 51] width 160 height 32
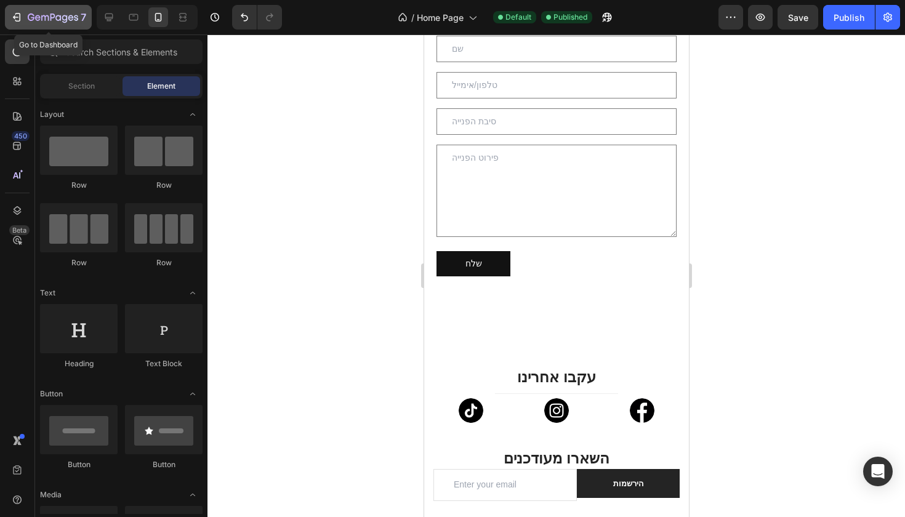
click at [73, 22] on icon "button" at bounding box center [53, 18] width 51 height 10
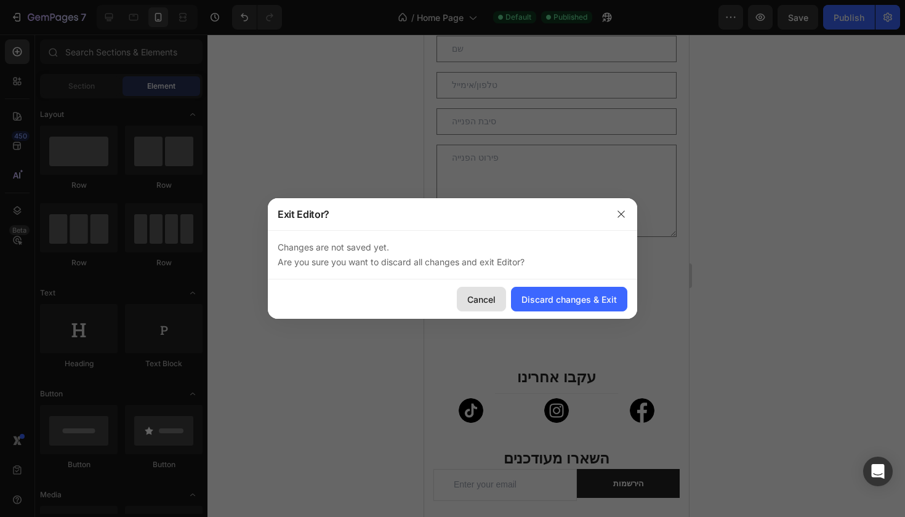
click at [487, 299] on div "Cancel" at bounding box center [481, 299] width 28 height 13
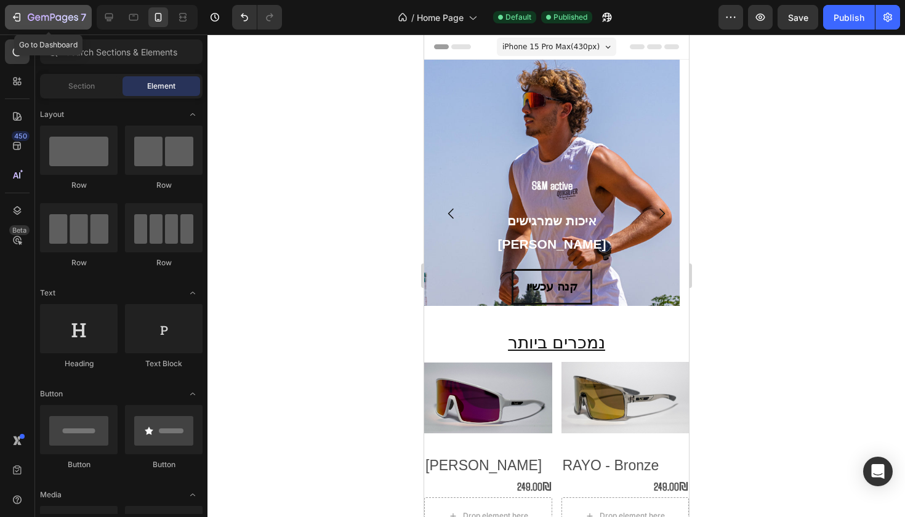
click at [90, 25] on button "7" at bounding box center [48, 17] width 87 height 25
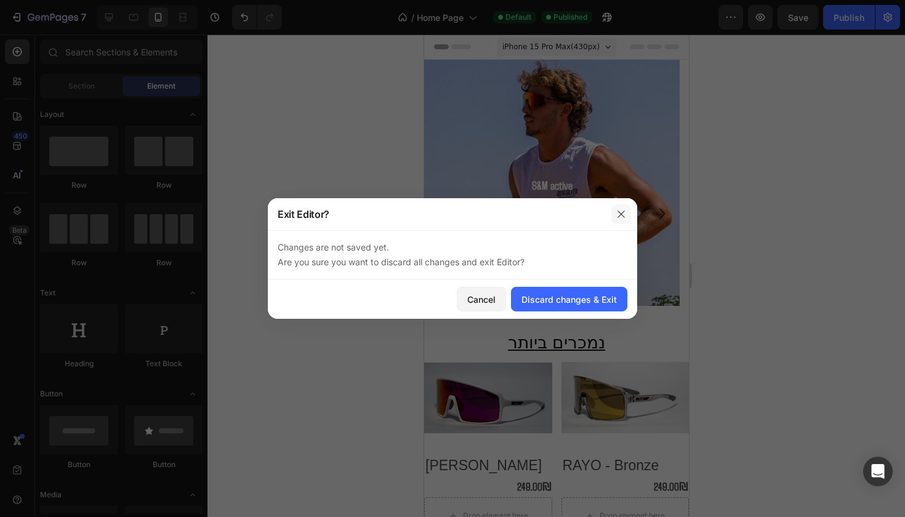
click at [620, 214] on icon "button" at bounding box center [621, 214] width 10 height 10
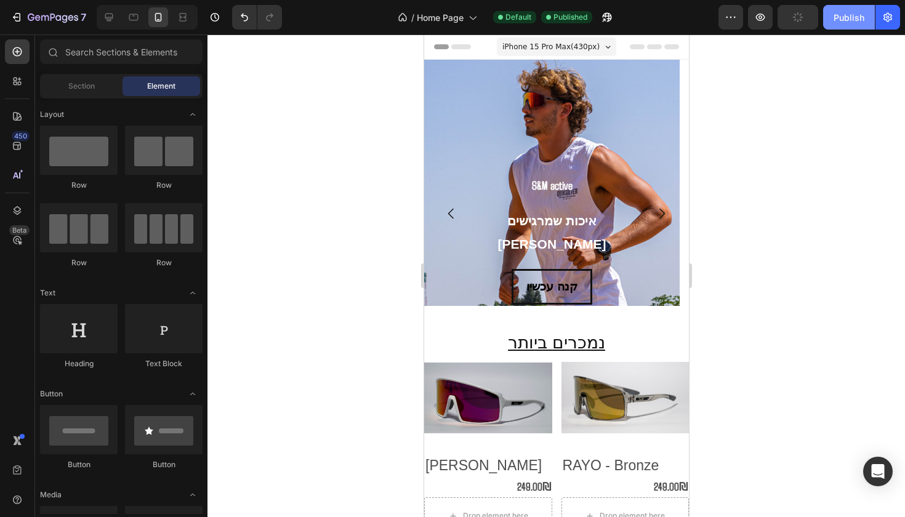
click at [830, 11] on button "Publish" at bounding box center [849, 17] width 52 height 25
click at [41, 24] on div "7" at bounding box center [57, 17] width 59 height 15
